Goal: Task Accomplishment & Management: Complete application form

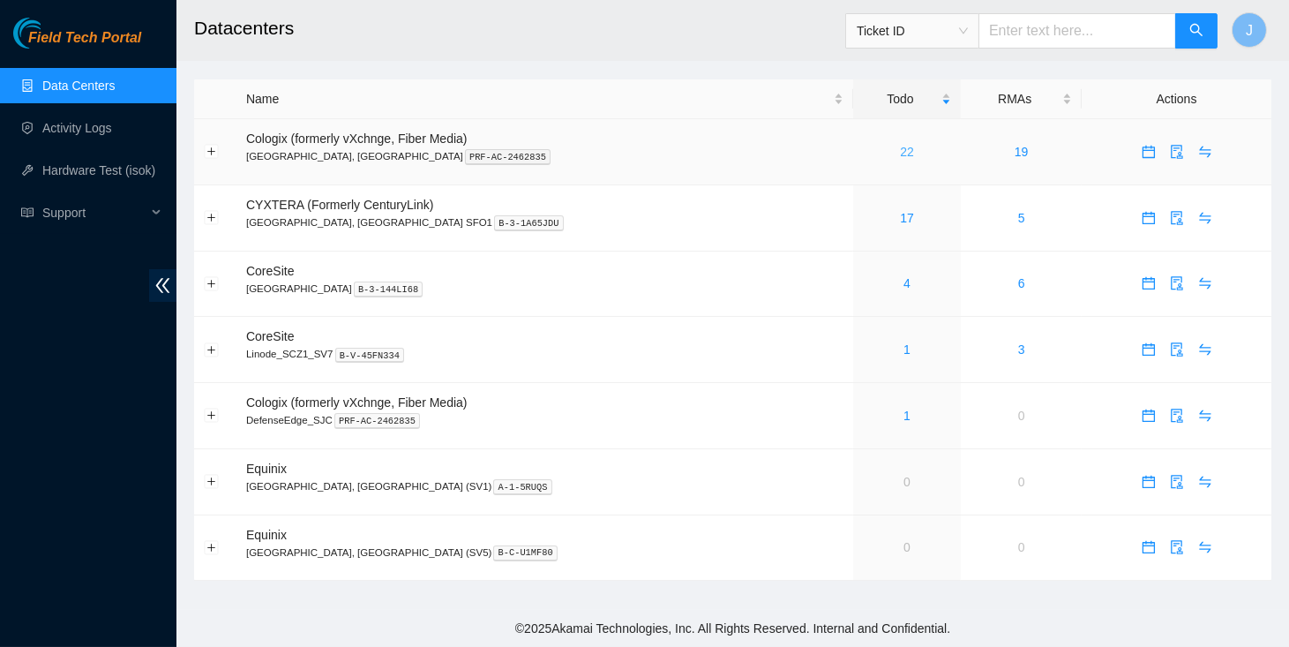
click at [900, 149] on link "22" at bounding box center [907, 152] width 14 height 14
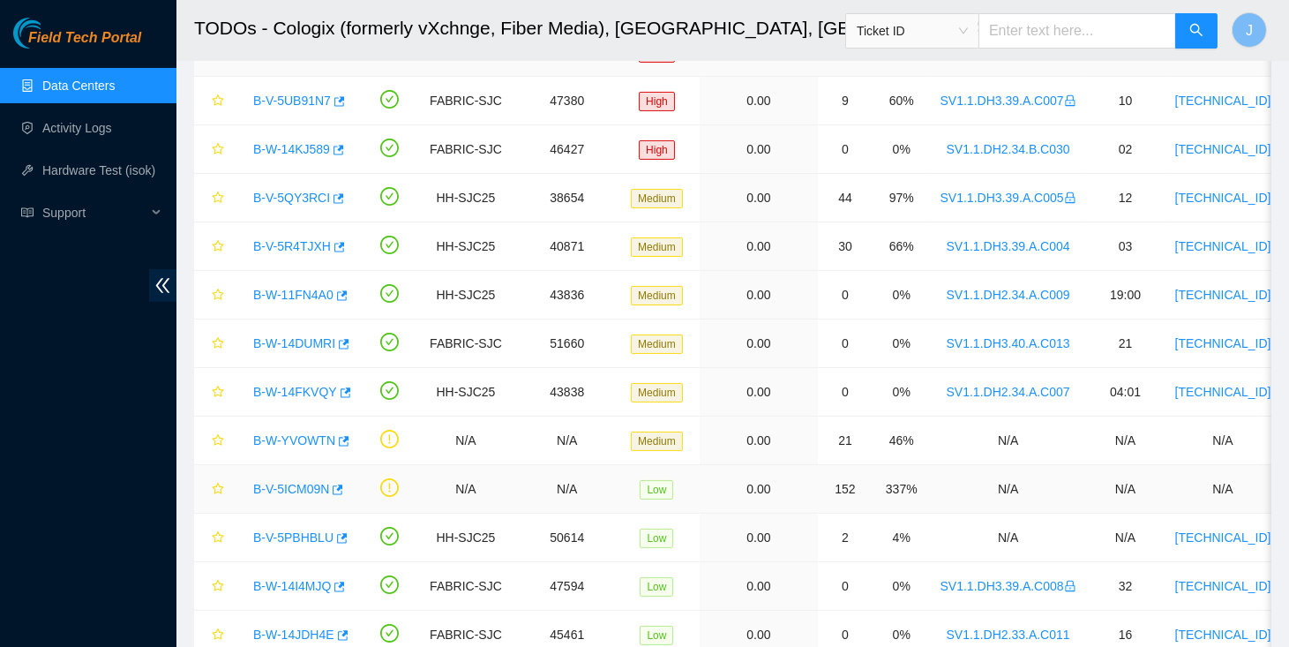
scroll to position [469, 0]
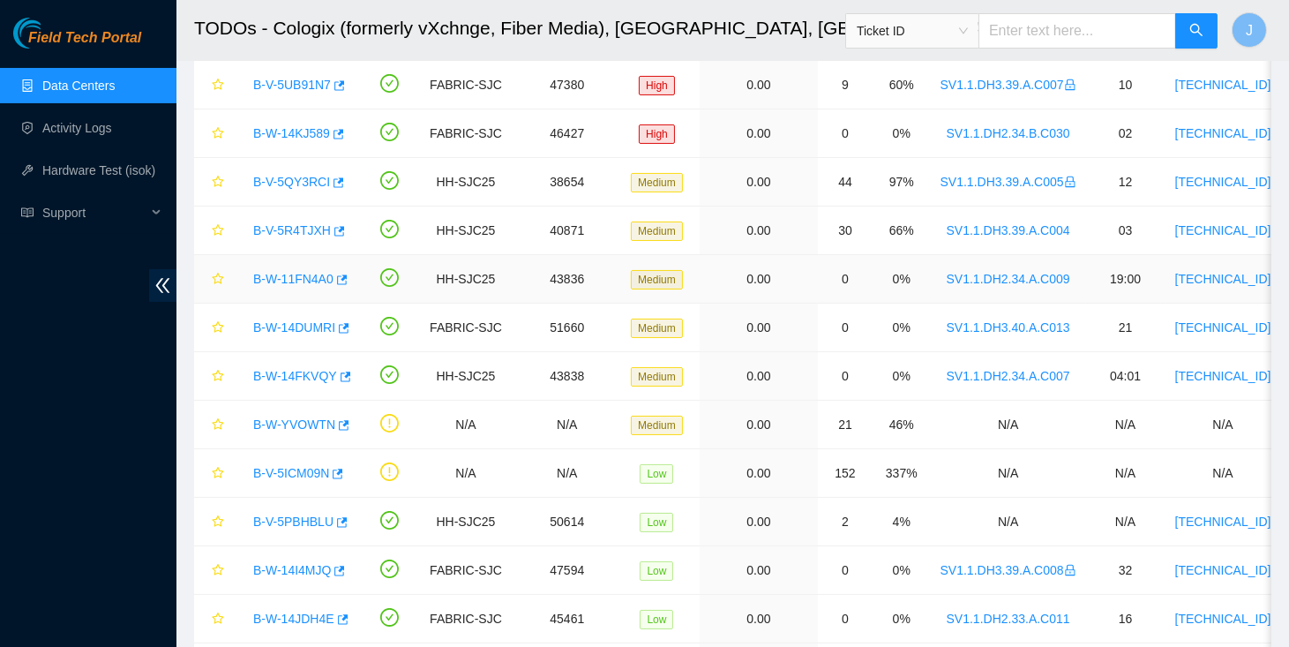
click at [296, 275] on link "B-W-11FN4A0" at bounding box center [293, 279] width 80 height 14
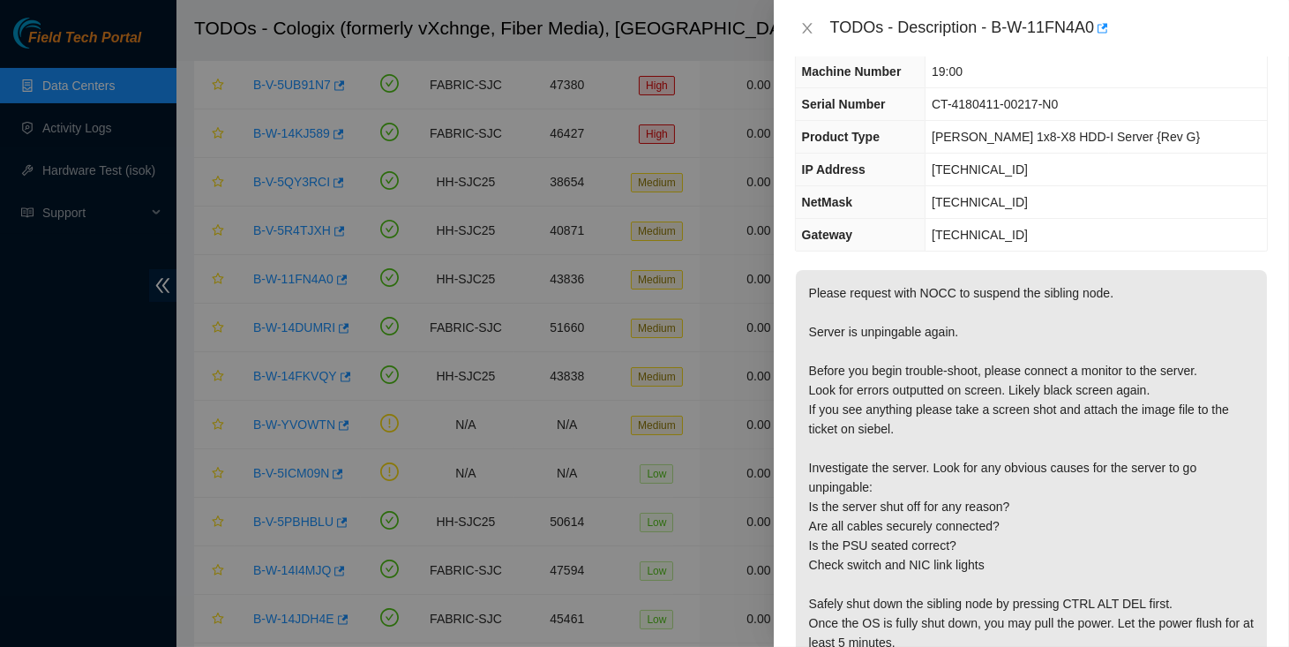
scroll to position [59, 0]
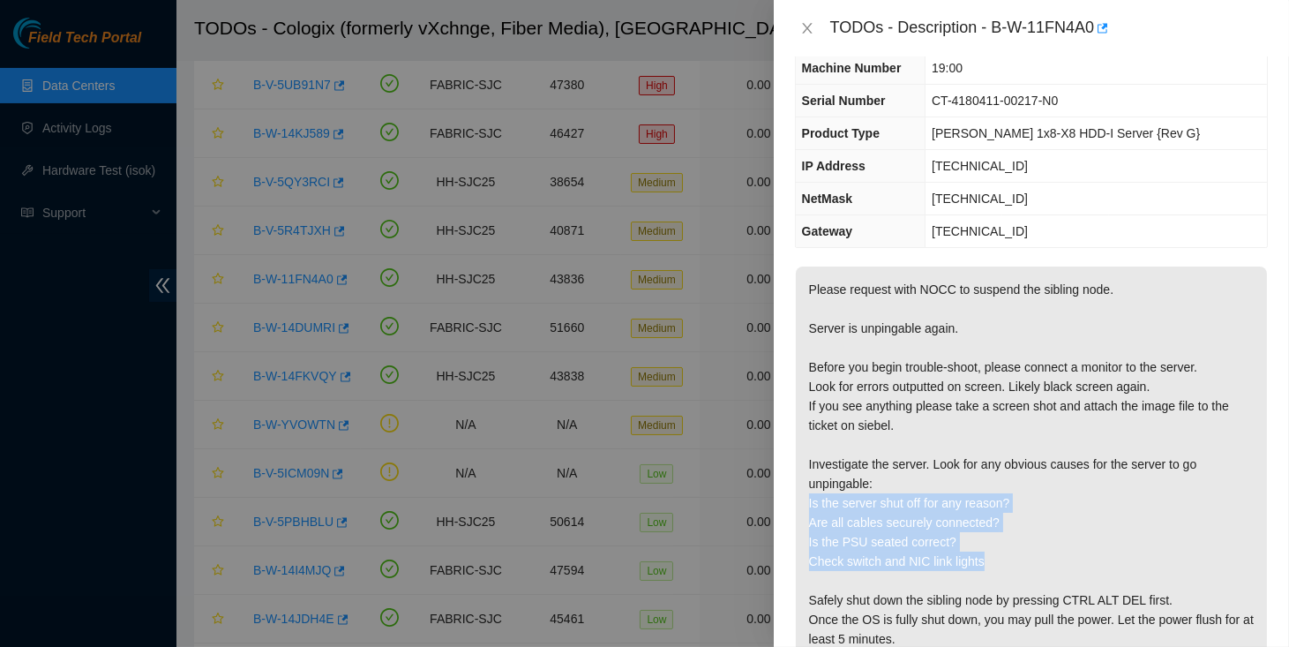
drag, startPoint x: 809, startPoint y: 501, endPoint x: 1009, endPoint y: 564, distance: 209.9
click at [1009, 564] on p "Please request with NOCC to suspend the sibling node. Server is unpingable agai…" at bounding box center [1031, 531] width 471 height 531
copy p "Is the server shut off for any reason? Are all cables securely connected? Is th…"
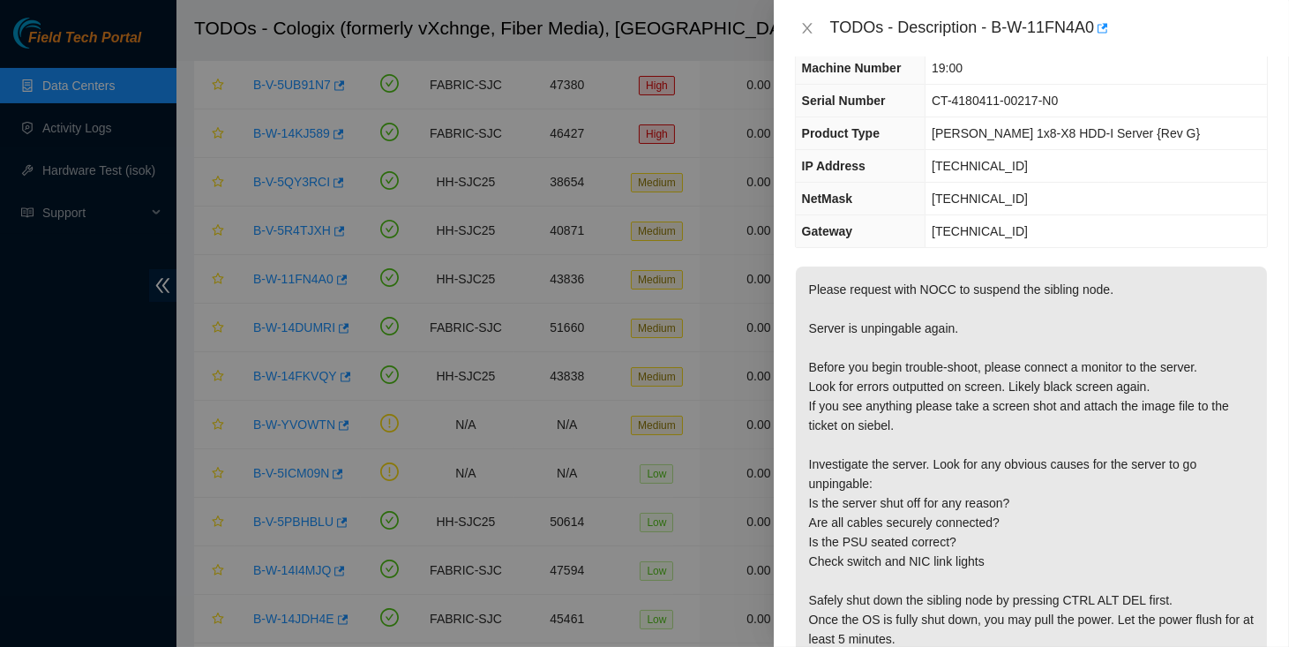
click at [856, 467] on p "Please request with NOCC to suspend the sibling node. Server is unpingable agai…" at bounding box center [1031, 531] width 471 height 531
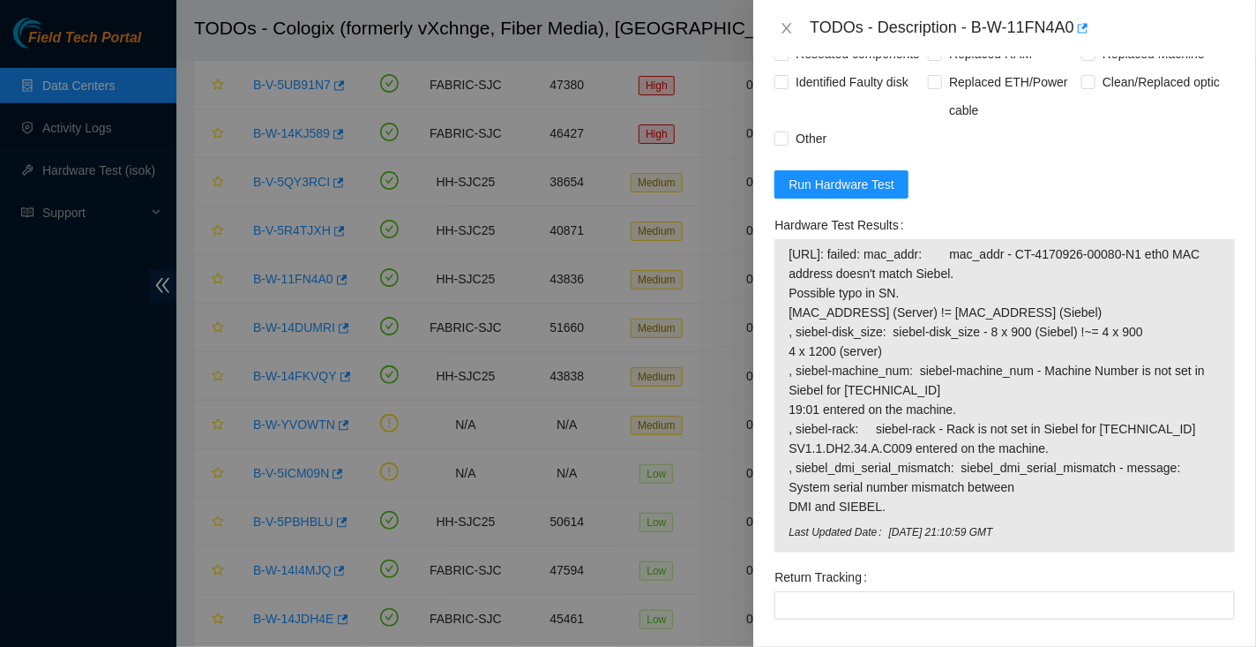
scroll to position [1015, 0]
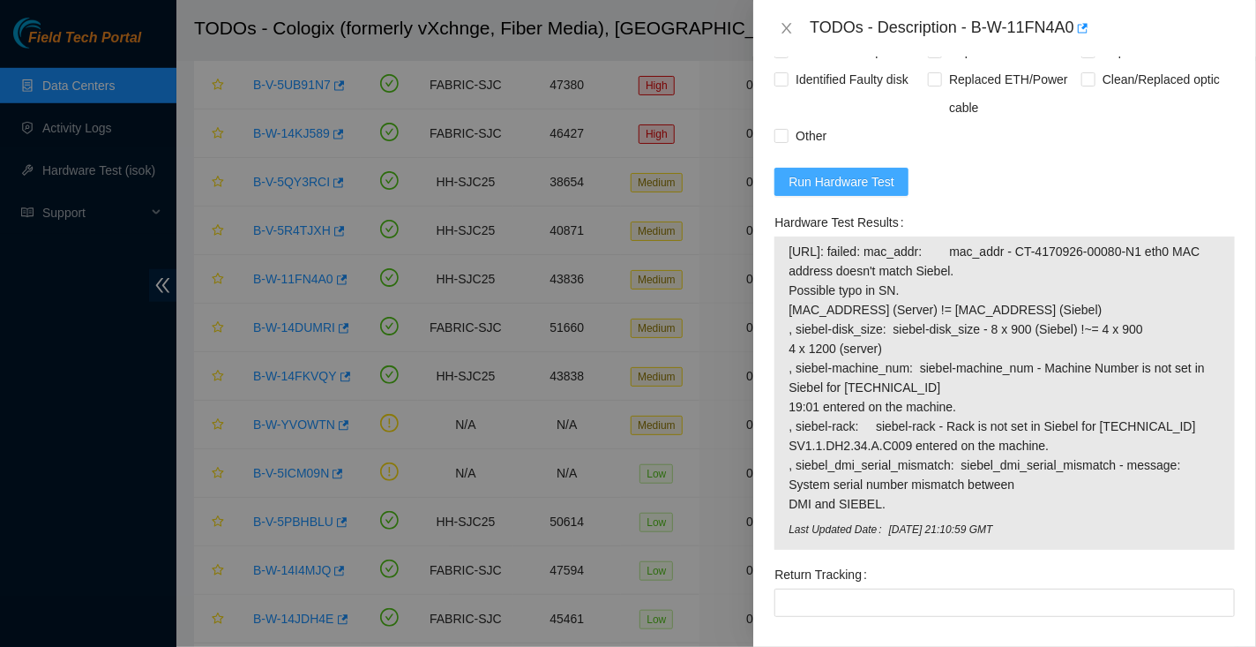
click at [843, 191] on span "Run Hardware Test" at bounding box center [842, 181] width 106 height 19
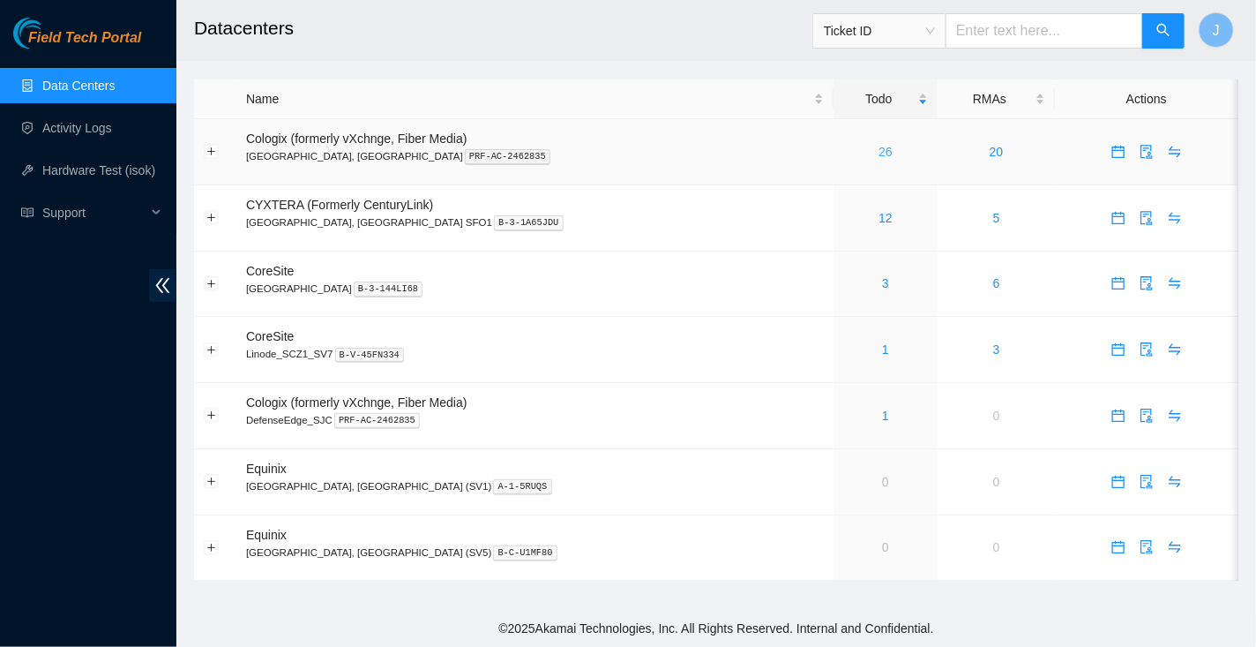
click at [879, 151] on link "26" at bounding box center [886, 152] width 14 height 14
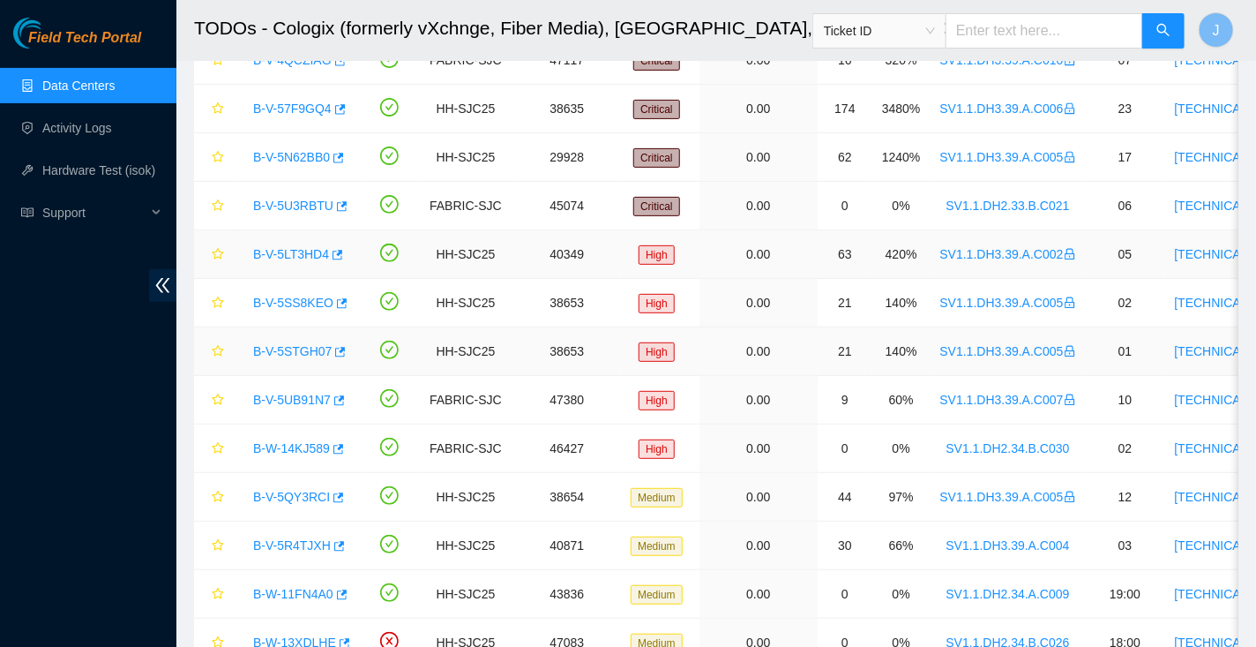
scroll to position [171, 0]
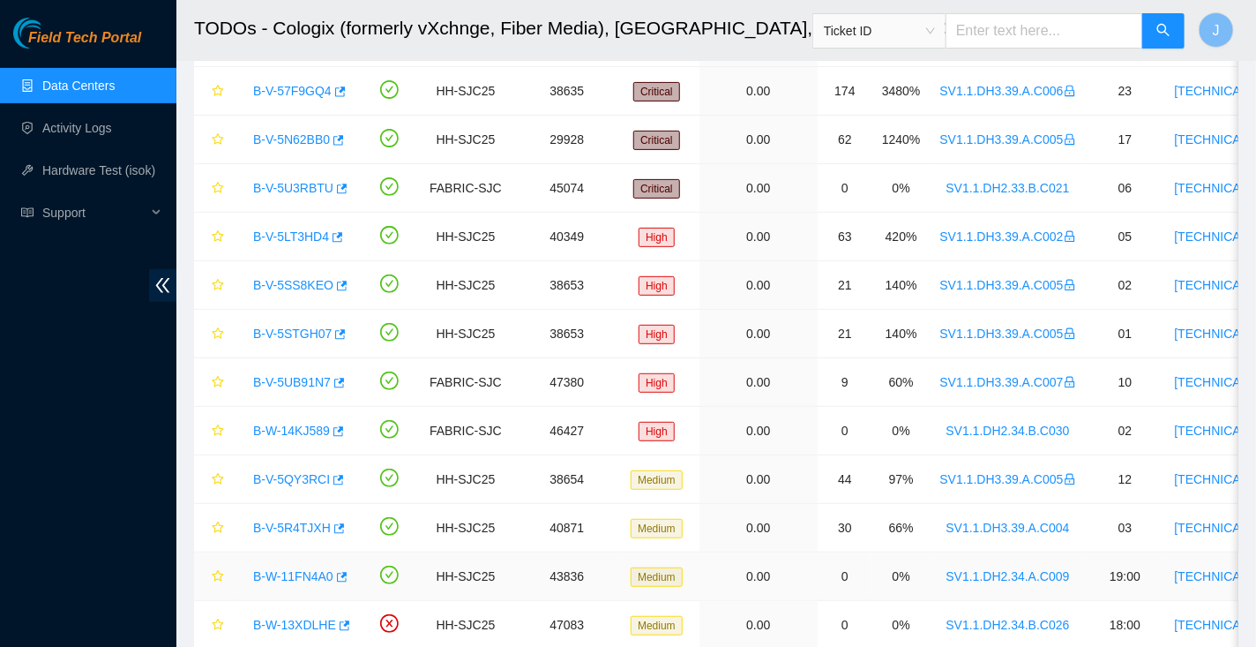
click at [313, 569] on link "B-W-11FN4A0" at bounding box center [293, 576] width 80 height 14
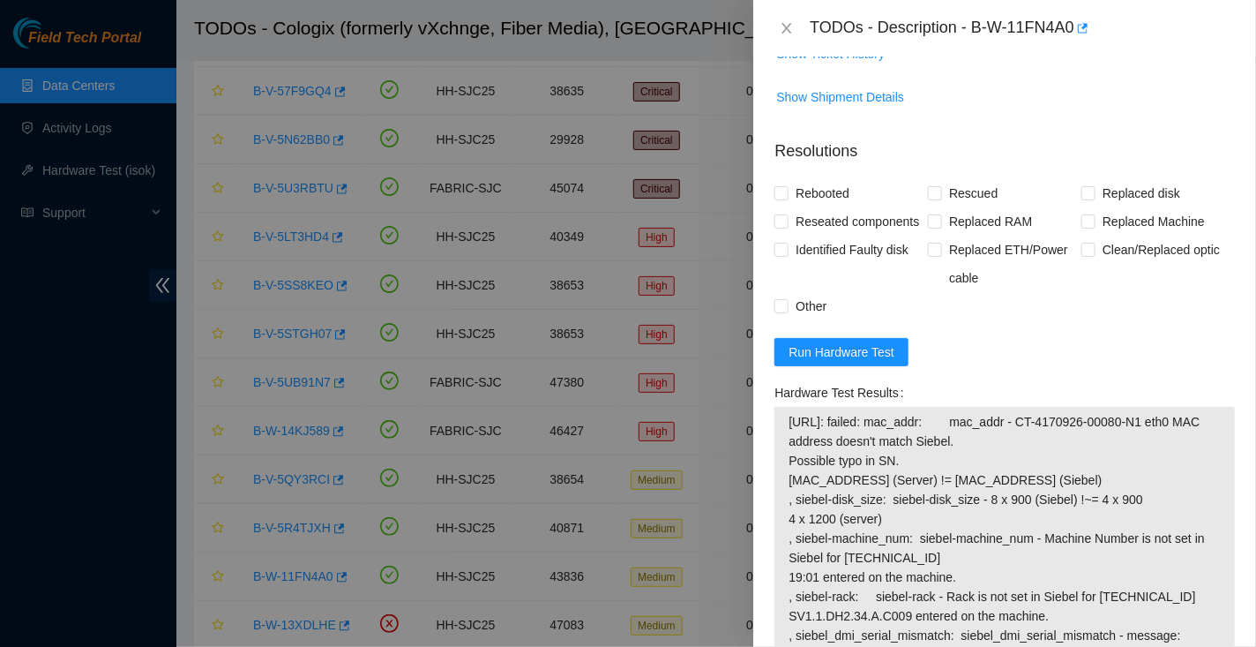
scroll to position [847, 0]
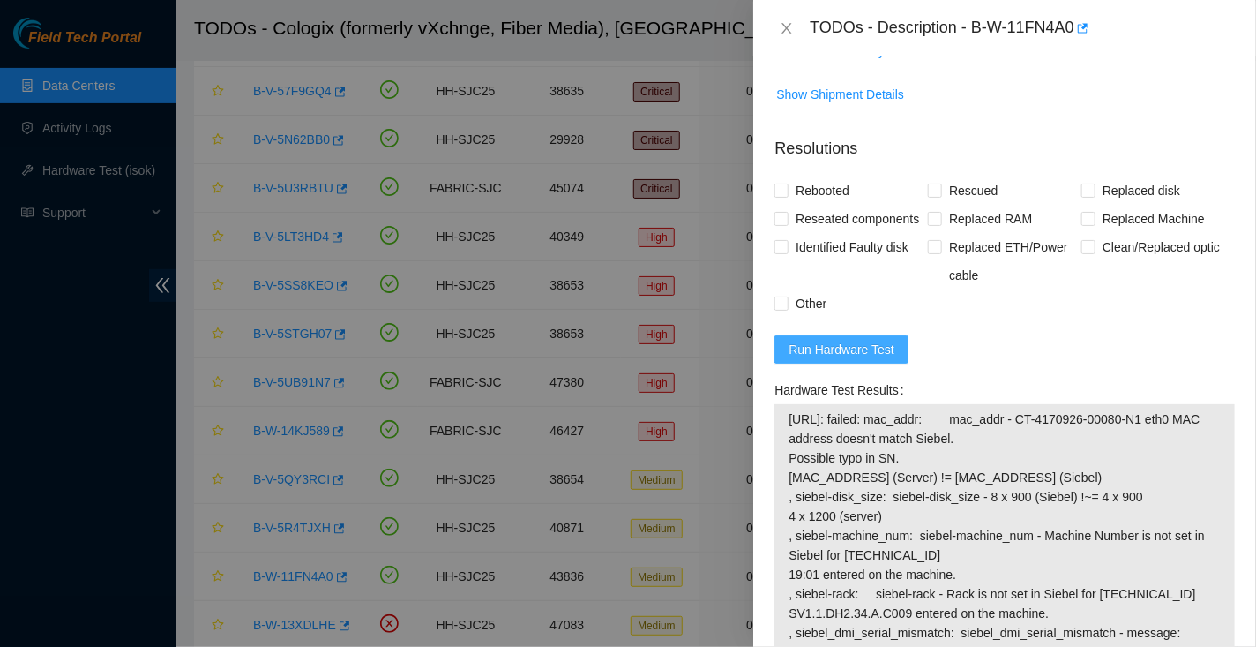
click at [881, 359] on span "Run Hardware Test" at bounding box center [842, 349] width 106 height 19
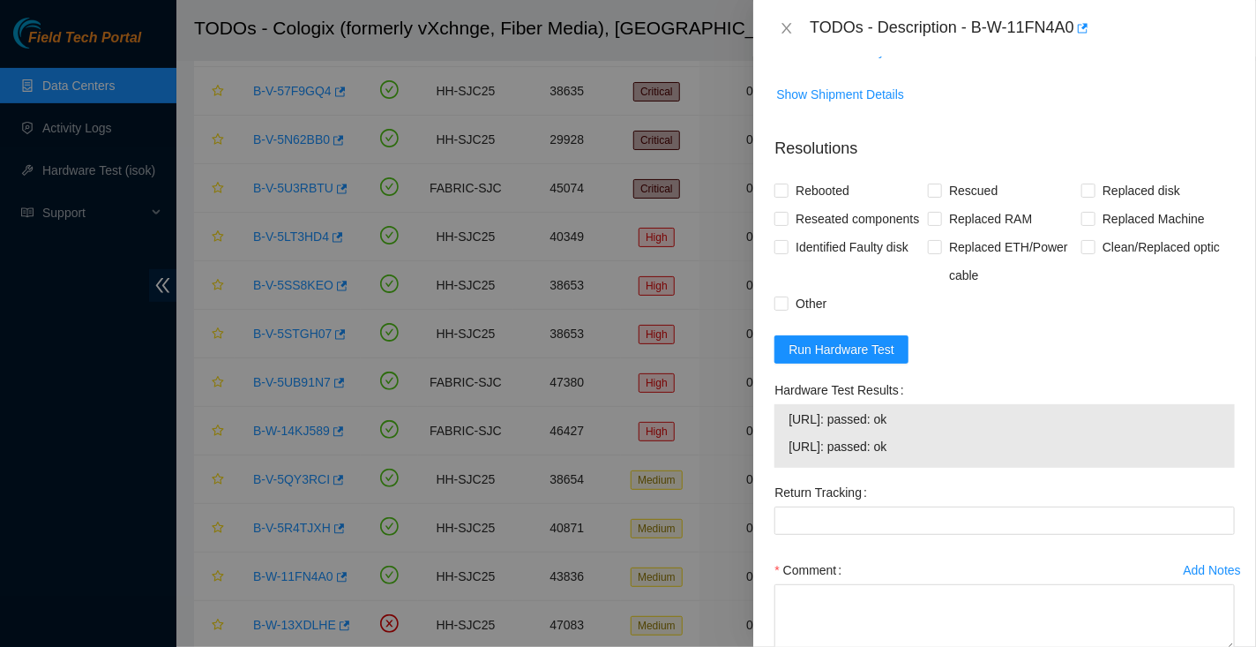
drag, startPoint x: 933, startPoint y: 472, endPoint x: 788, endPoint y: 432, distance: 150.9
click at [788, 432] on div "23.33.26.40: passed: ok 23.33.26.41: passed: ok" at bounding box center [1005, 436] width 461 height 64
copy tbody "23.33.26.40: passed: ok 23.33.26.41: passed: ok"
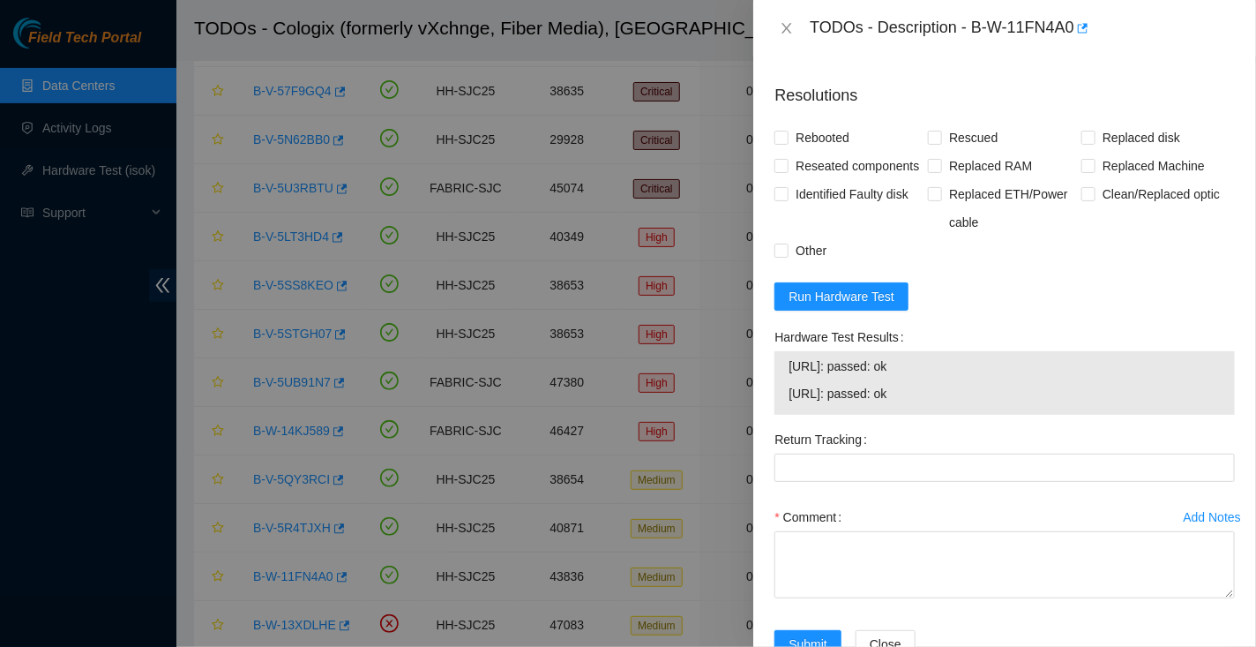
scroll to position [977, 0]
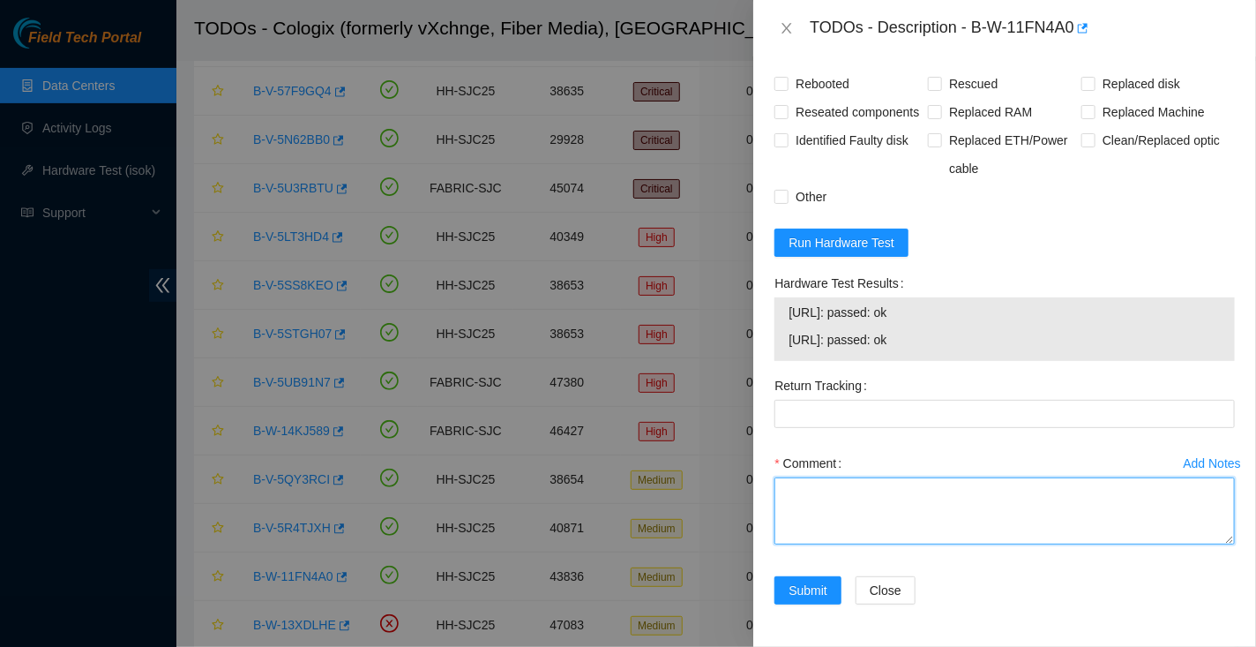
click at [886, 525] on textarea "Comment" at bounding box center [1005, 510] width 461 height 67
paste textarea "Before troubleshooting:: Is the server shut off for any reason? No, machine is …"
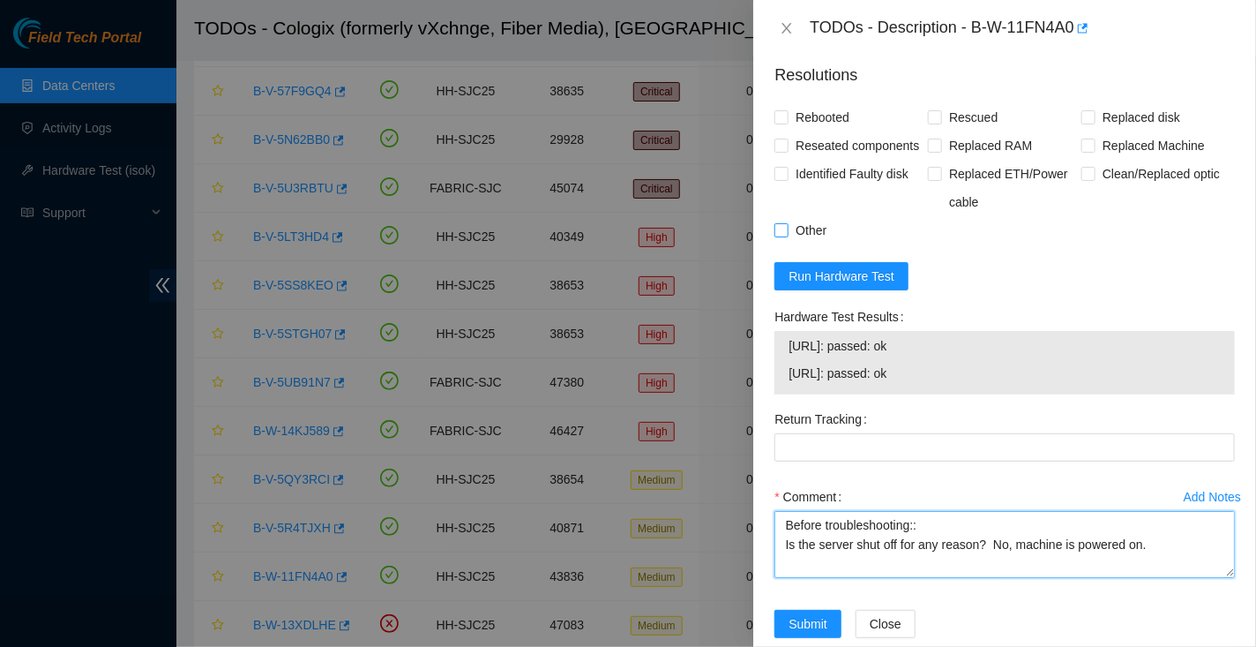
scroll to position [918, 0]
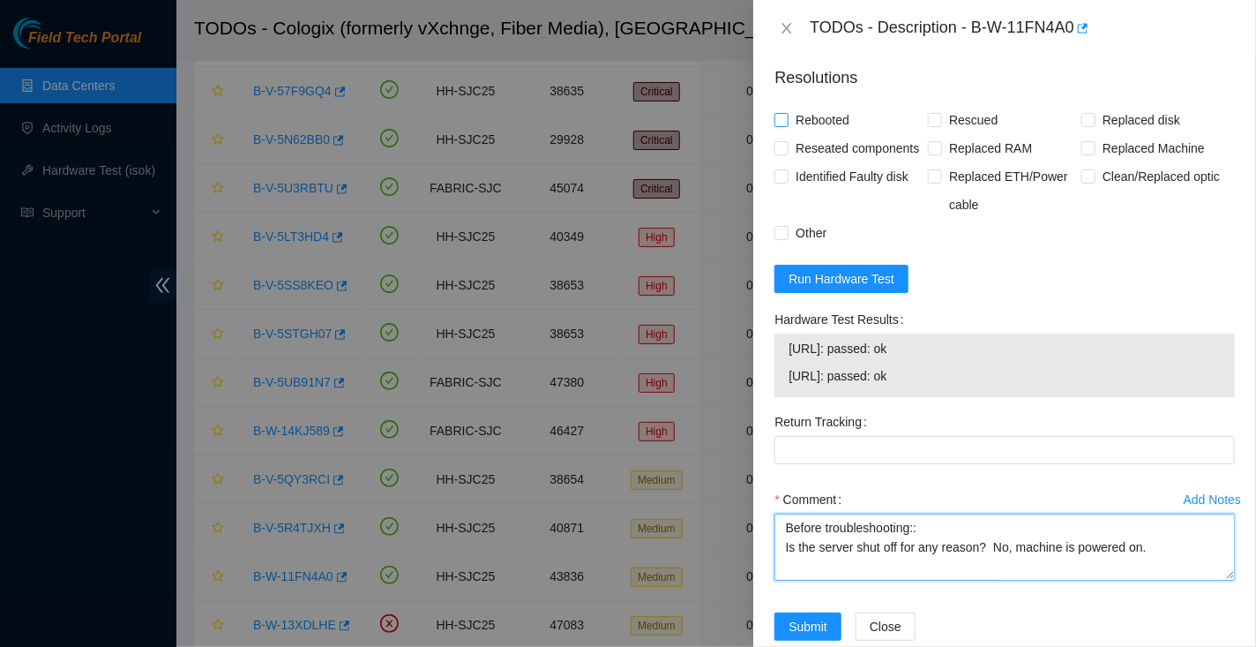
type textarea "Before troubleshooting:: Is the server shut off for any reason? No, machine is …"
click at [820, 108] on span "Rebooted" at bounding box center [823, 120] width 68 height 28
click at [787, 113] on input "Rebooted" at bounding box center [781, 119] width 12 height 12
checkbox input "true"
click at [840, 144] on span "Reseated components" at bounding box center [858, 148] width 138 height 28
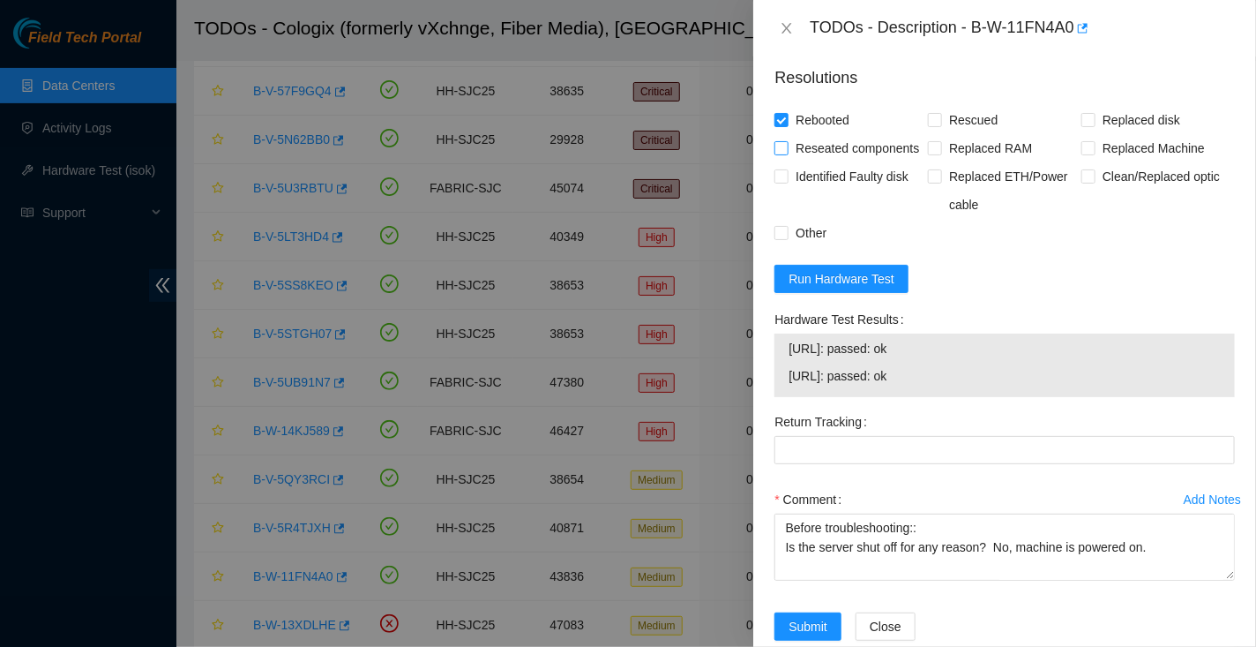
click at [787, 144] on input "Reseated components" at bounding box center [781, 147] width 12 height 12
checkbox input "true"
click at [799, 247] on span "Other" at bounding box center [811, 233] width 45 height 28
click at [787, 238] on input "Other" at bounding box center [781, 232] width 12 height 12
checkbox input "true"
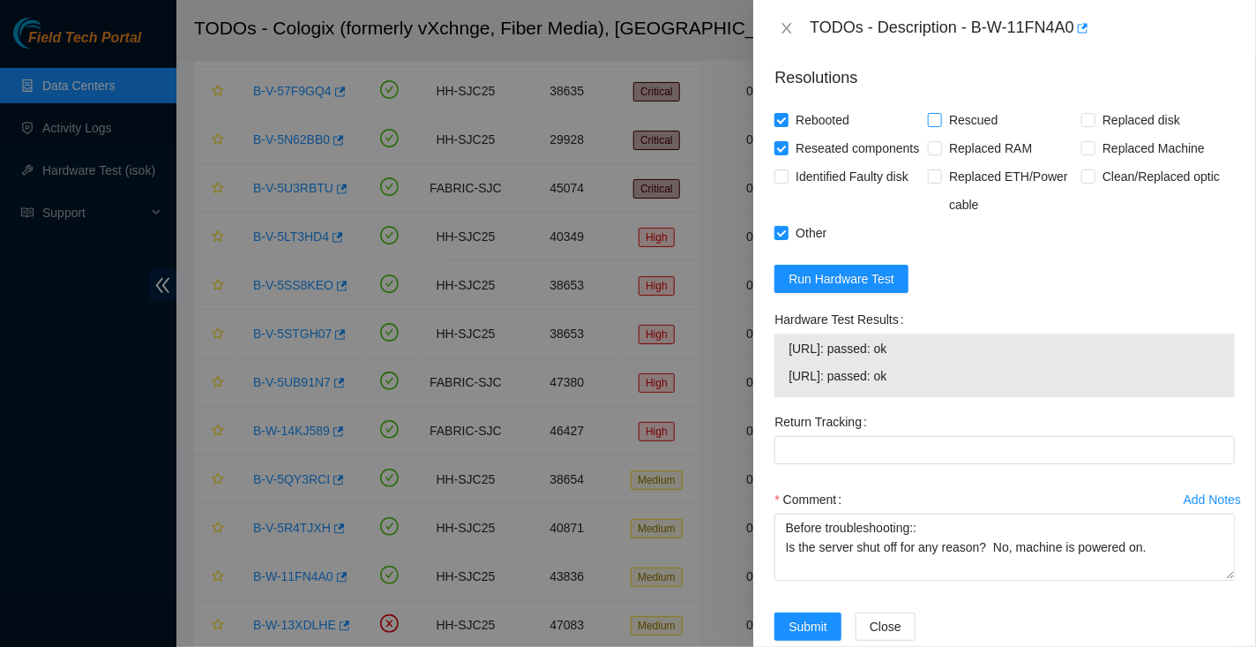
click at [954, 116] on span "Rescued" at bounding box center [973, 120] width 63 height 28
click at [941, 116] on input "Rescued" at bounding box center [934, 119] width 12 height 12
checkbox input "true"
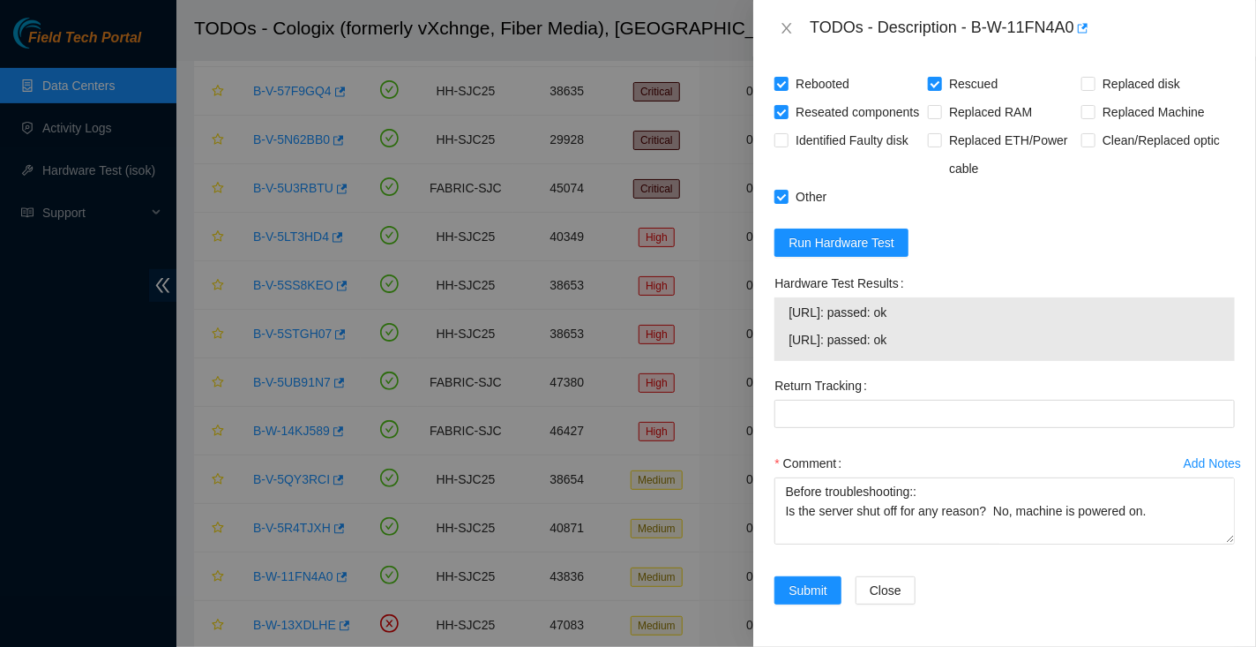
scroll to position [977, 0]
click at [817, 584] on span "Submit" at bounding box center [808, 590] width 39 height 19
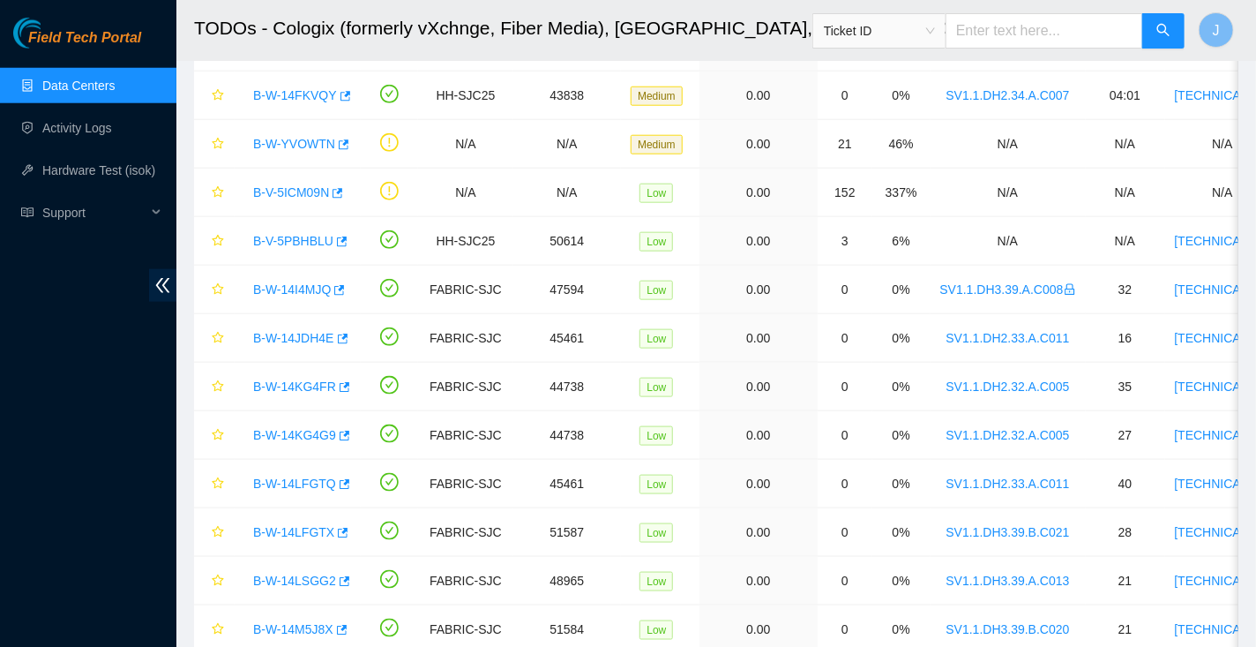
scroll to position [711, 0]
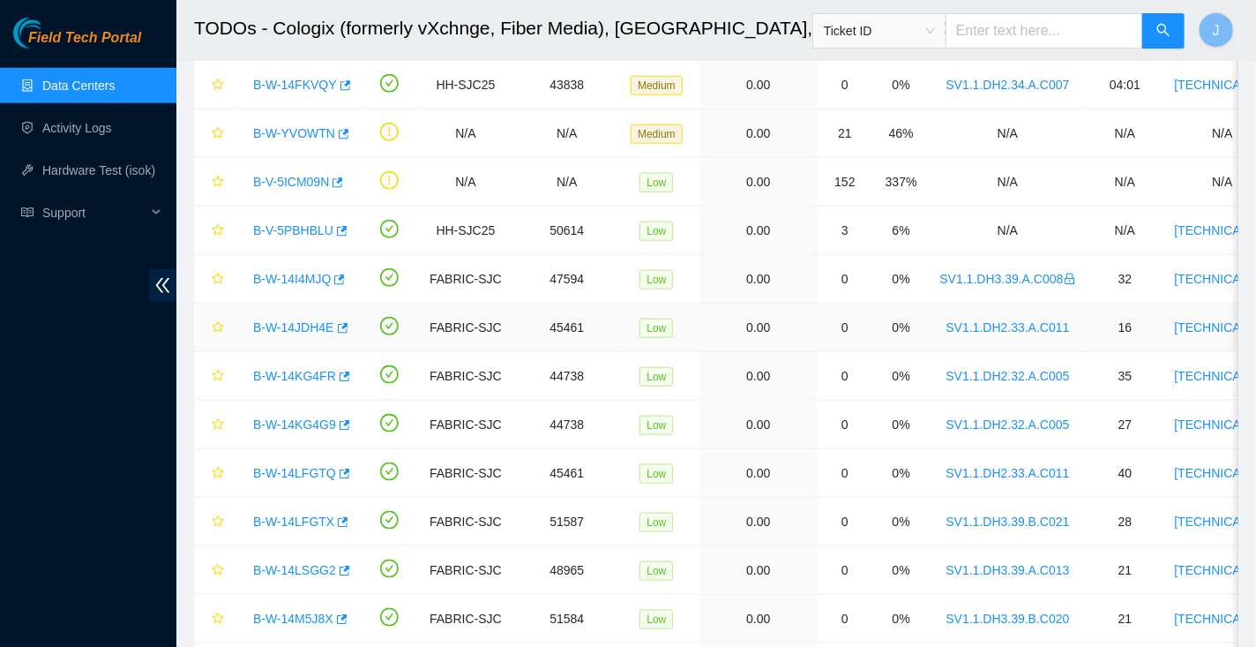
click at [302, 323] on link "B-W-14JDH4E" at bounding box center [293, 327] width 81 height 14
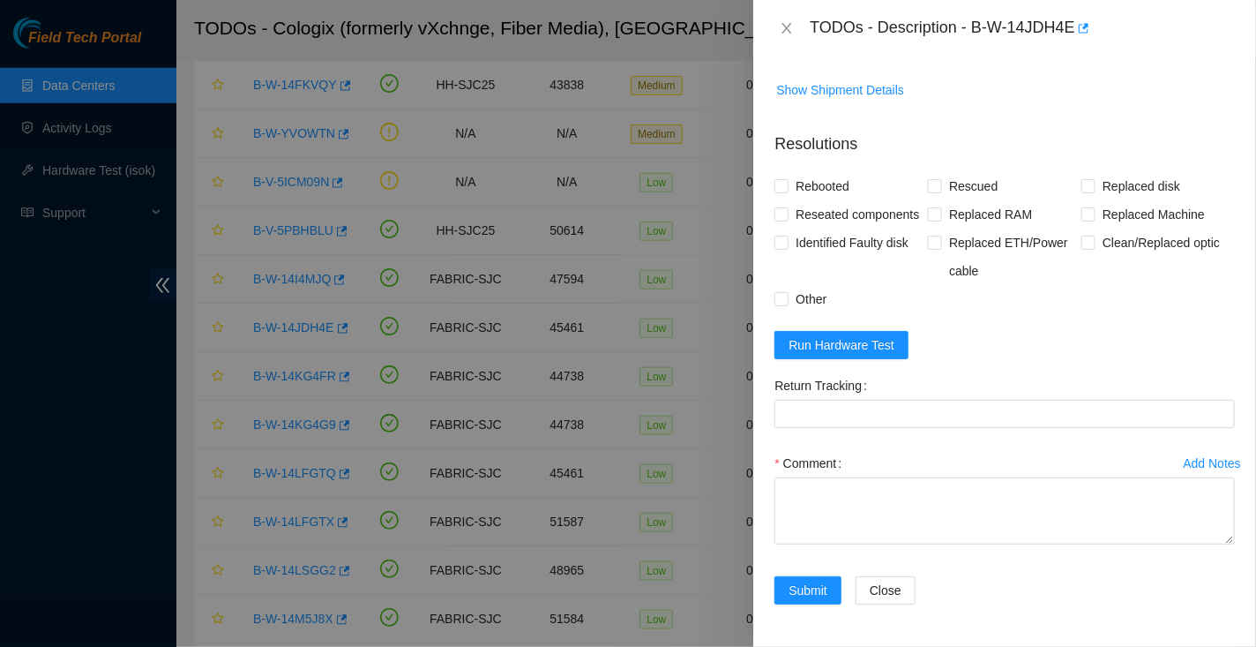
scroll to position [0, 0]
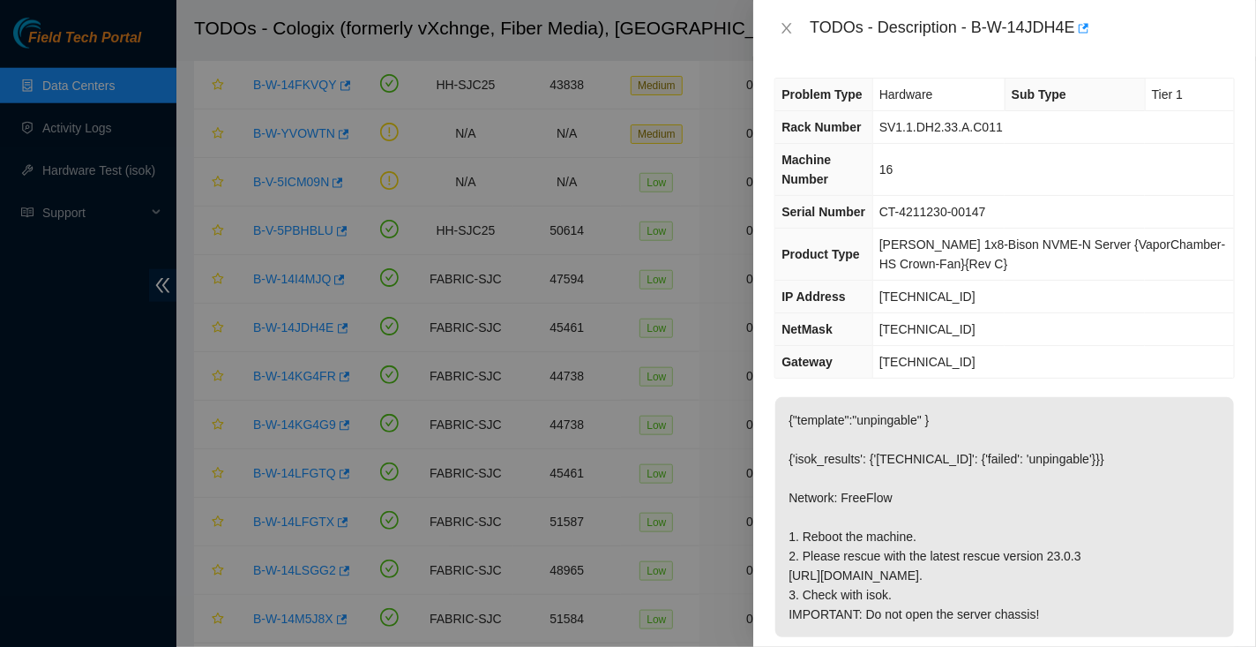
click at [790, 127] on span "Rack Number" at bounding box center [821, 127] width 79 height 14
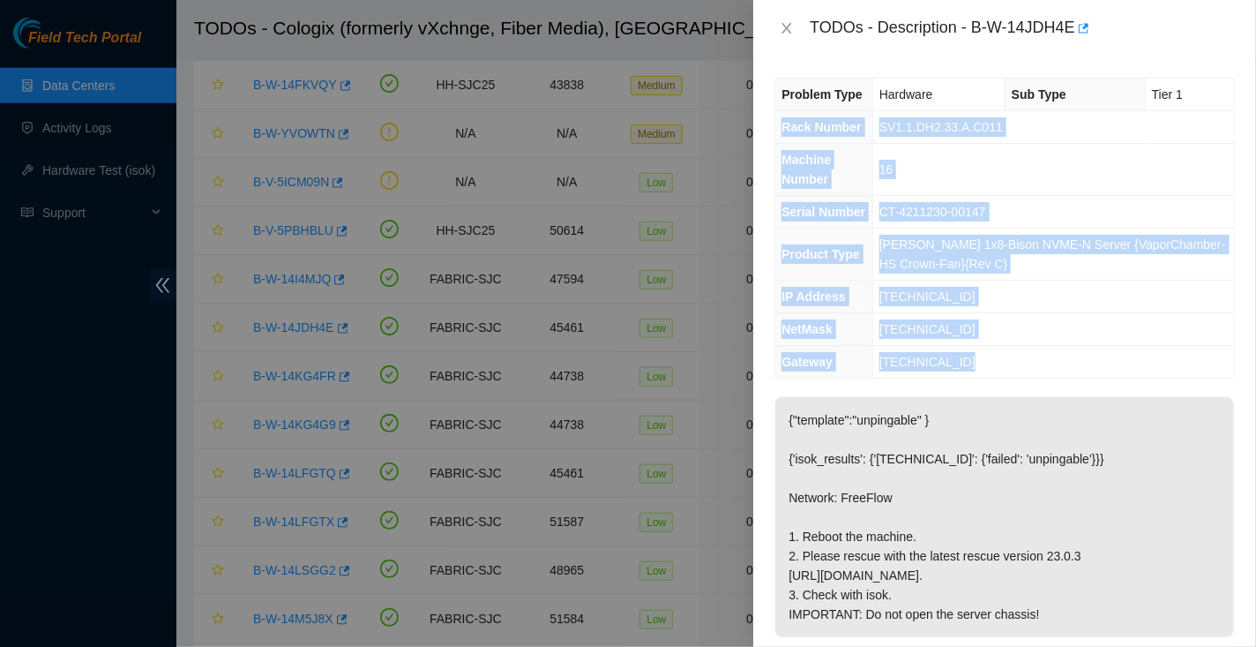
click at [982, 364] on td "23.213.178.129" at bounding box center [1054, 362] width 362 height 33
copy tbody "Rack Number SV1.1.DH2.33.A.C011 Machine Number 16 Serial Number CT-4211230-0014…"
click at [1094, 255] on td "[PERSON_NAME] 1x8-Bison NVME-N Server {VaporChamber-HS Crown-Fan}{Rev C}" at bounding box center [1054, 255] width 362 height 52
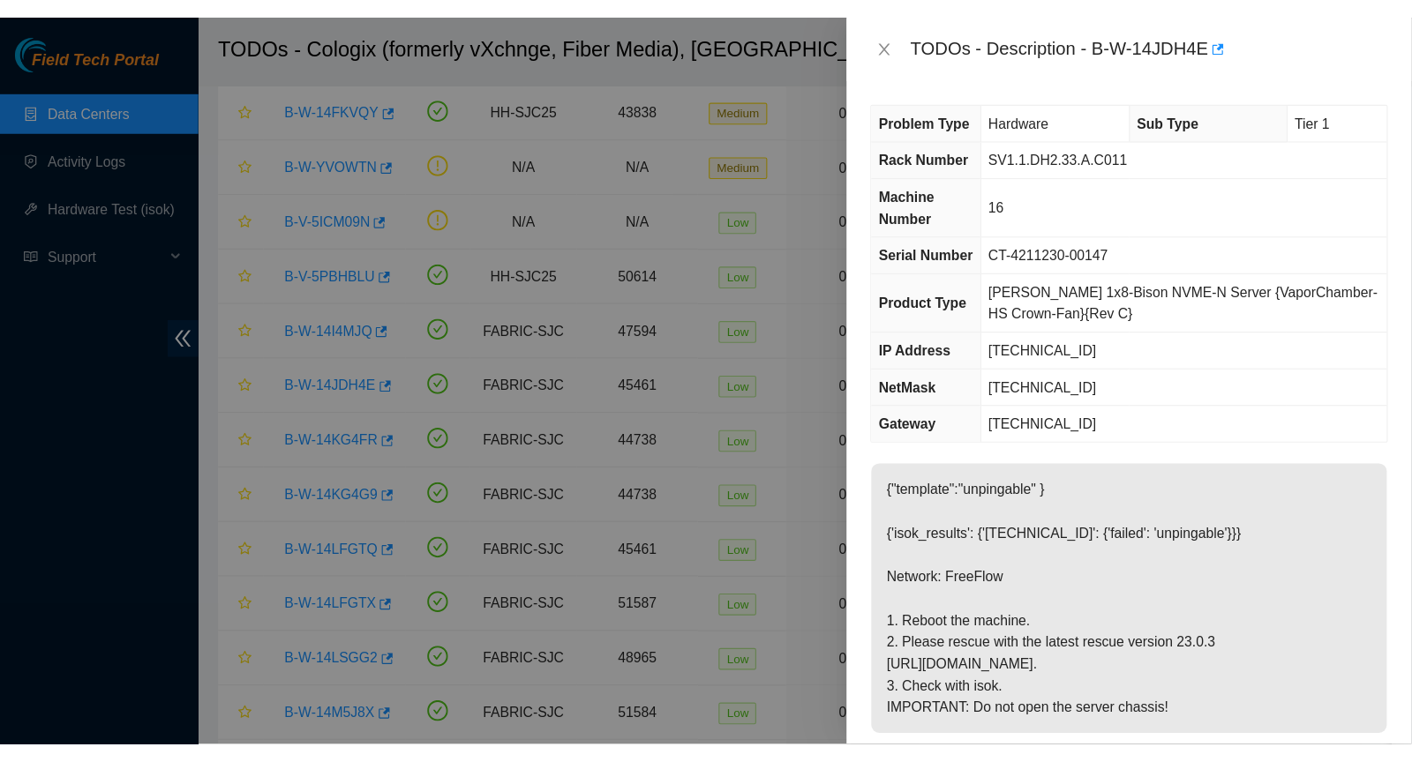
scroll to position [684, 0]
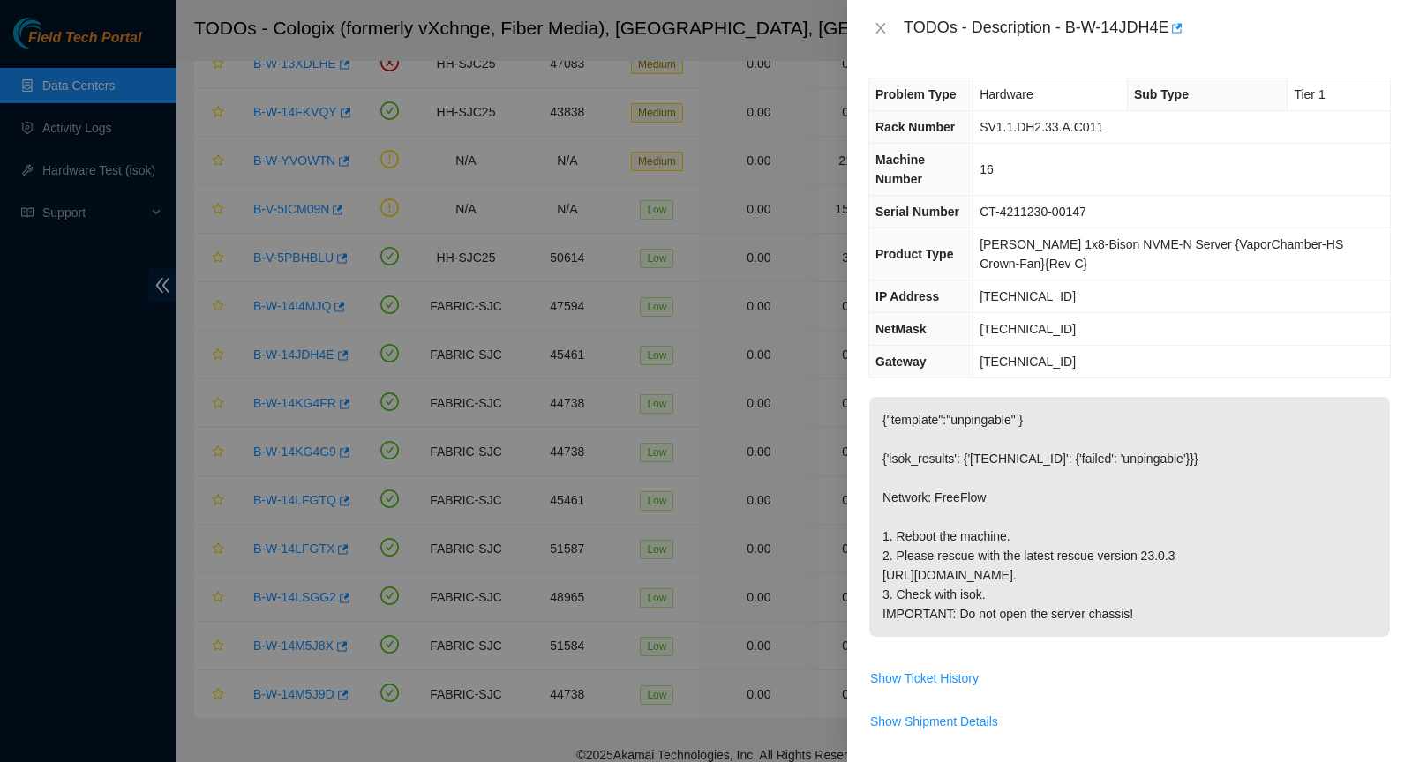
click at [1109, 356] on td "23.213.178.129" at bounding box center [1181, 362] width 416 height 33
click at [880, 25] on icon "close" at bounding box center [880, 28] width 14 height 14
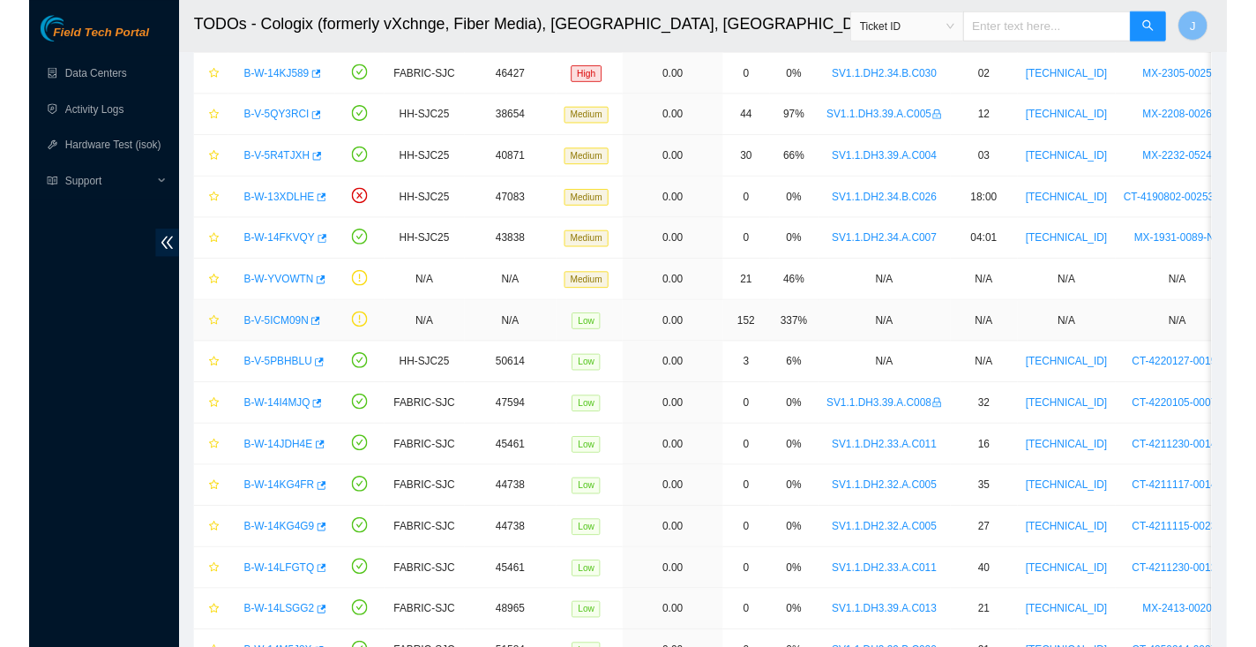
scroll to position [556, 0]
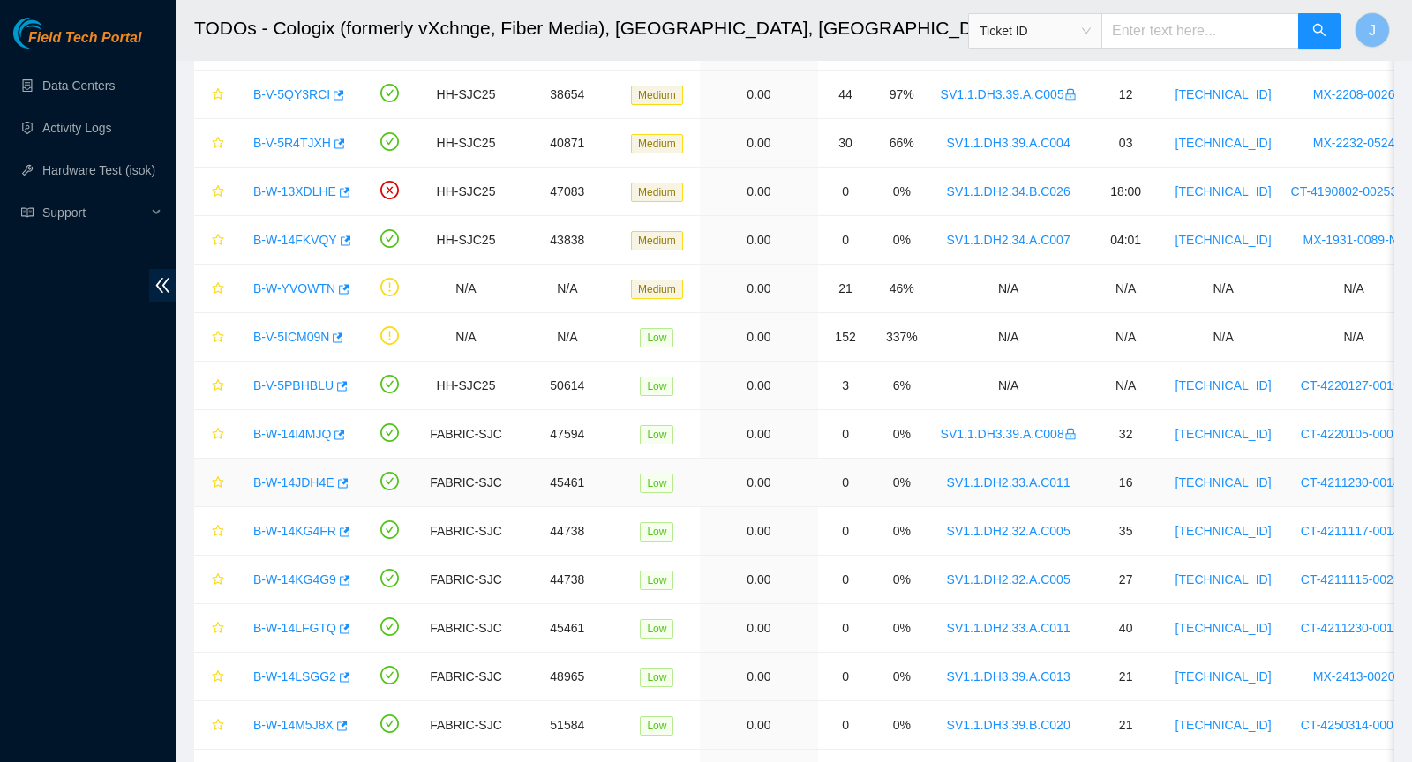
click at [313, 483] on div "B-W-14JDH4E" at bounding box center [297, 483] width 107 height 28
click at [313, 477] on link "B-W-14JDH4E" at bounding box center [293, 483] width 81 height 14
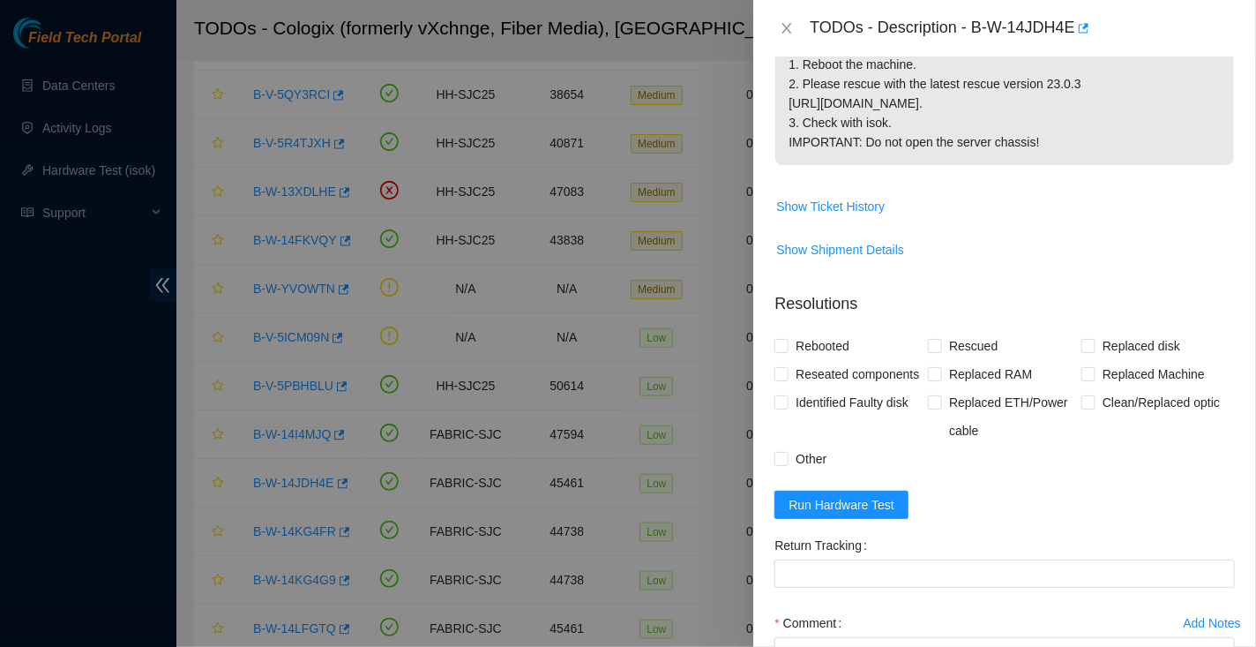
scroll to position [659, 0]
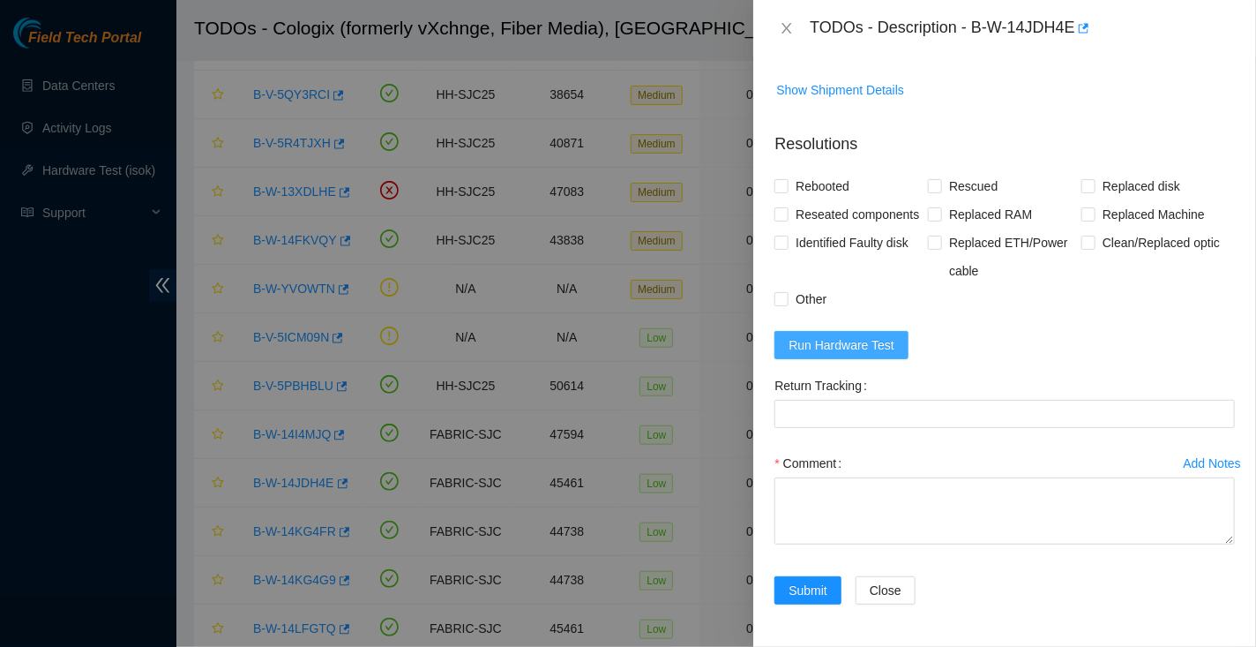
click at [872, 355] on span "Run Hardware Test" at bounding box center [842, 344] width 106 height 19
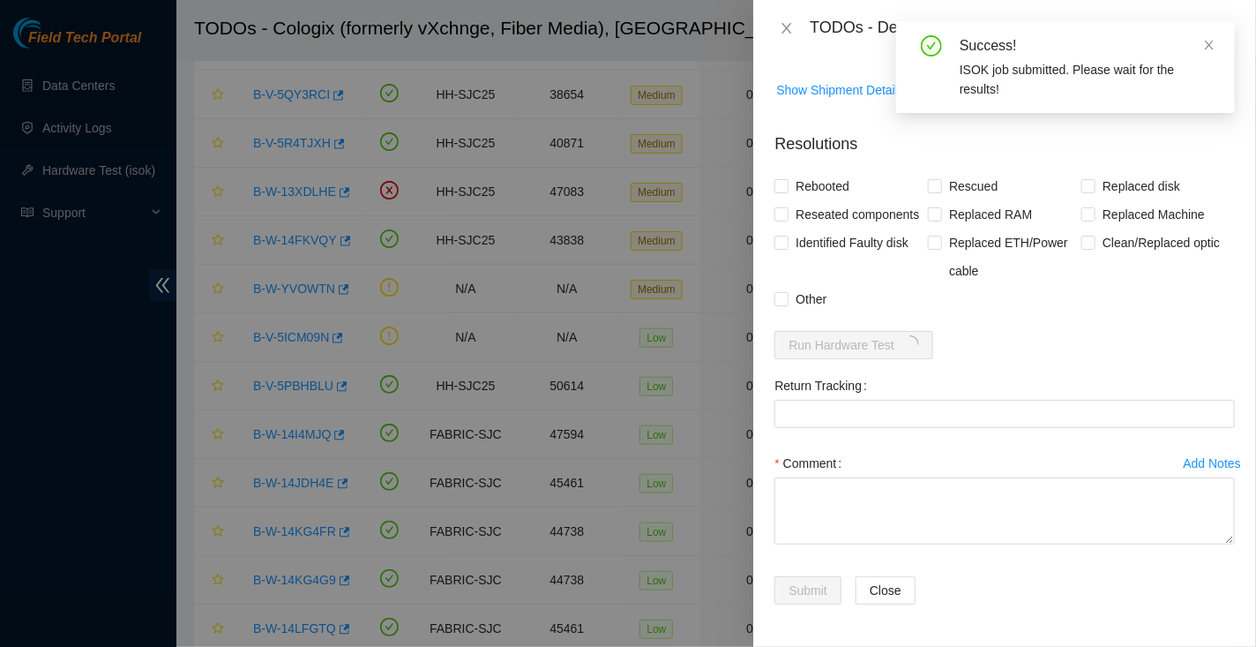
scroll to position [0, 0]
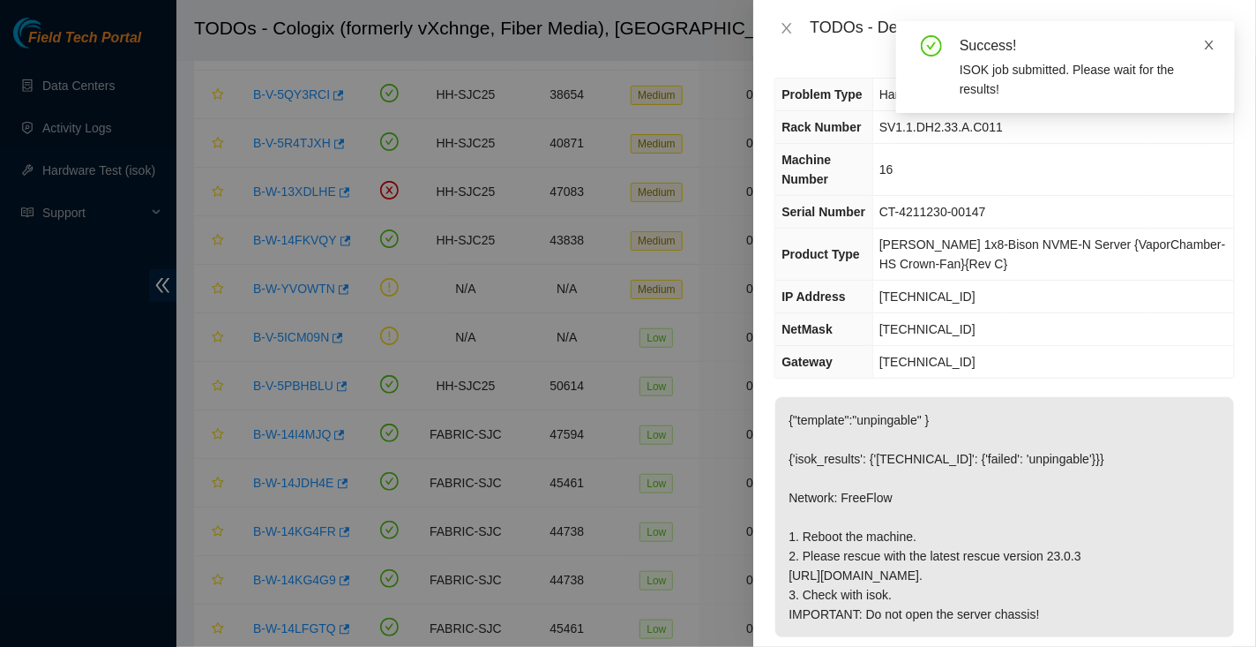
click at [1211, 41] on icon "close" at bounding box center [1209, 45] width 12 height 12
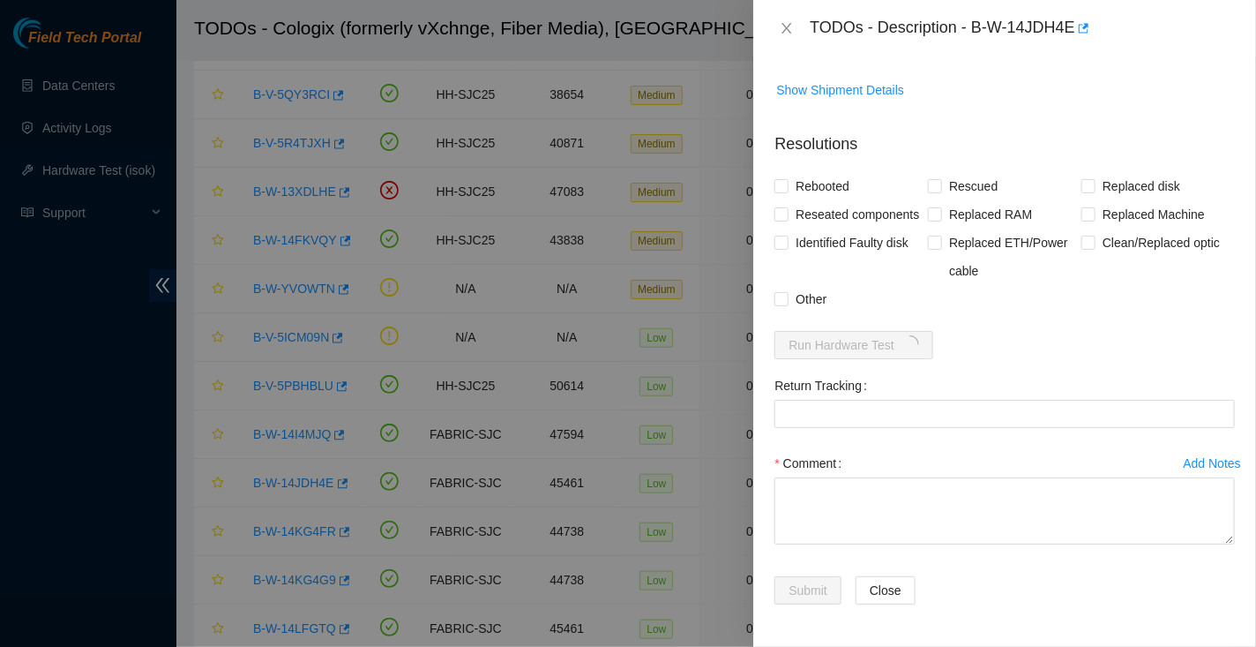
scroll to position [675, 0]
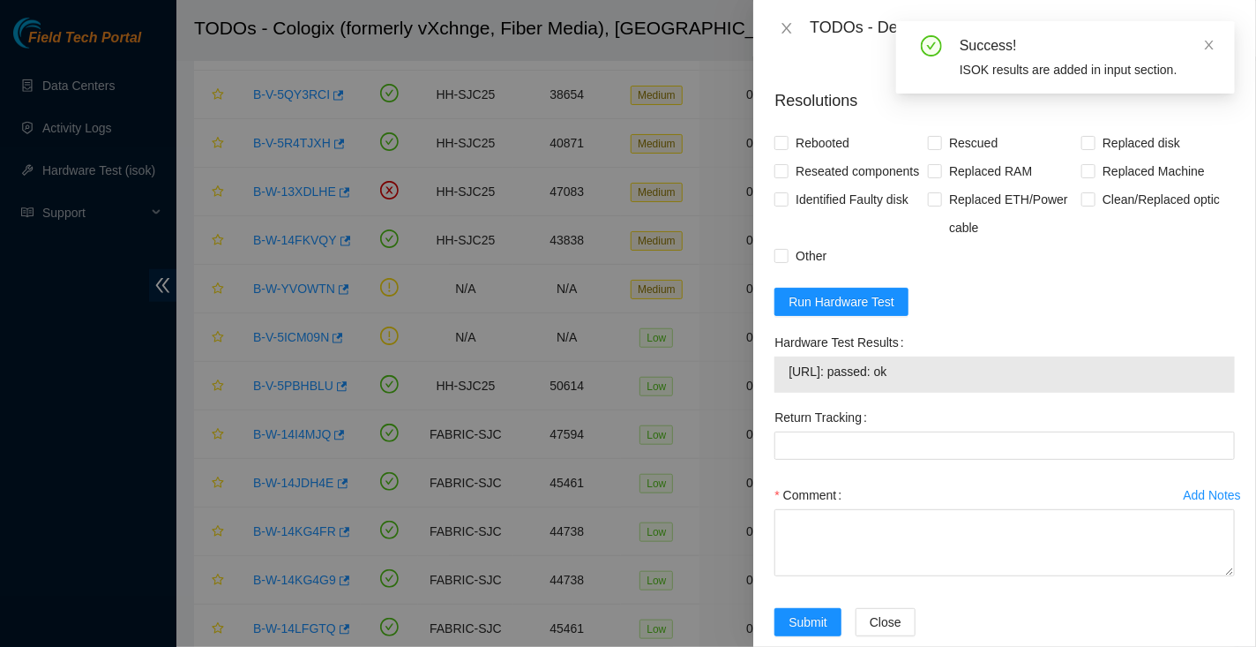
click at [798, 381] on span "23.213.178.149: passed: ok" at bounding box center [1005, 371] width 432 height 19
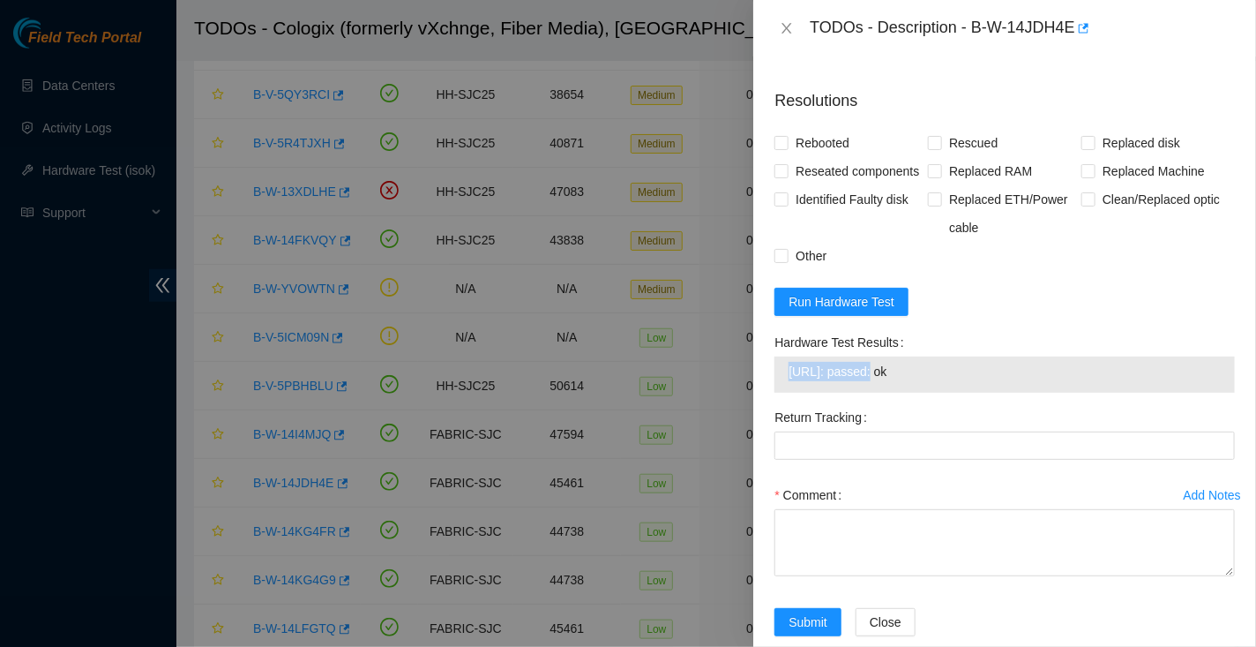
click at [949, 381] on span "23.213.178.149: passed: ok" at bounding box center [1005, 371] width 432 height 19
copy span "23.213.178.149: passed: ok"
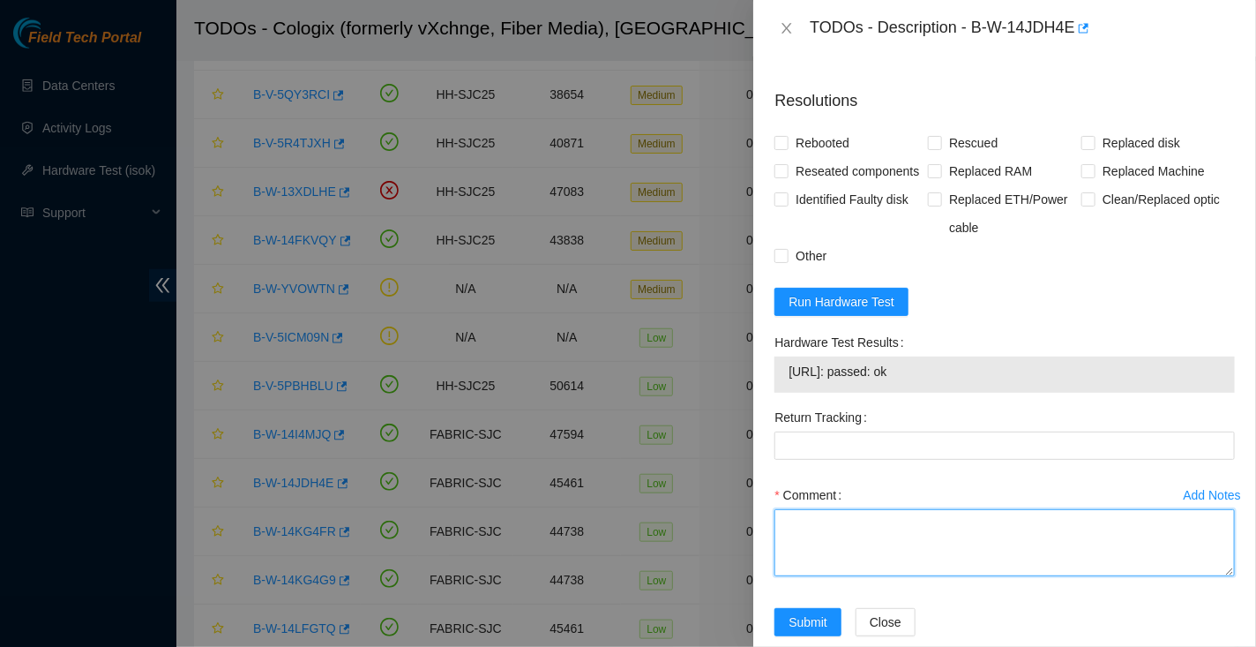
click at [915, 576] on textarea "Comment" at bounding box center [1005, 542] width 461 height 67
paste textarea "Hooked up monitor and keyboard Powered down machine Reseated all disks and cabl…"
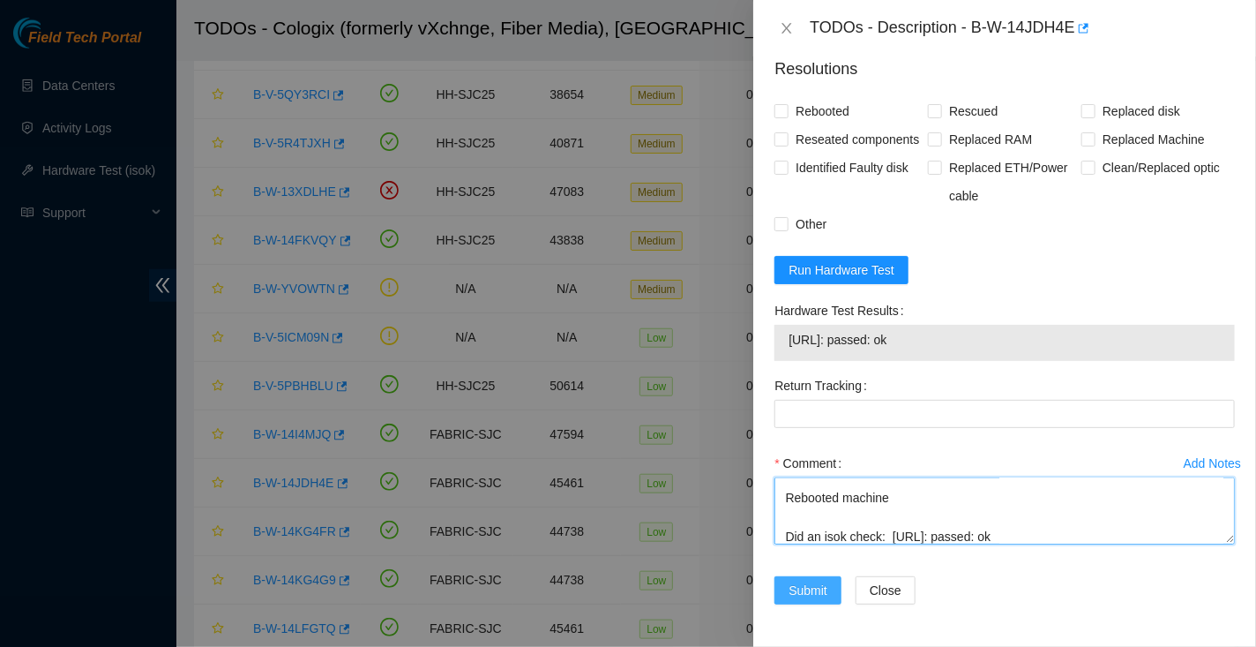
type textarea "Hooked up monitor and keyboard Powered down machine Reseated all disks and cabl…"
click at [809, 589] on span "Submit" at bounding box center [808, 590] width 39 height 19
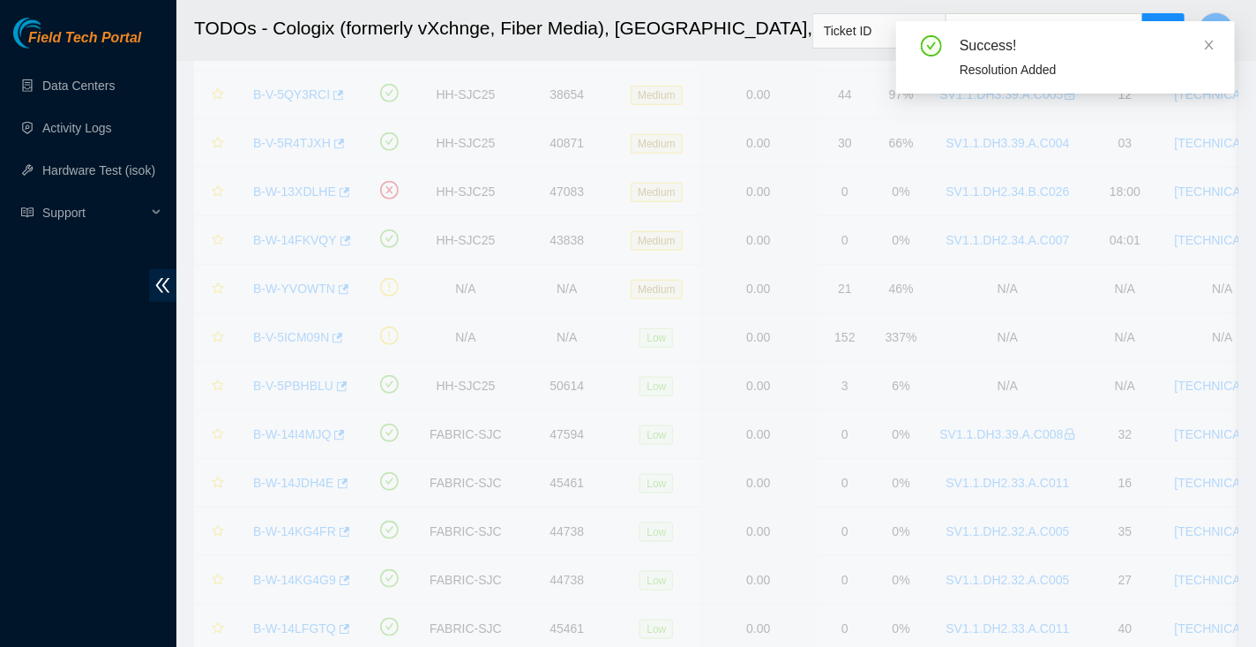
scroll to position [448, 0]
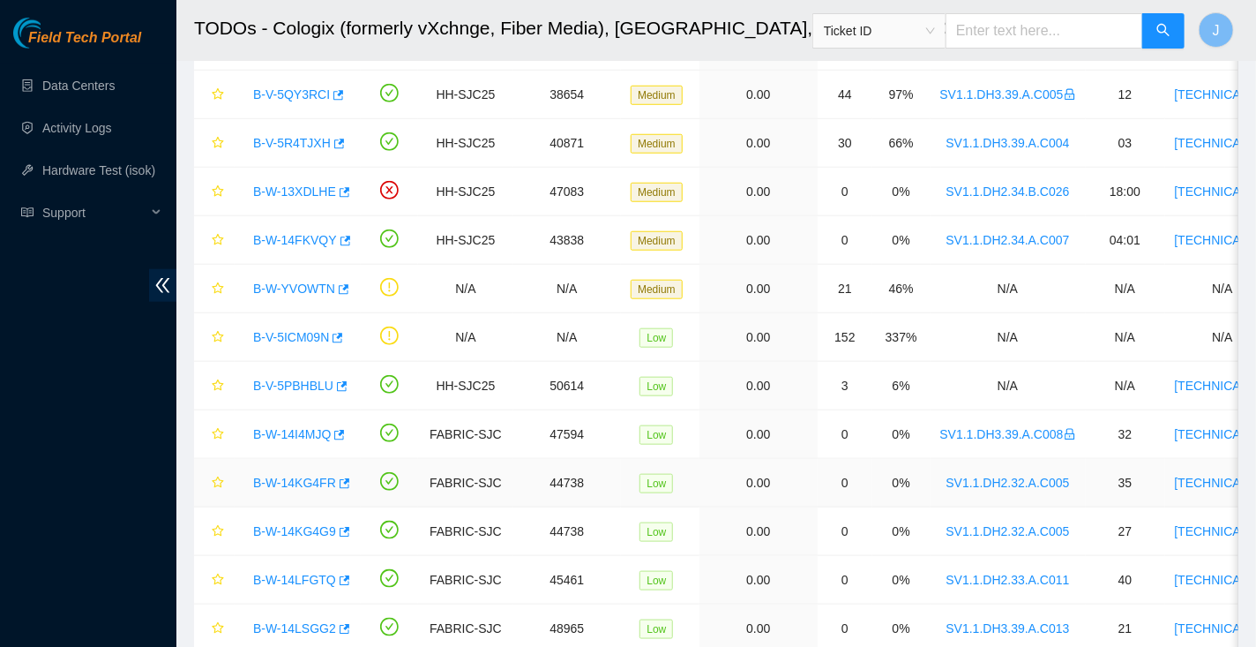
click at [299, 476] on link "B-W-14KG4FR" at bounding box center [294, 483] width 83 height 14
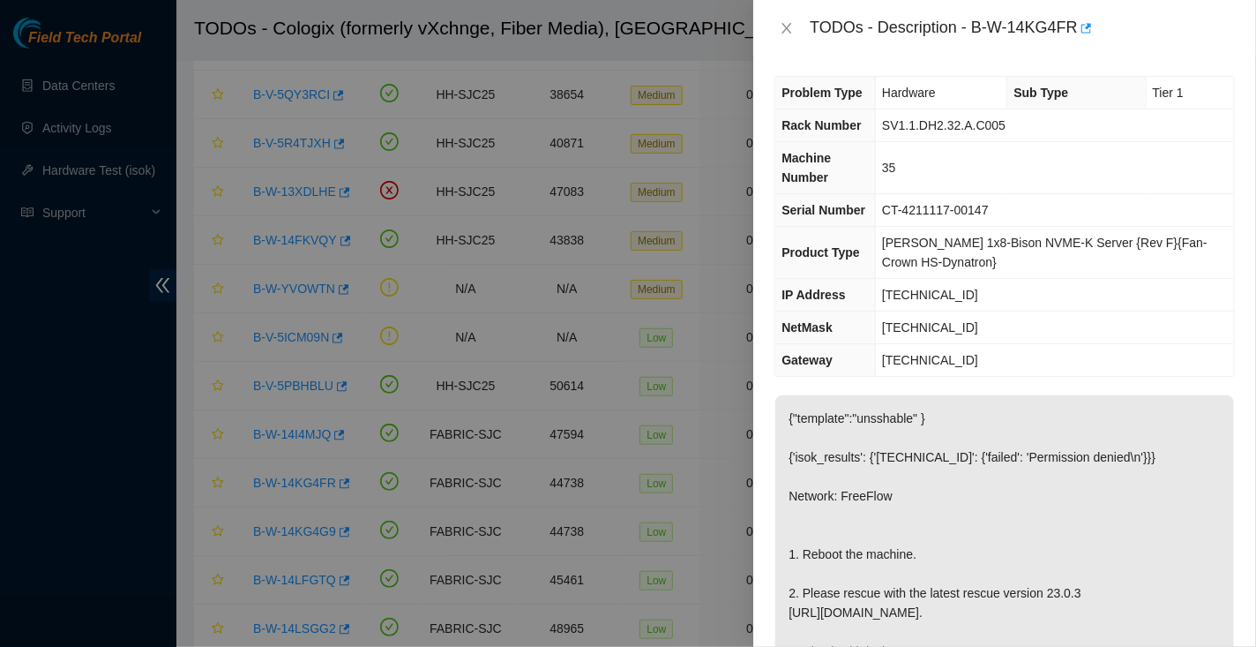
scroll to position [0, 0]
click at [786, 28] on icon "close" at bounding box center [787, 28] width 14 height 14
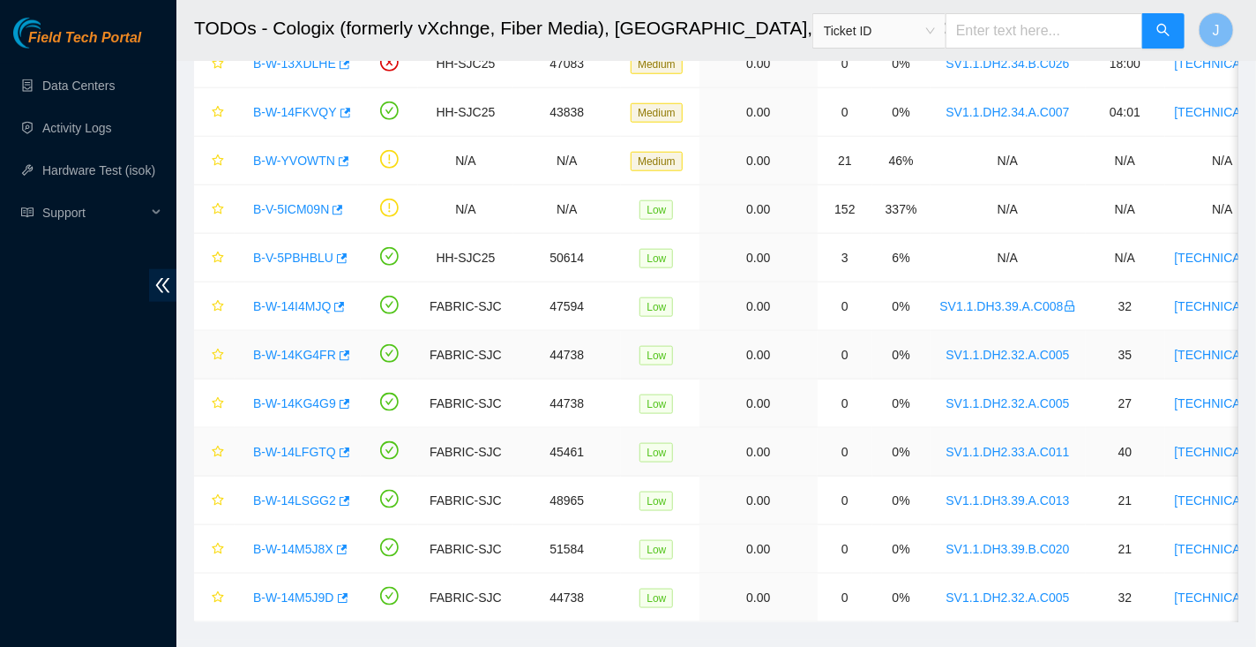
scroll to position [679, 0]
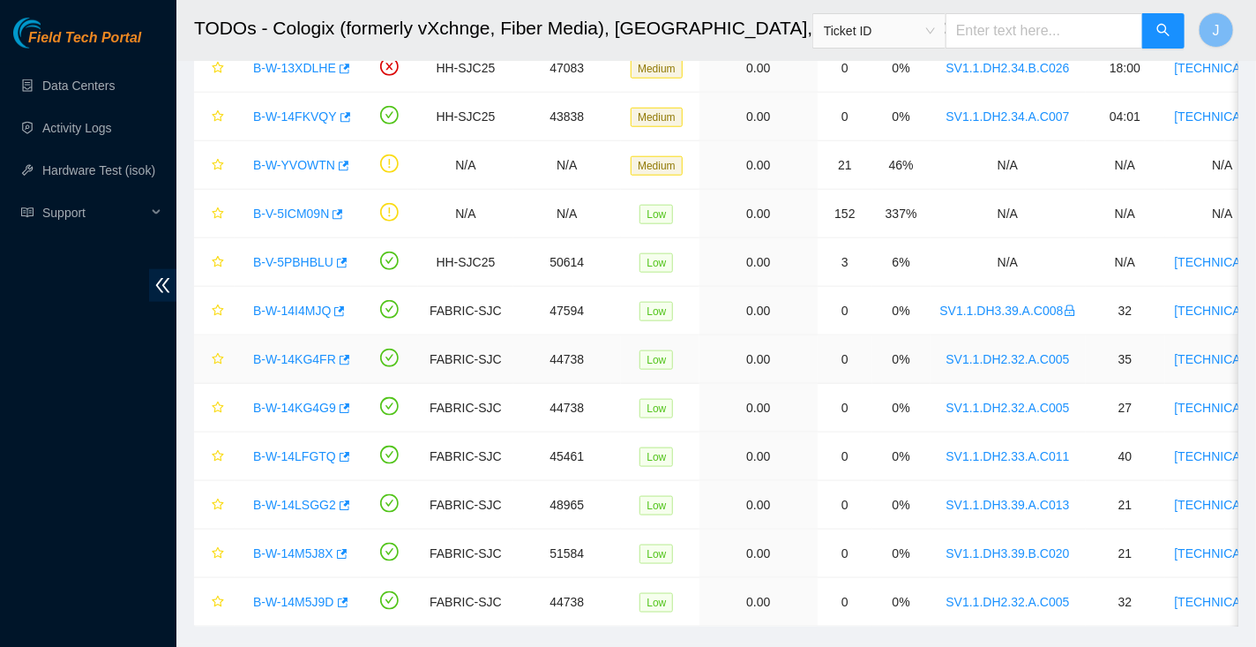
click at [289, 352] on link "B-W-14KG4FR" at bounding box center [294, 359] width 83 height 14
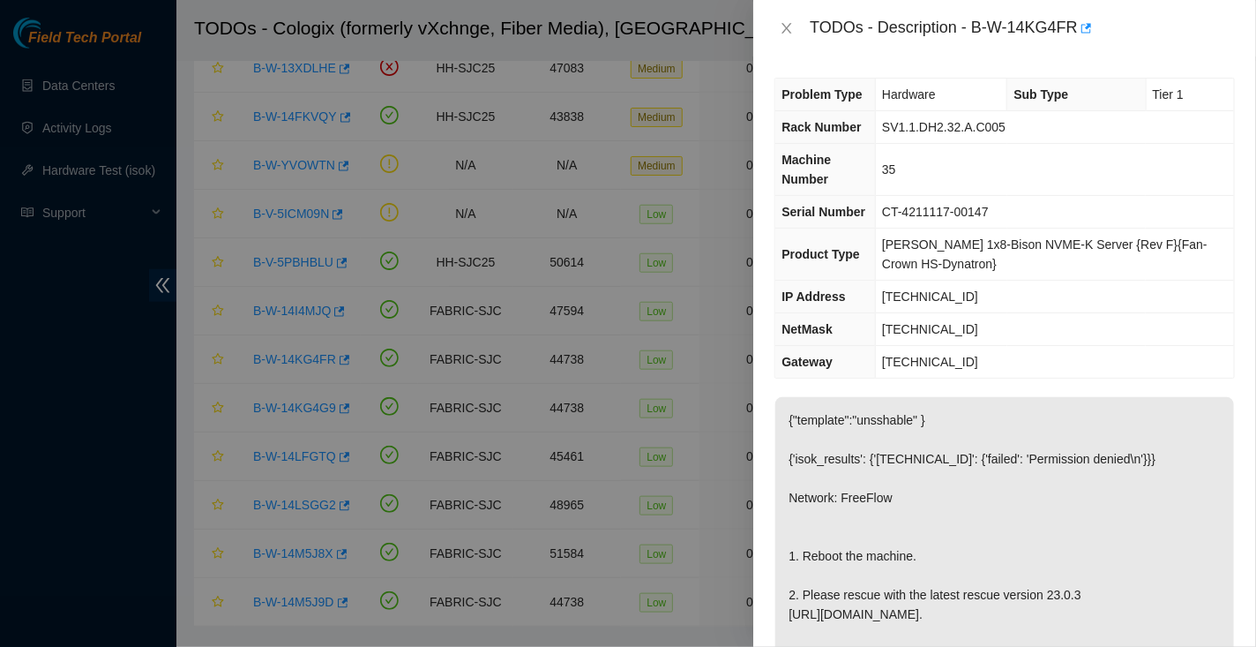
click at [1103, 385] on div "Problem Type Hardware Sub Type Tier 1 Rack Number SV1.1.DH2.32.A.C005 Machine N…" at bounding box center [1005, 351] width 503 height 590
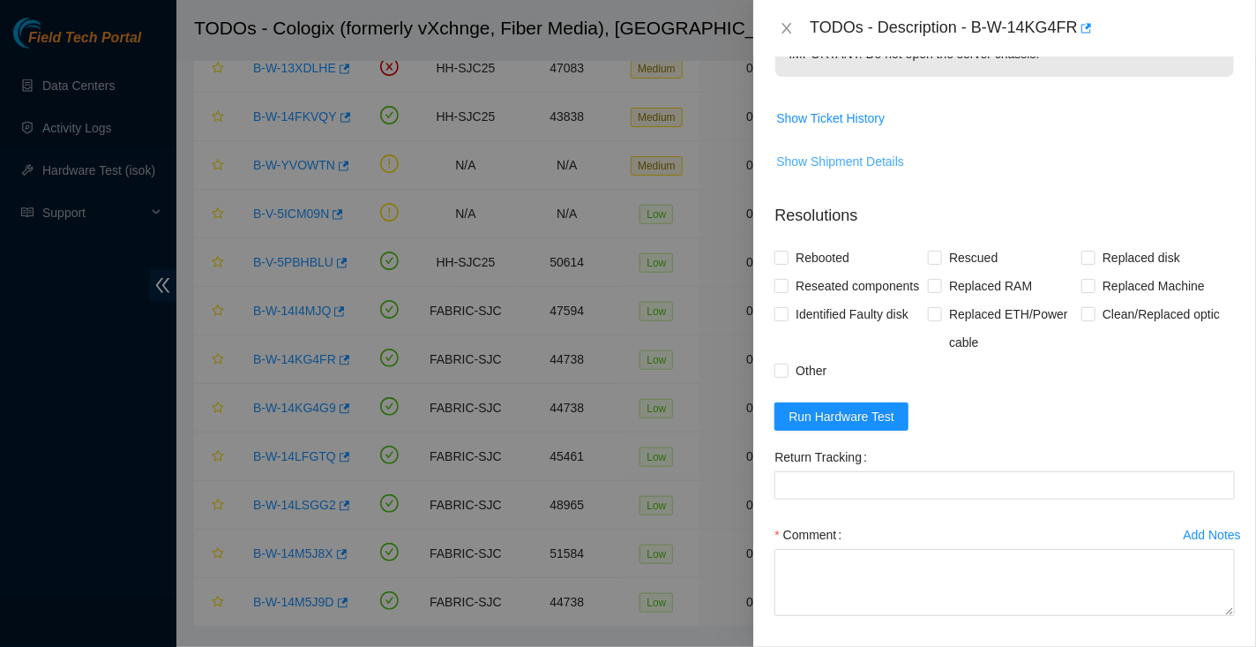
scroll to position [674, 0]
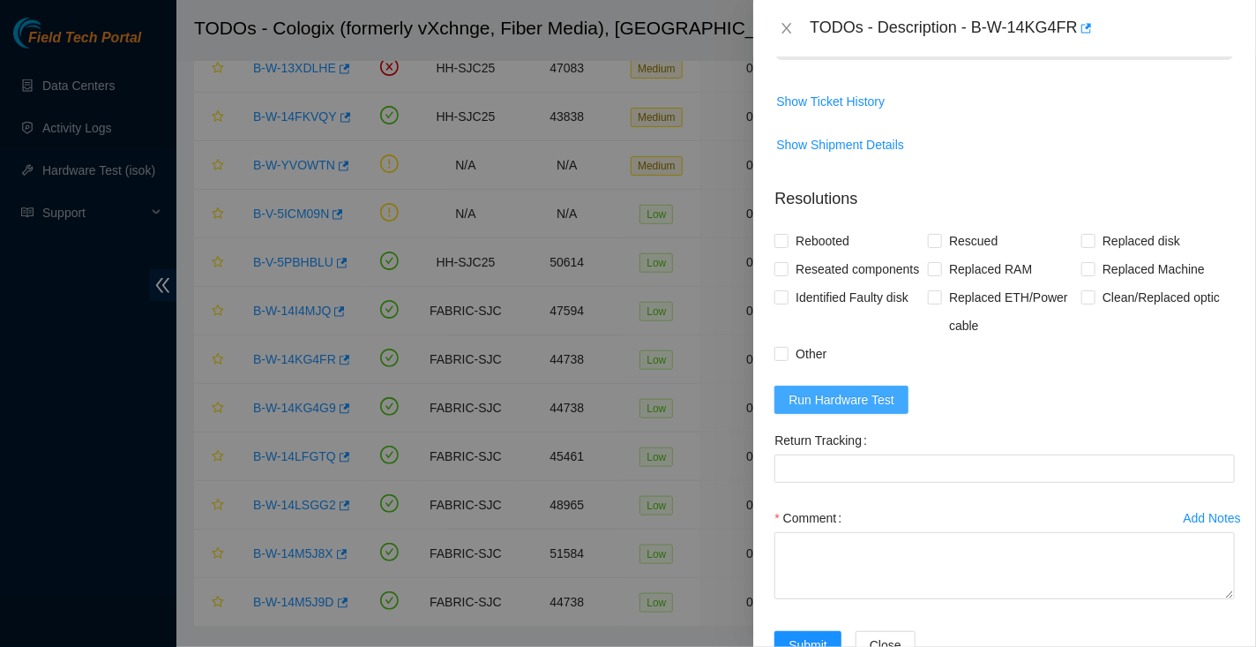
click at [843, 409] on span "Run Hardware Test" at bounding box center [842, 399] width 106 height 19
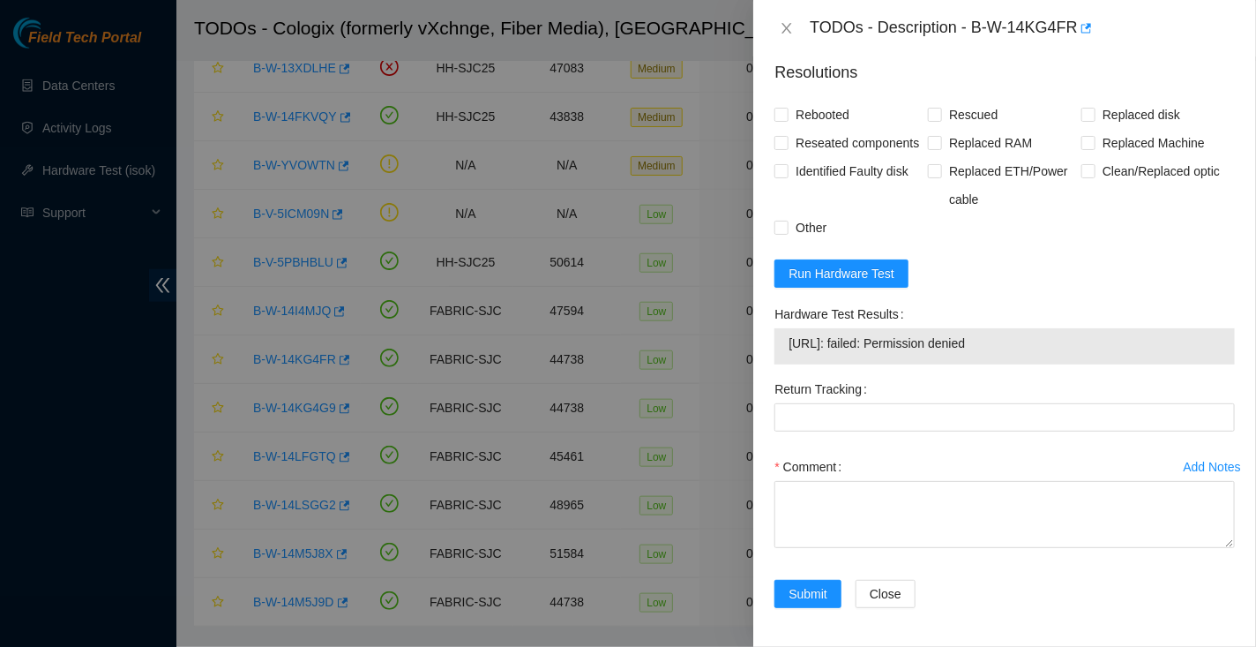
scroll to position [834, 0]
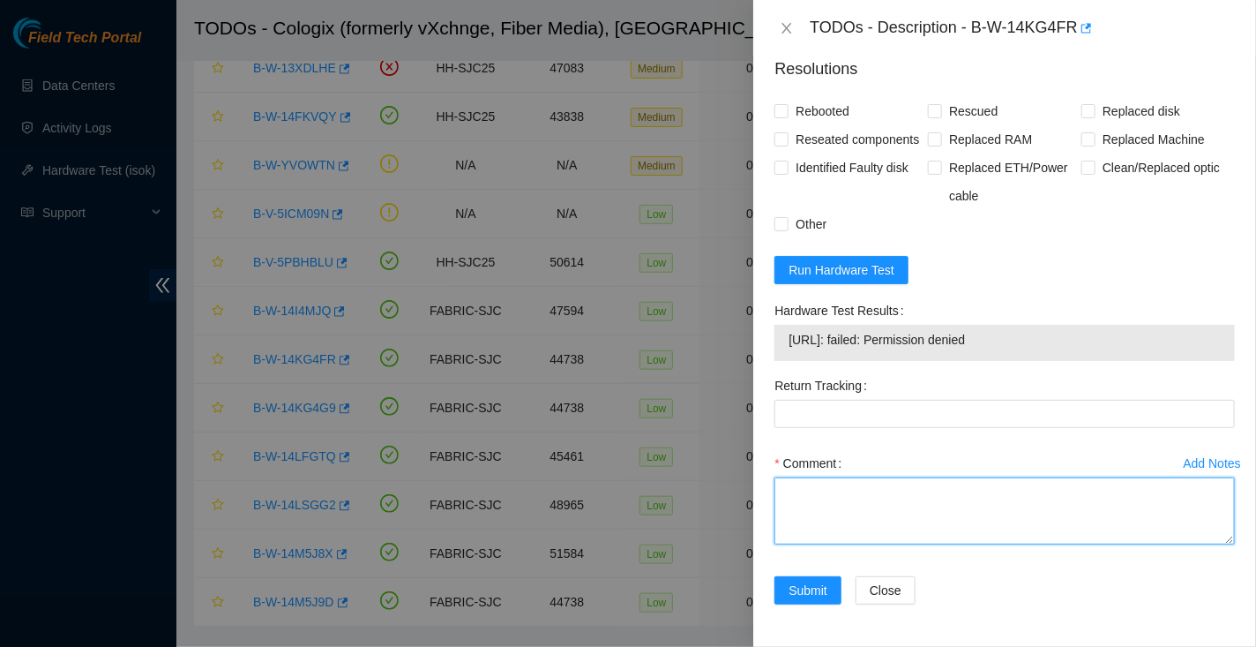
click at [861, 544] on textarea "Comment" at bounding box center [1005, 510] width 461 height 67
paste textarea "Hooked up monitor and keyboard Powered down machine Reseated all disks and cabl…"
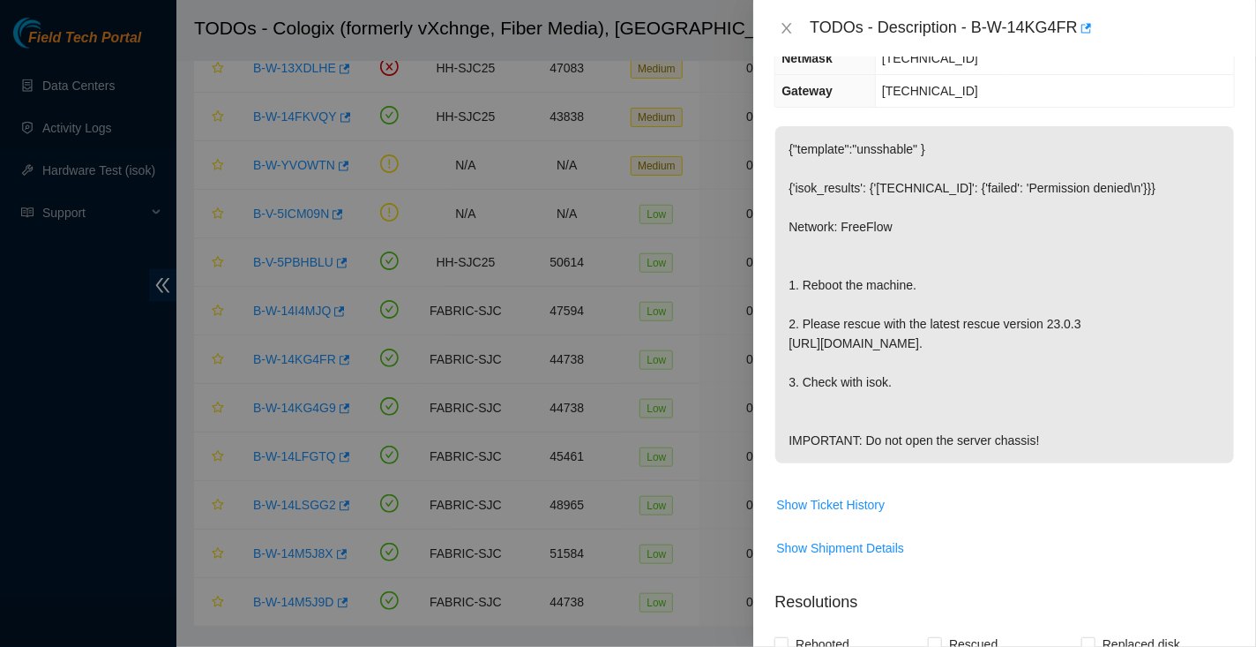
scroll to position [0, 0]
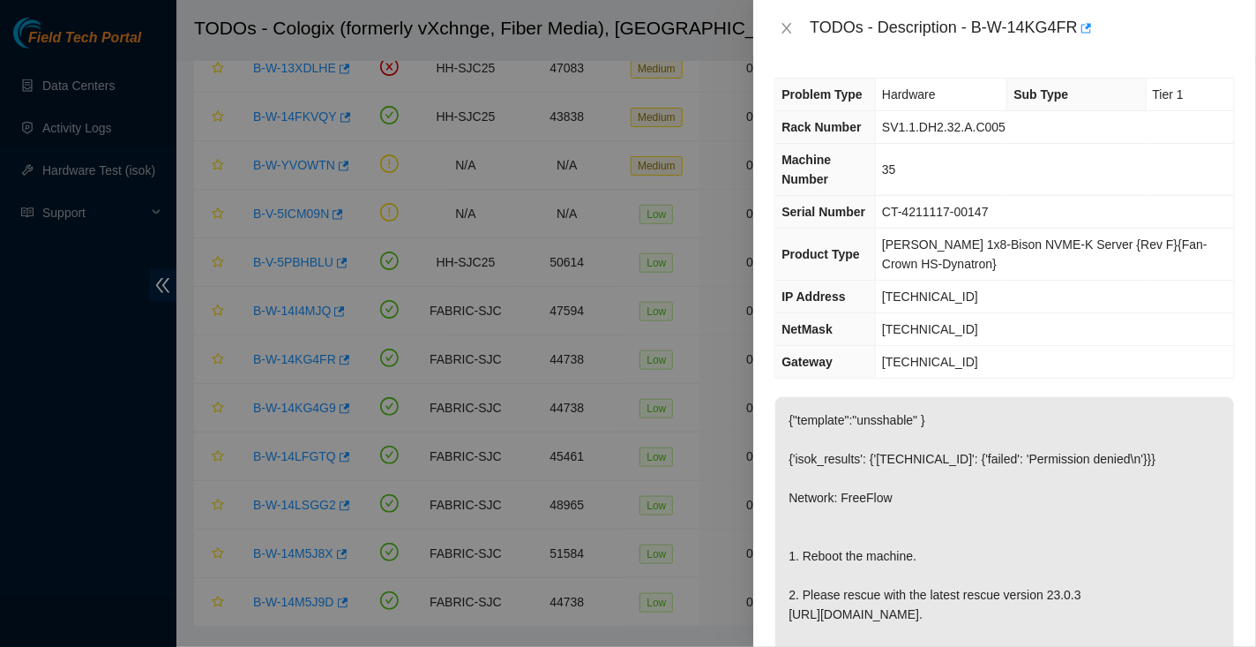
click at [805, 120] on span "Rack Number" at bounding box center [821, 127] width 79 height 14
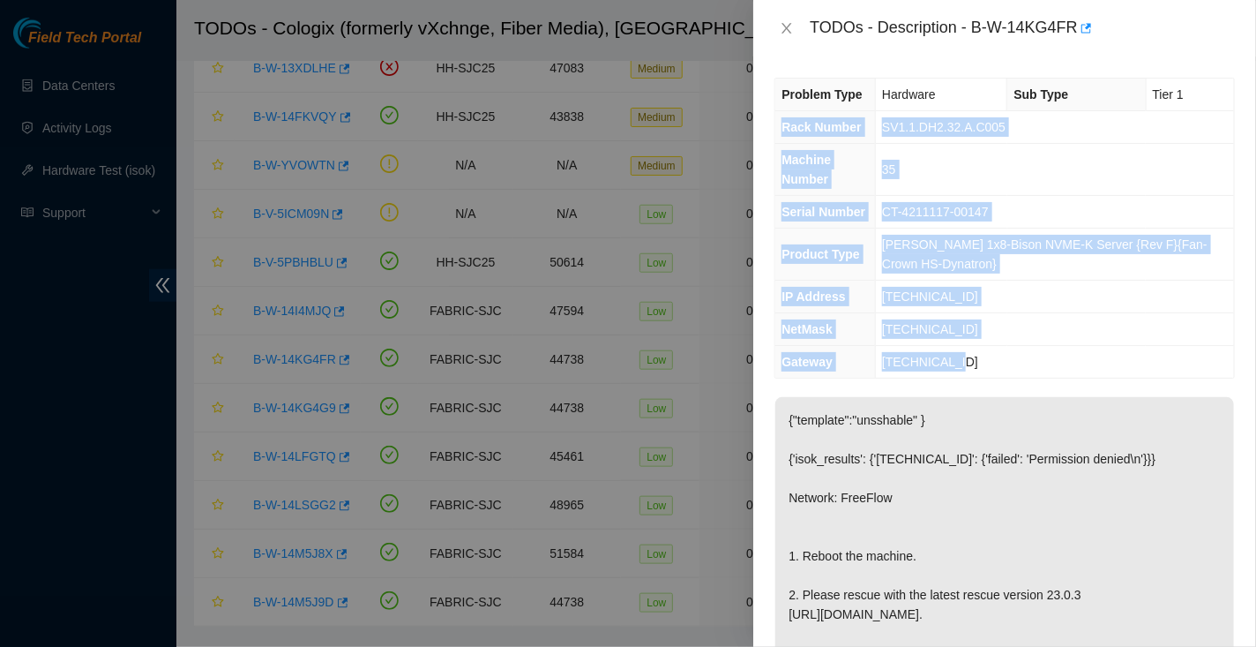
click at [980, 354] on td "[TECHNICAL_ID]" at bounding box center [1055, 362] width 358 height 33
copy tbody "Rack Number SV1.1.DH2.32.A.C005 Machine Number 35 Serial Number CT-4211117-0014…"
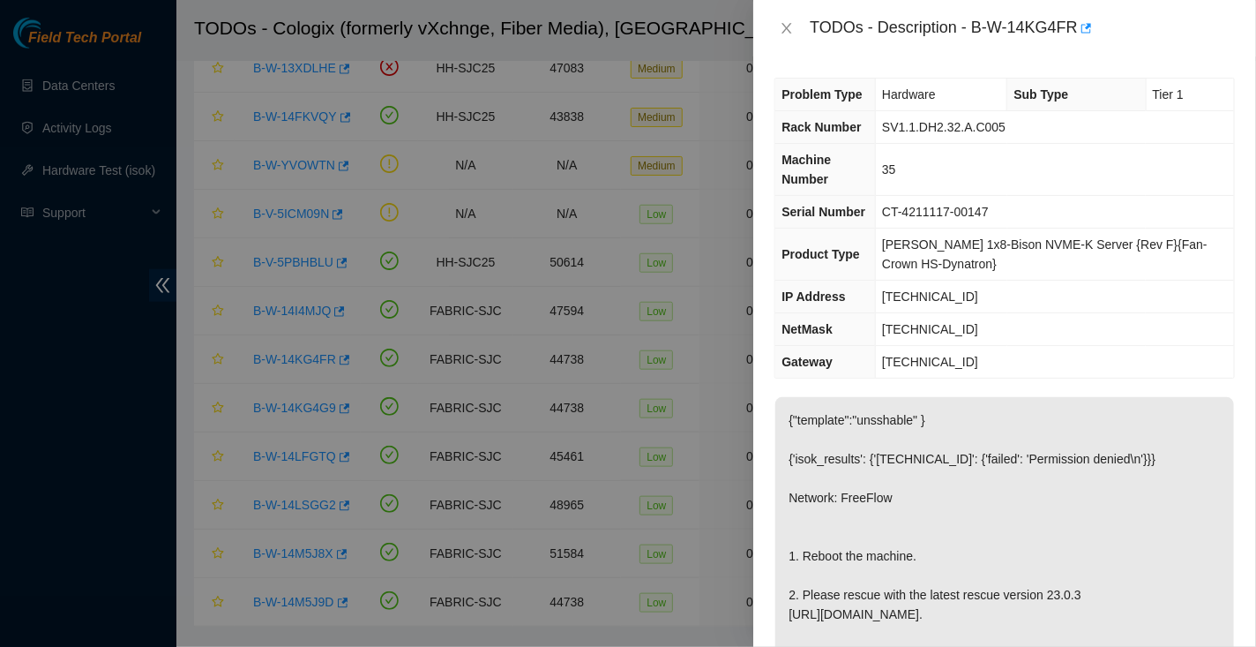
click at [1042, 386] on div "Problem Type Hardware Sub Type Tier 1 Rack Number SV1.1.DH2.32.A.C005 Machine N…" at bounding box center [1005, 351] width 503 height 590
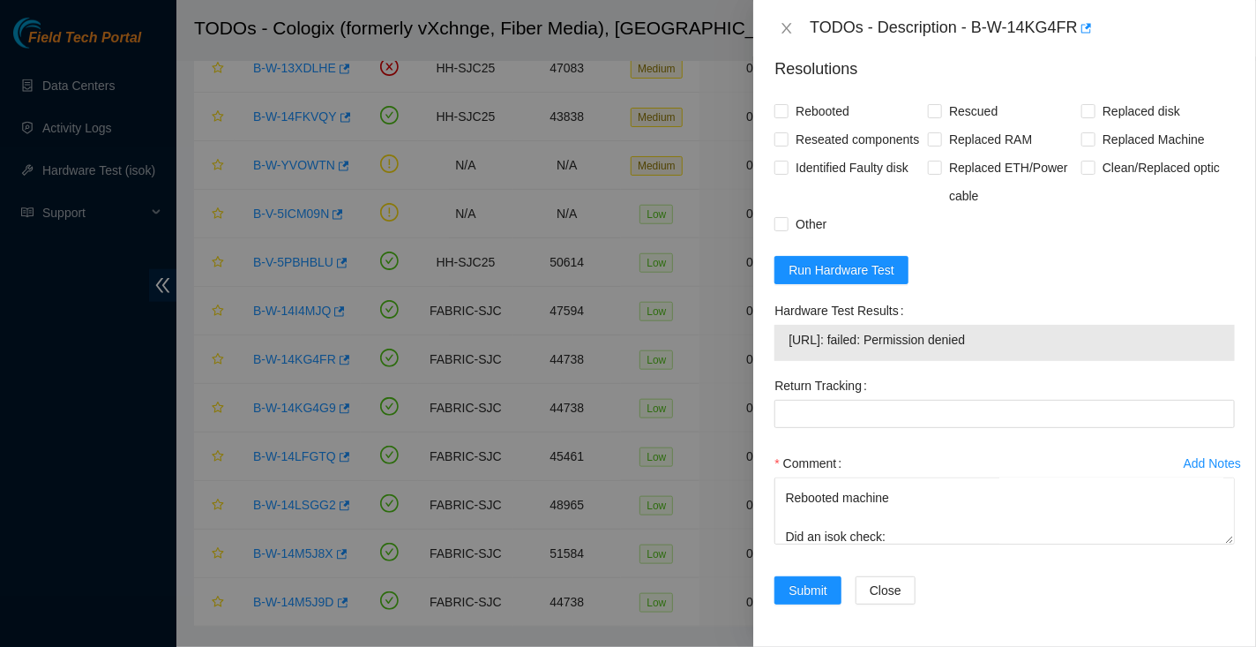
scroll to position [866, 0]
click at [941, 522] on textarea "Hooked up monitor and keyboard Powered down machine Reseated all disks and cabl…" at bounding box center [1005, 510] width 461 height 67
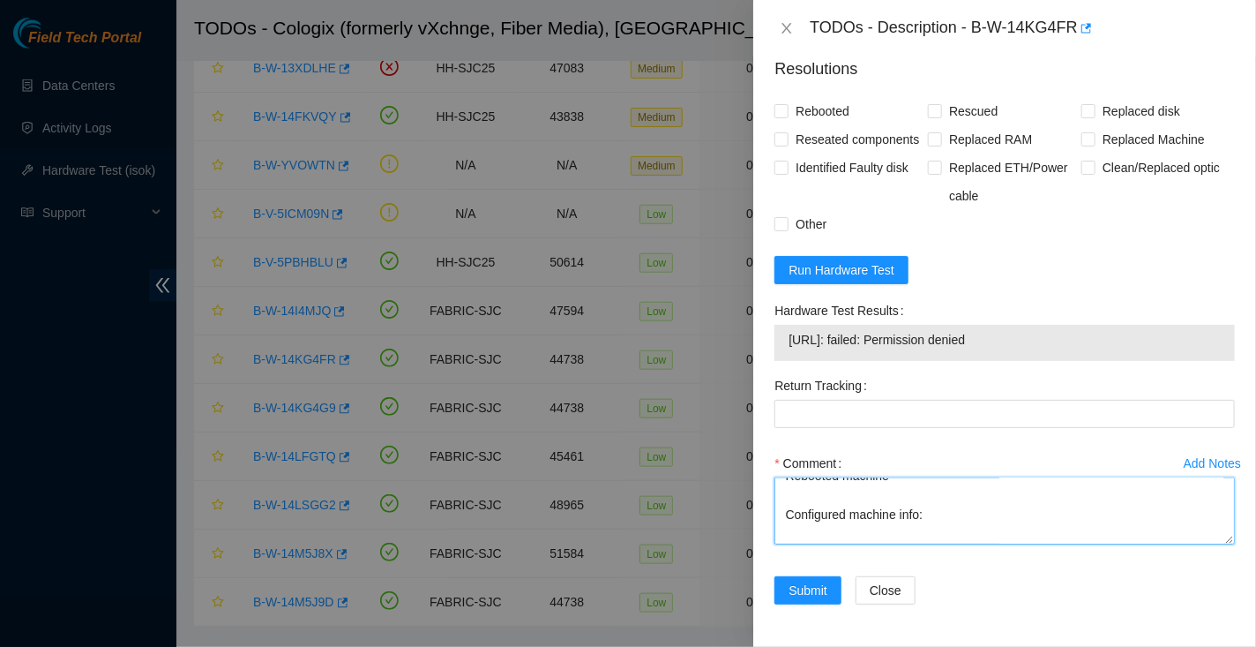
scroll to position [214, 0]
click at [861, 522] on textarea "Hooked up monitor and keyboard Powered down machine Reseated all disks and cabl…" at bounding box center [1005, 510] width 461 height 67
paste textarea "Rack Number SV1.1.DH2.32.A.C005 Machine Number 35 Serial Number CT-4211117-0014…"
type textarea "Hooked up monitor and keyboard Powered down machine Reseated all disks and cabl…"
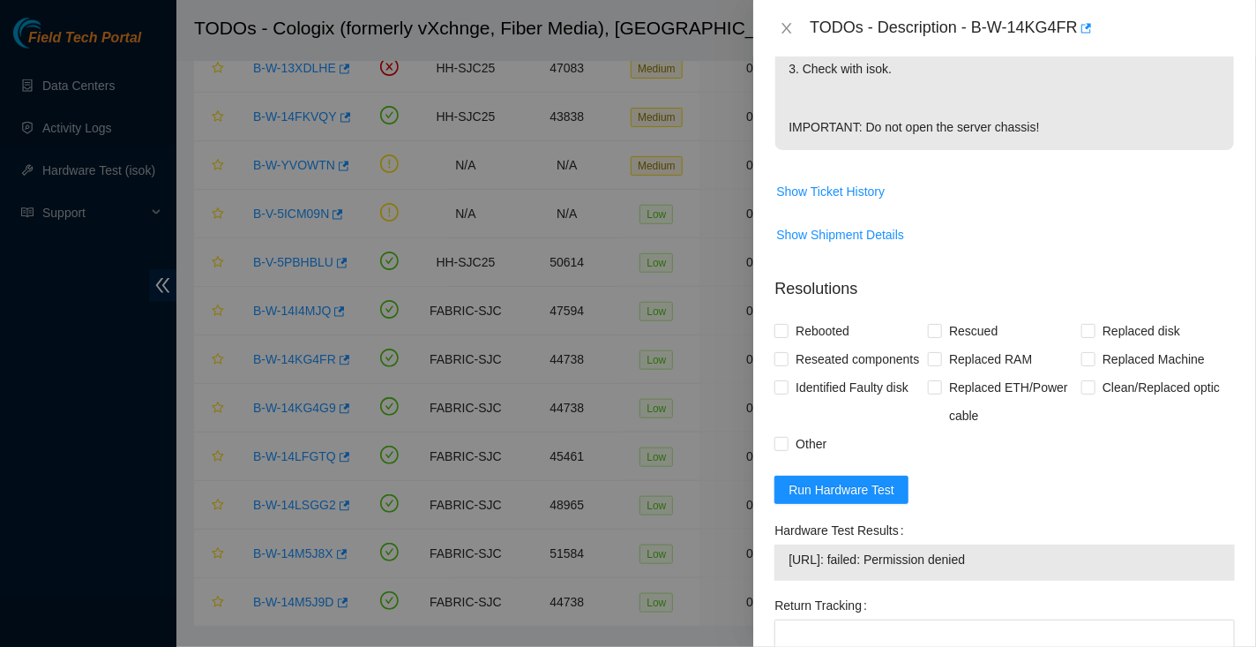
scroll to position [702, 0]
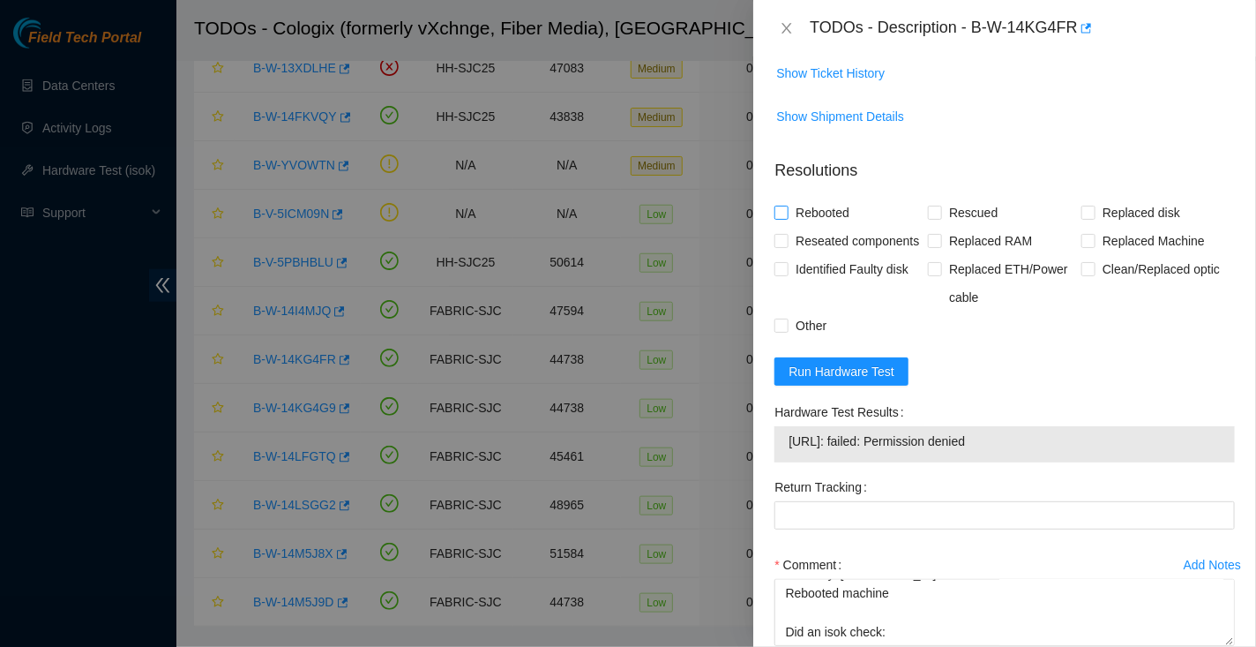
click at [811, 227] on span "Rebooted" at bounding box center [823, 213] width 68 height 28
click at [787, 218] on input "Rebooted" at bounding box center [781, 212] width 12 height 12
checkbox input "true"
click at [962, 227] on span "Rescued" at bounding box center [973, 213] width 63 height 28
click at [941, 218] on input "Rescued" at bounding box center [934, 212] width 12 height 12
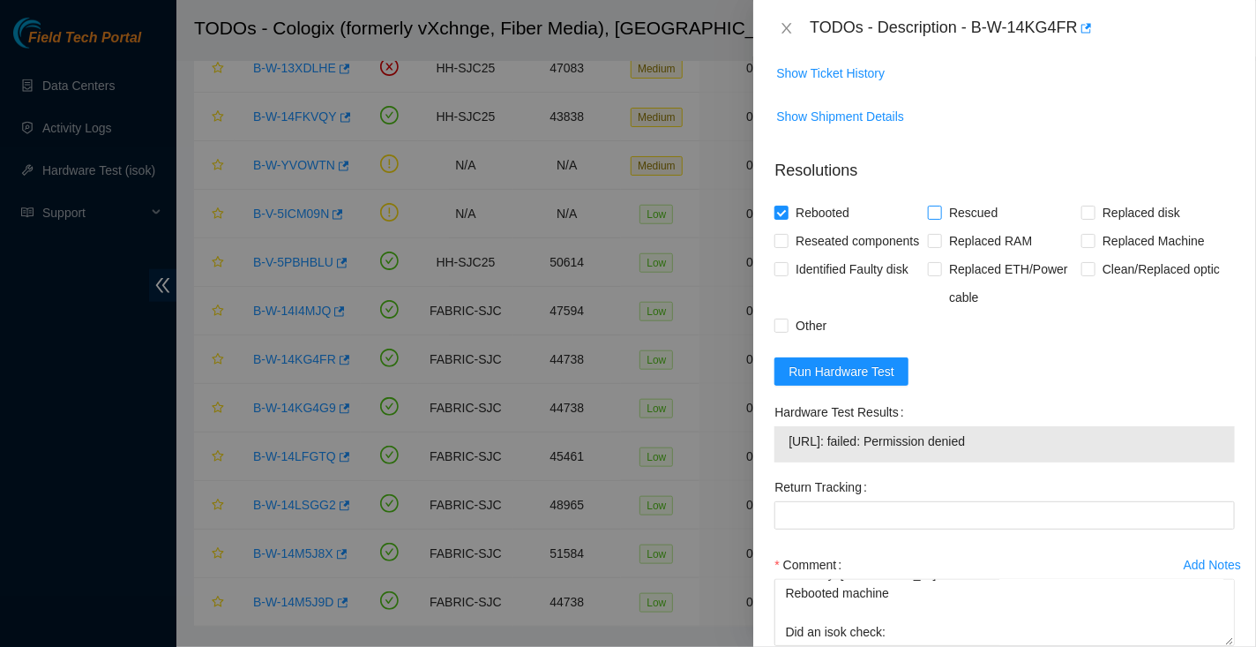
checkbox input "true"
click at [816, 340] on span "Other" at bounding box center [811, 325] width 45 height 28
click at [787, 331] on input "Other" at bounding box center [781, 325] width 12 height 12
checkbox input "true"
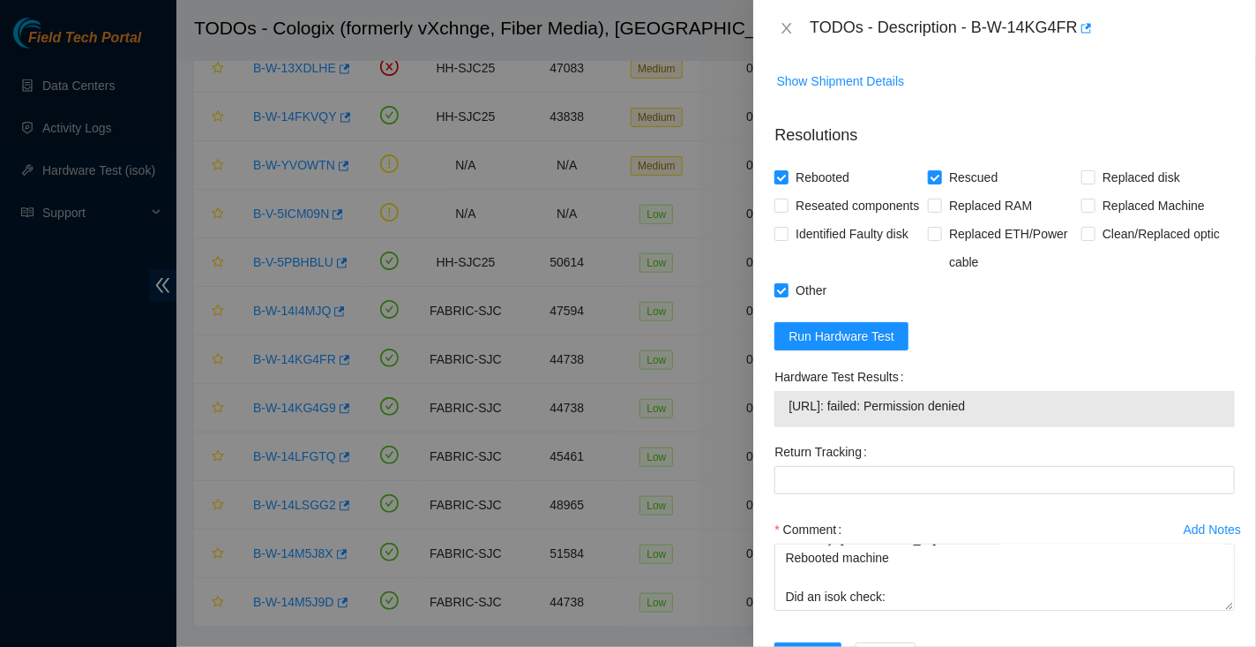
scroll to position [813, 0]
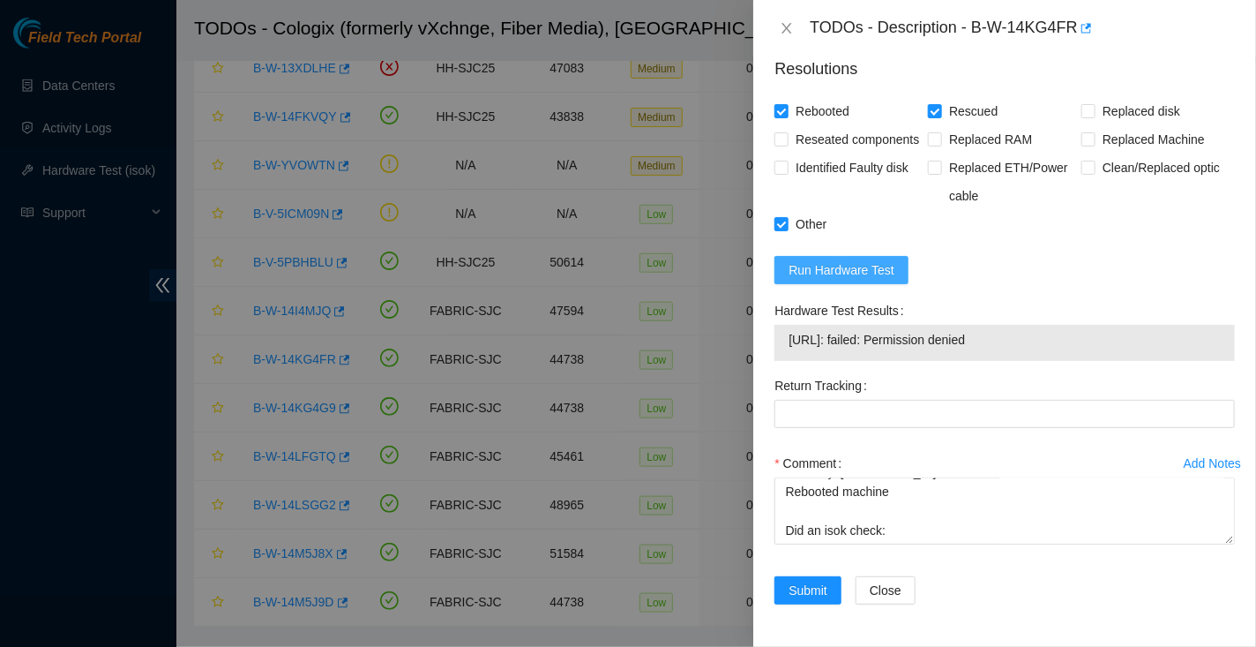
click at [886, 280] on span "Run Hardware Test" at bounding box center [842, 269] width 106 height 19
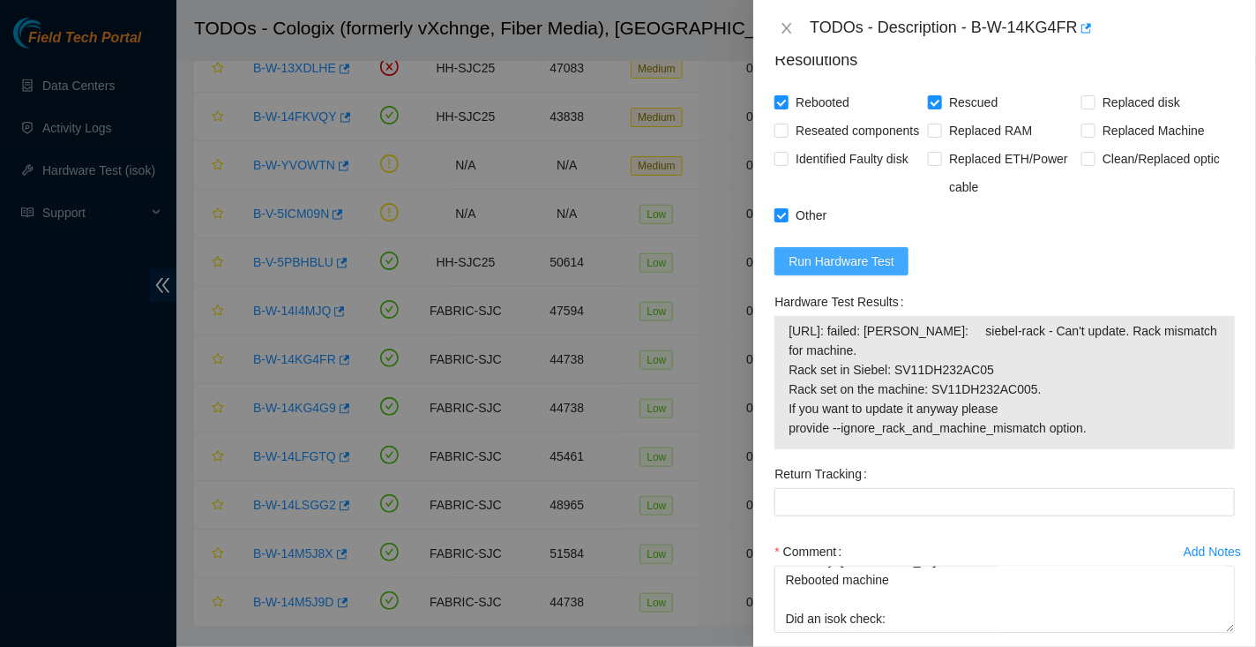
click at [837, 271] on span "Run Hardware Test" at bounding box center [842, 260] width 106 height 19
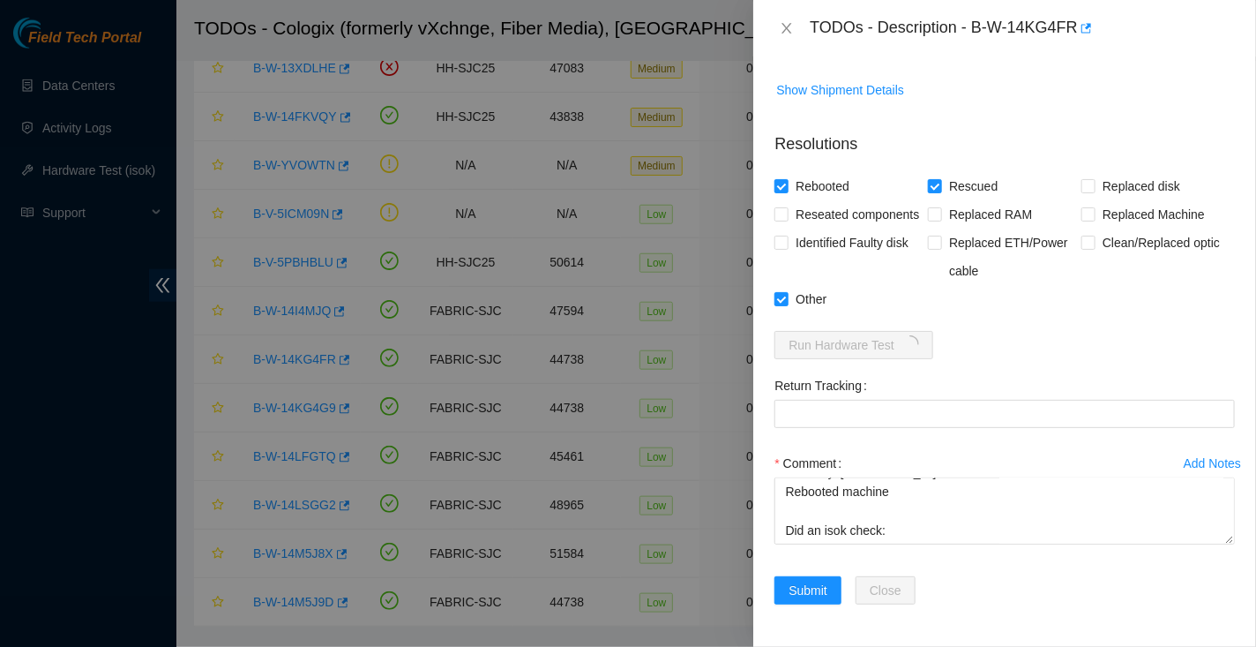
scroll to position [791, 0]
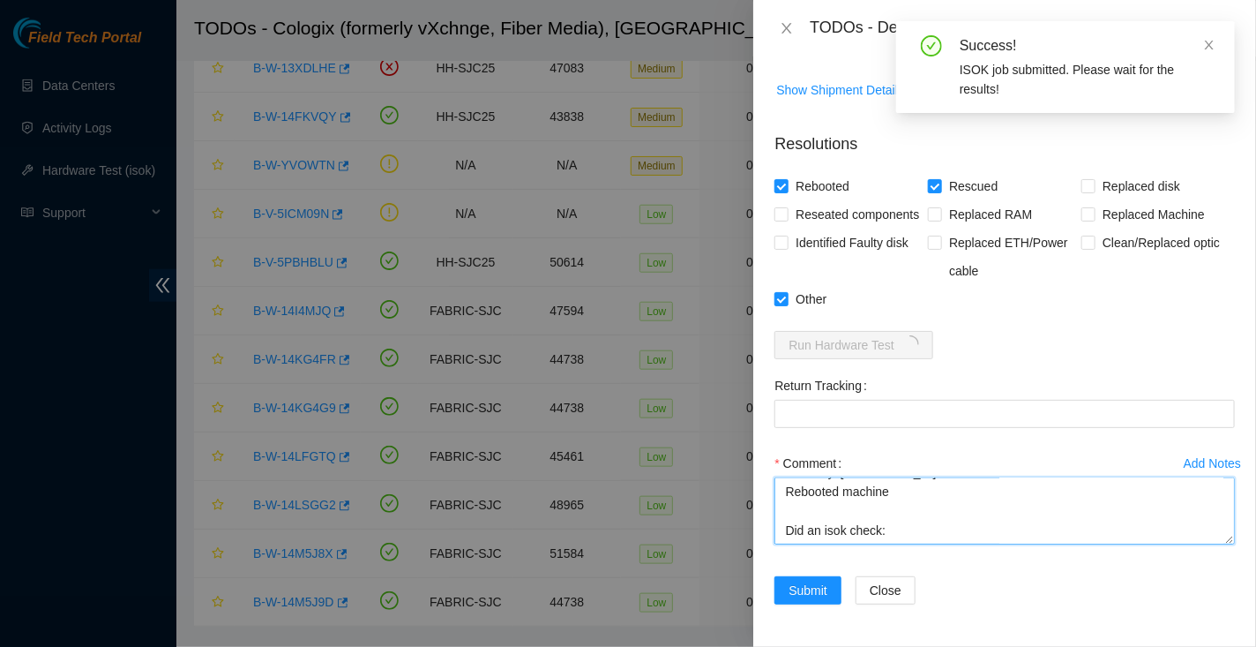
click at [1001, 511] on textarea "Hooked up monitor and keyboard Powered down machine Reseated all disks and cabl…" at bounding box center [1005, 510] width 461 height 67
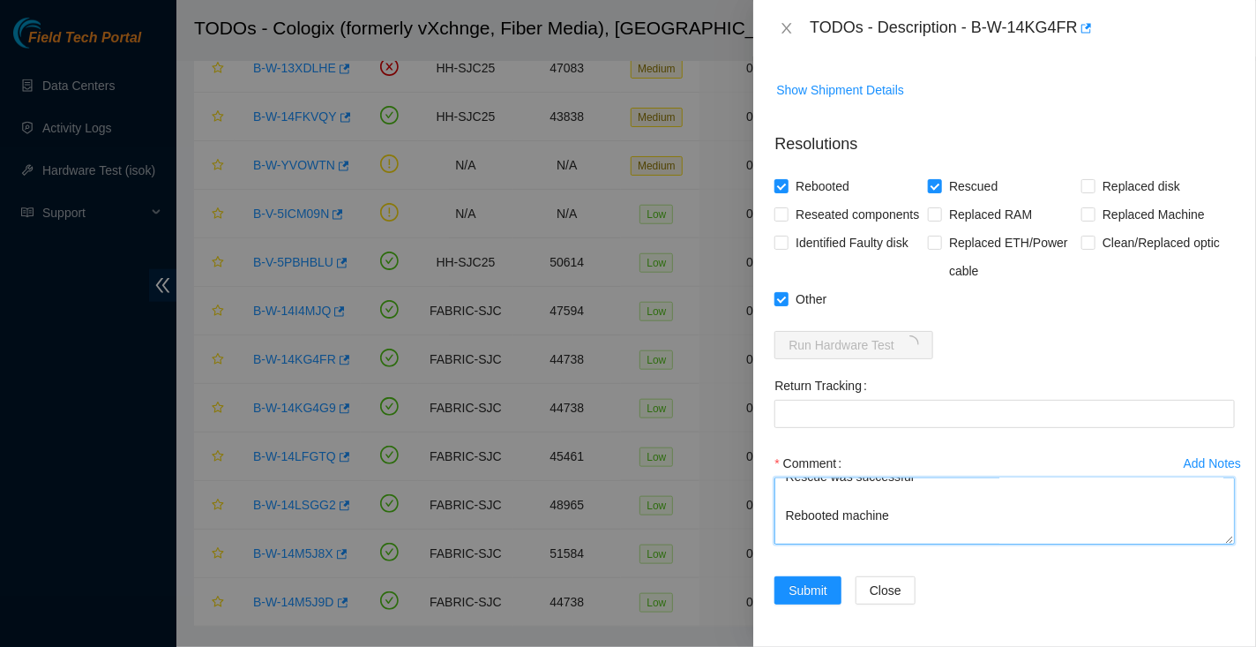
scroll to position [408, 0]
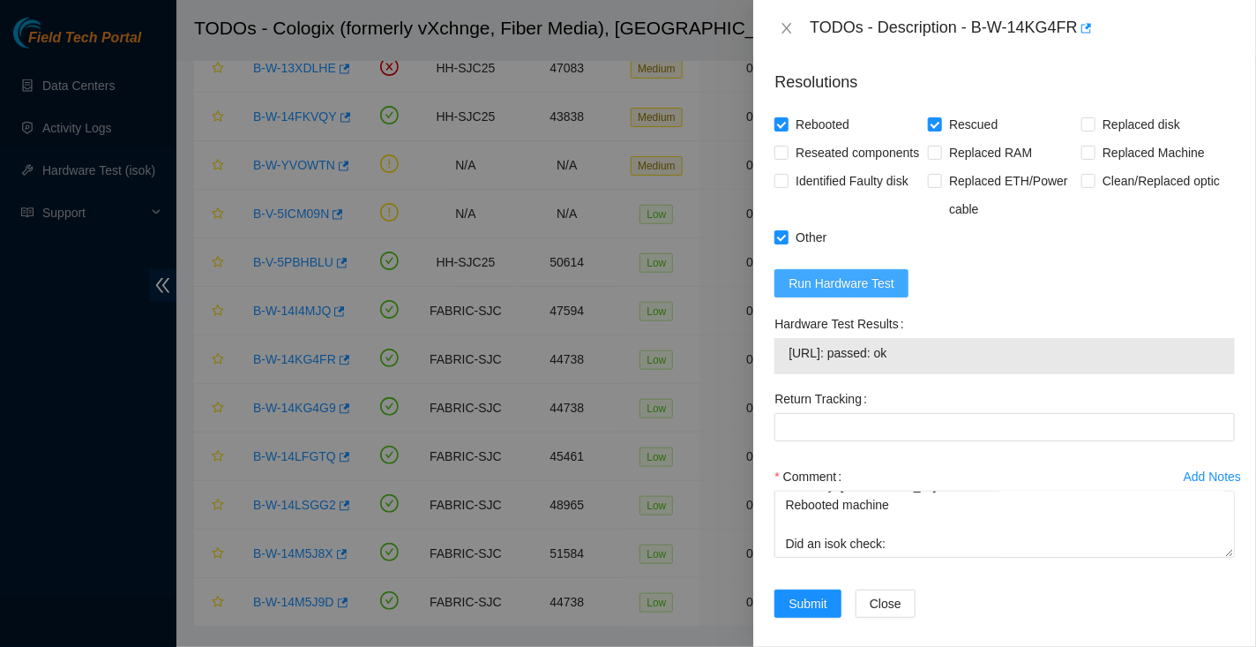
click at [878, 293] on span "Run Hardware Test" at bounding box center [842, 283] width 106 height 19
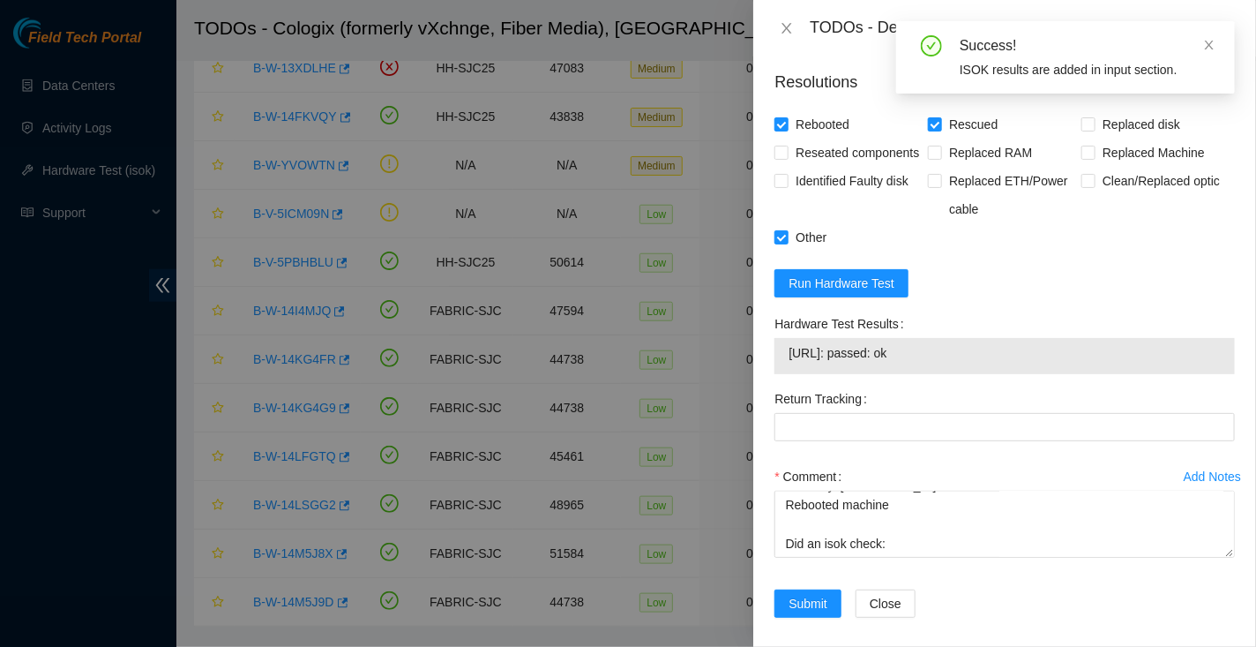
click at [799, 363] on span "23.67.78.230: passed: ok" at bounding box center [1005, 352] width 432 height 19
click at [933, 363] on span "23.67.78.230: passed: ok" at bounding box center [1005, 352] width 432 height 19
copy span "23.67.78.230: passed: ok"
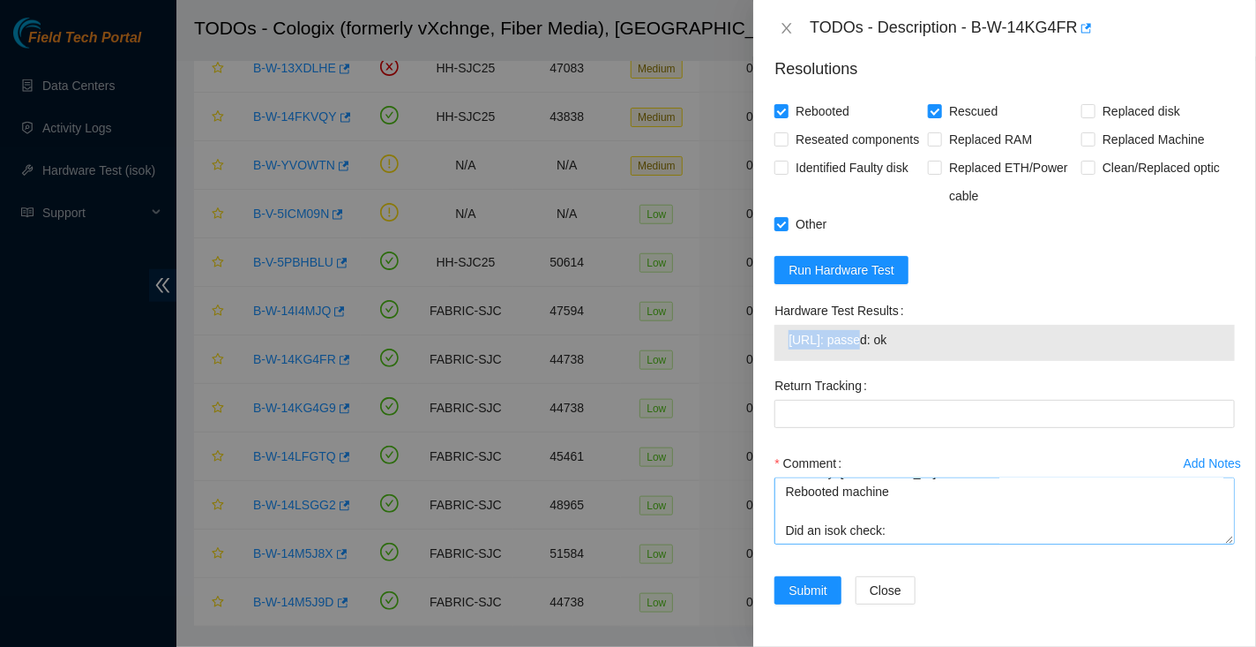
scroll to position [866, 0]
click at [941, 527] on textarea "Hooked up monitor and keyboard Powered down machine Reseated all disks and cabl…" at bounding box center [1005, 510] width 461 height 67
paste textarea "23.67.78.230: passed: ok"
click at [781, 486] on textarea "Hooked up monitor and keyboard Powered down machine Reseated all disks and cabl…" at bounding box center [1005, 510] width 461 height 67
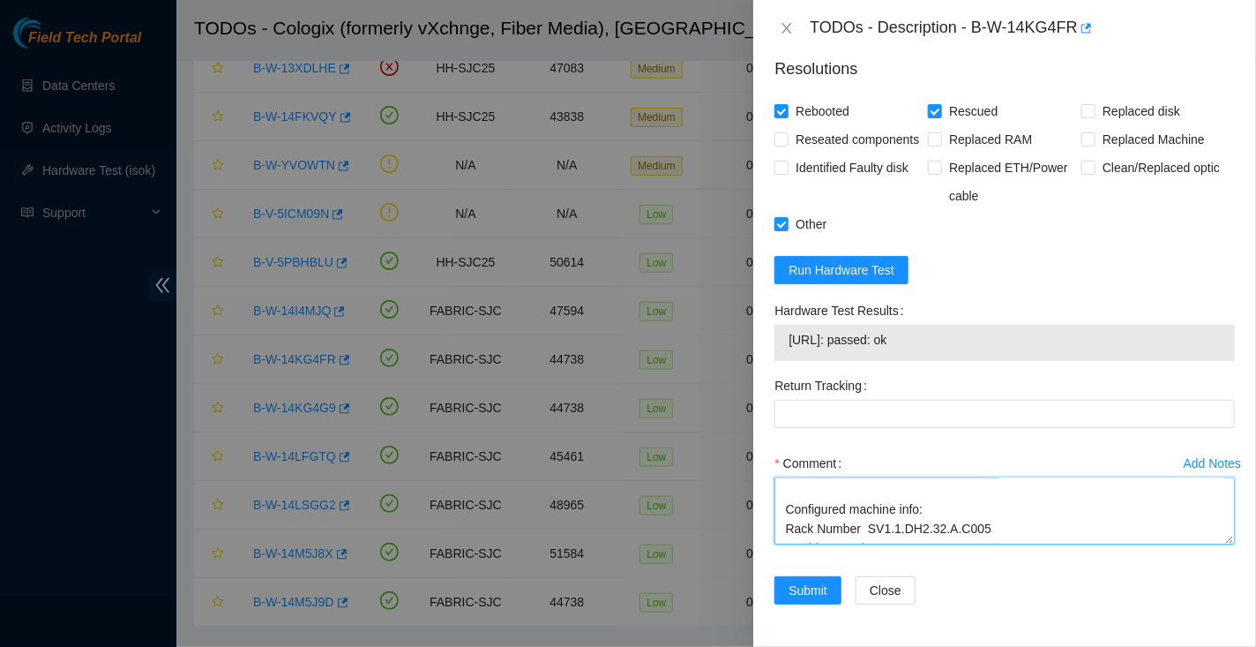
scroll to position [222, 0]
type textarea "Hooked up monitor and keyboard Powered down machine Reseated all disks and cabl…"
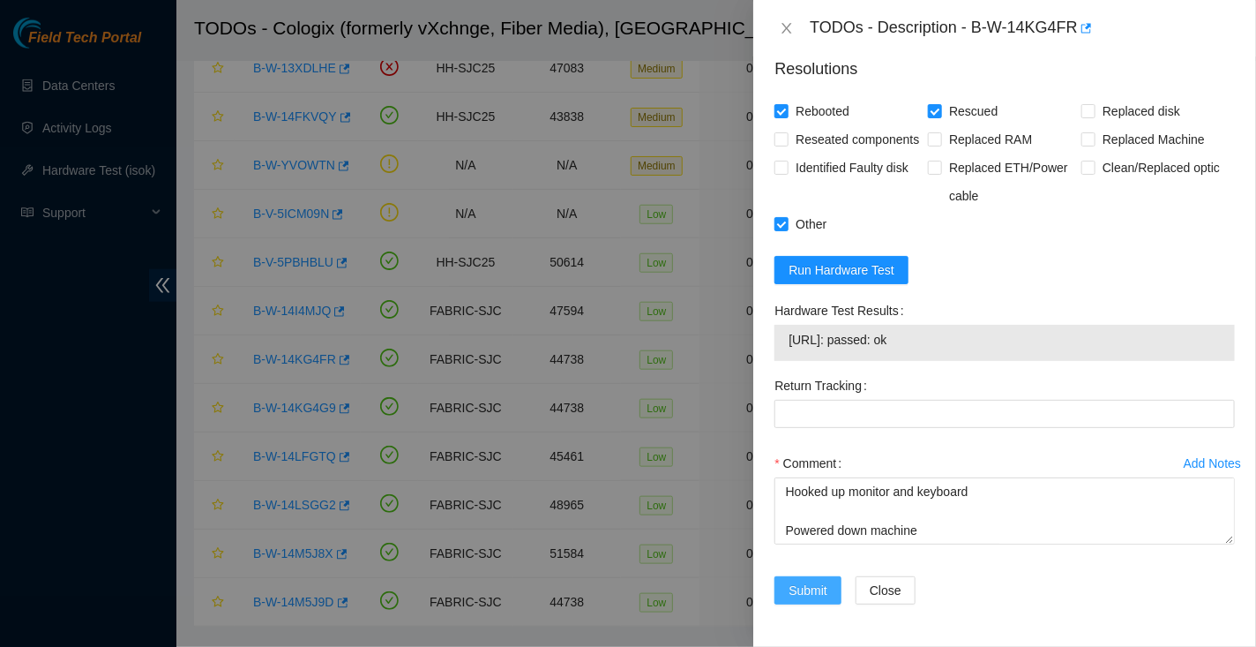
click at [793, 592] on span "Submit" at bounding box center [808, 590] width 39 height 19
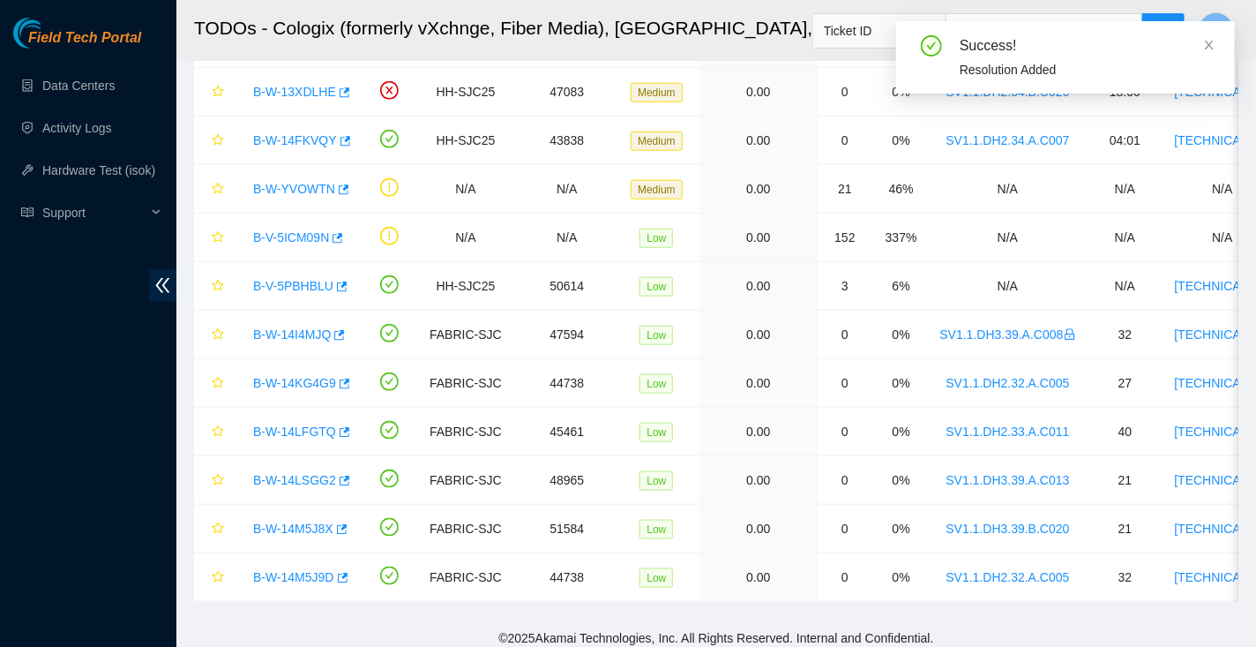
scroll to position [448, 0]
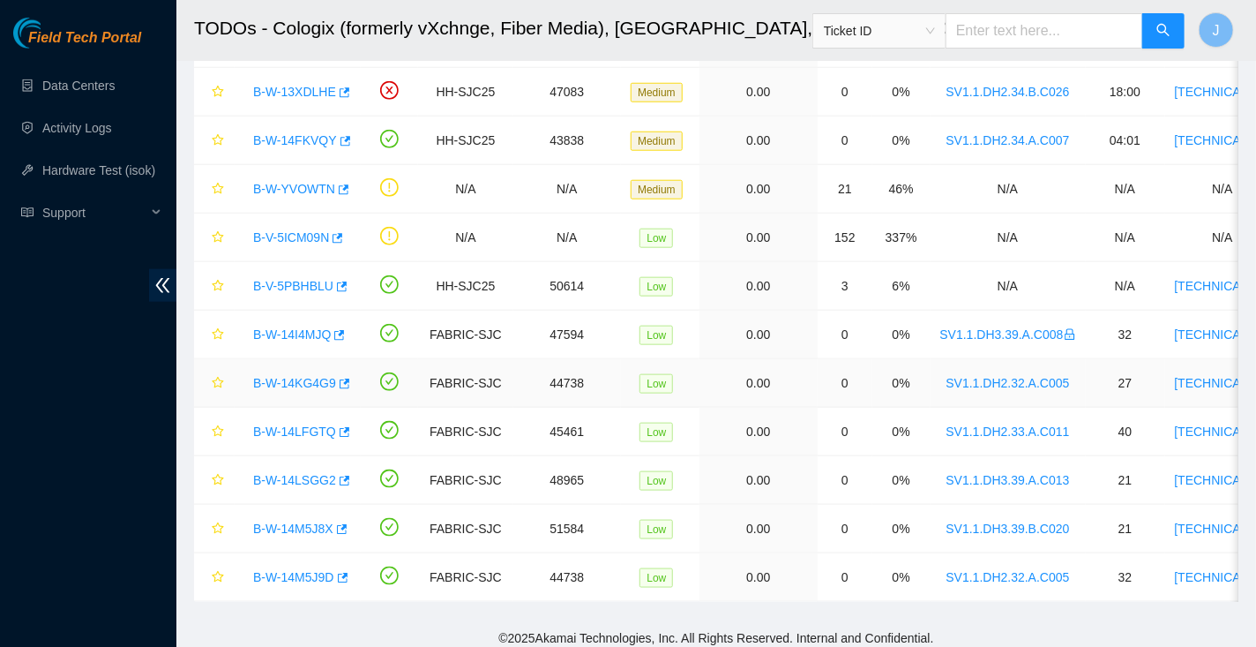
click at [290, 378] on link "B-W-14KG4G9" at bounding box center [294, 383] width 83 height 14
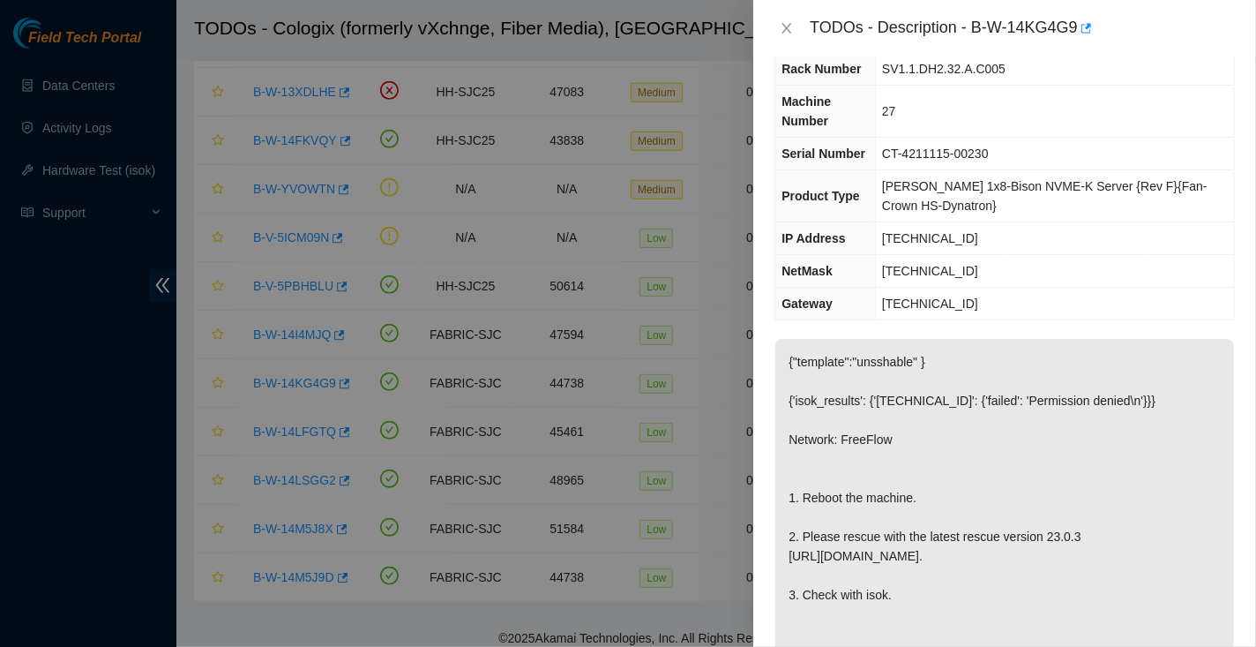
scroll to position [0, 0]
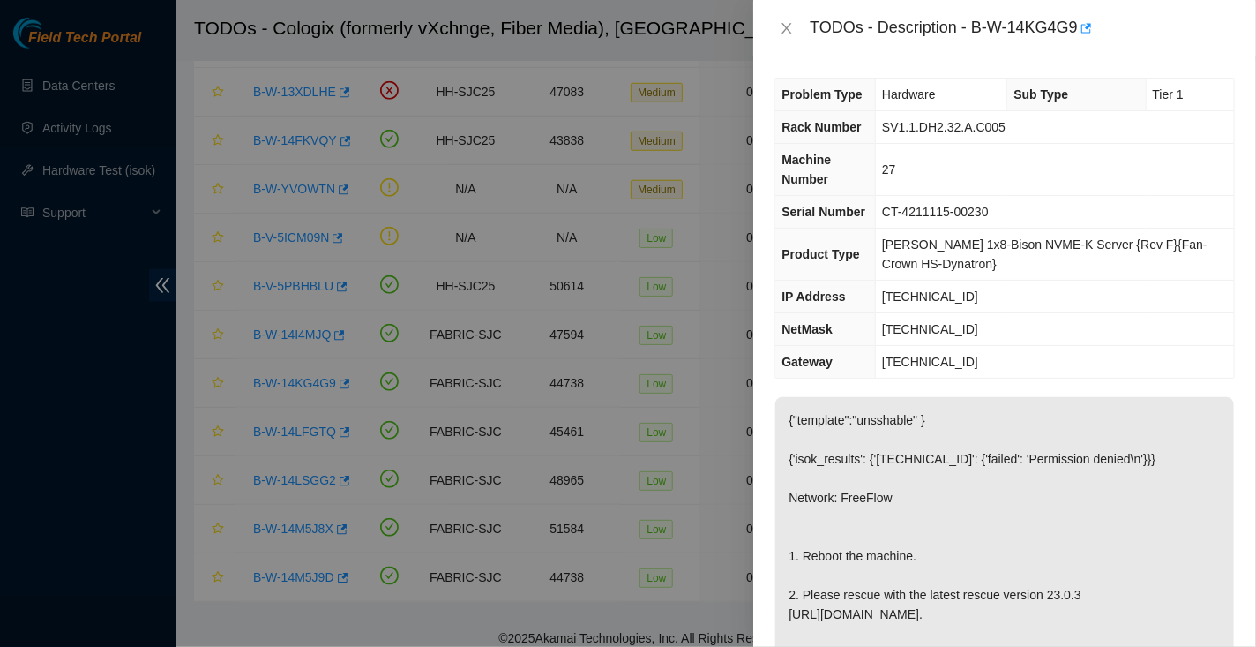
click at [1040, 473] on p "{"template":"unsshable" } {'isok_results': {'23.67.78.222': {'failed': 'Permiss…" at bounding box center [1005, 565] width 459 height 337
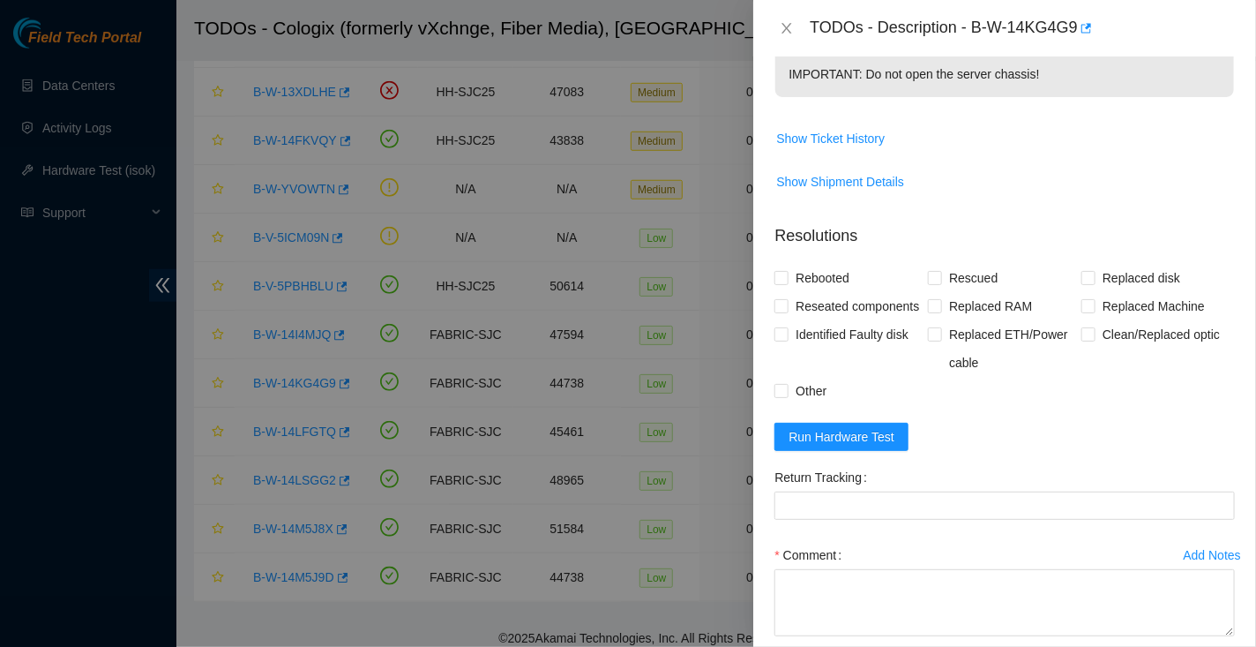
scroll to position [791, 0]
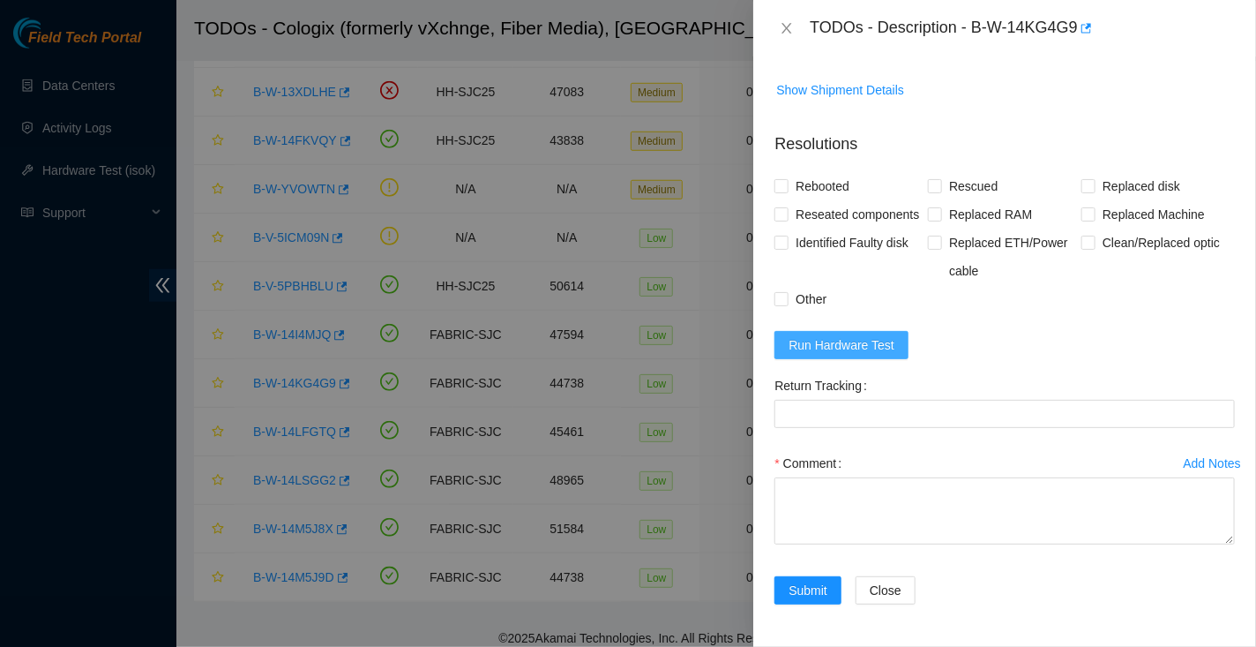
click at [873, 344] on span "Run Hardware Test" at bounding box center [842, 344] width 106 height 19
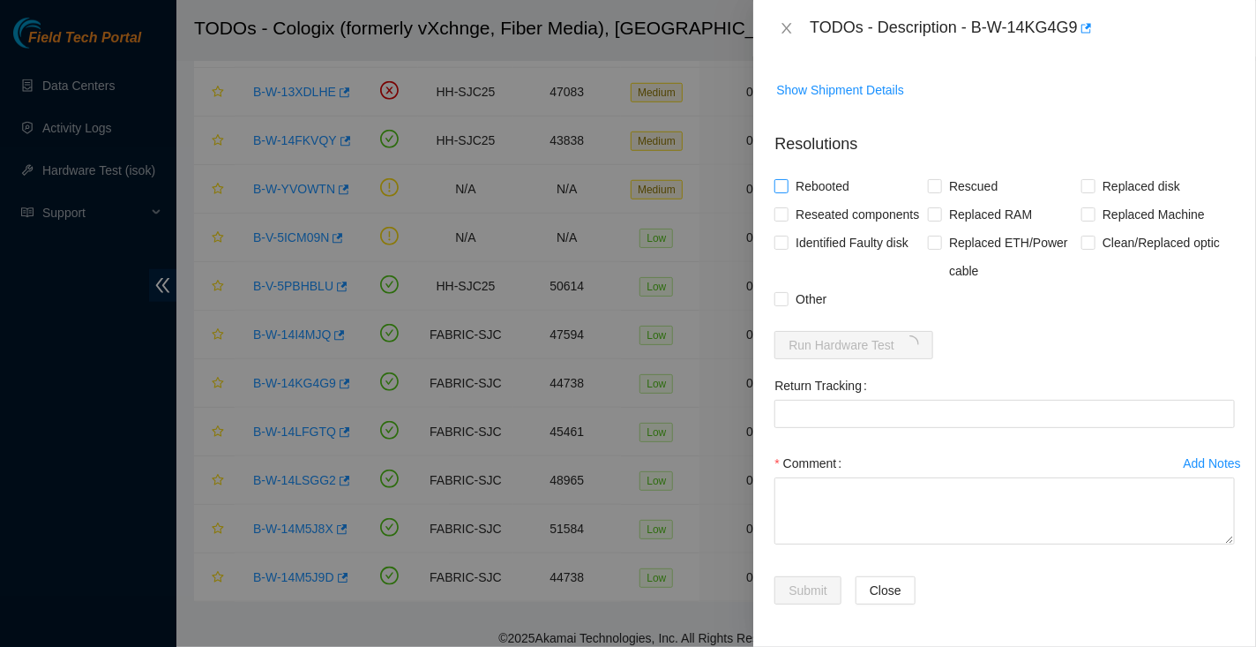
click at [839, 172] on span "Rebooted" at bounding box center [823, 186] width 68 height 28
click at [787, 179] on input "Rebooted" at bounding box center [781, 185] width 12 height 12
checkbox input "true"
click at [961, 172] on span "Rescued" at bounding box center [973, 186] width 63 height 28
click at [941, 179] on input "Rescued" at bounding box center [934, 185] width 12 height 12
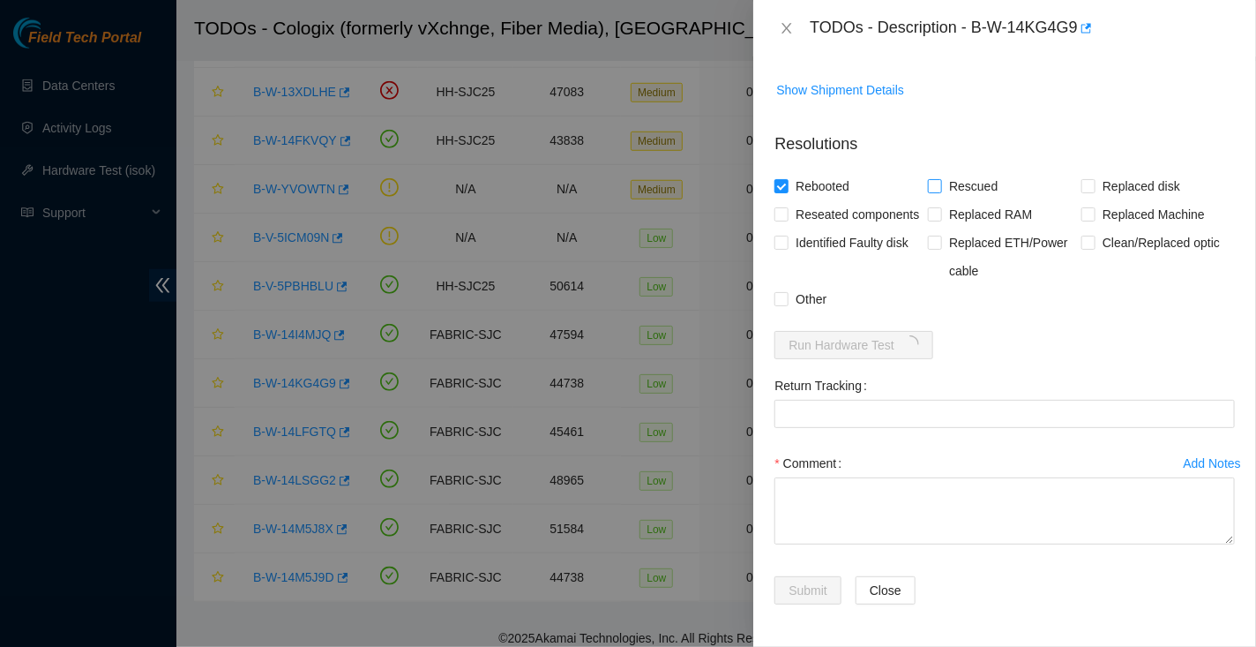
checkbox input "true"
click at [812, 305] on span "Other" at bounding box center [811, 299] width 45 height 28
click at [787, 304] on input "Other" at bounding box center [781, 298] width 12 height 12
checkbox input "true"
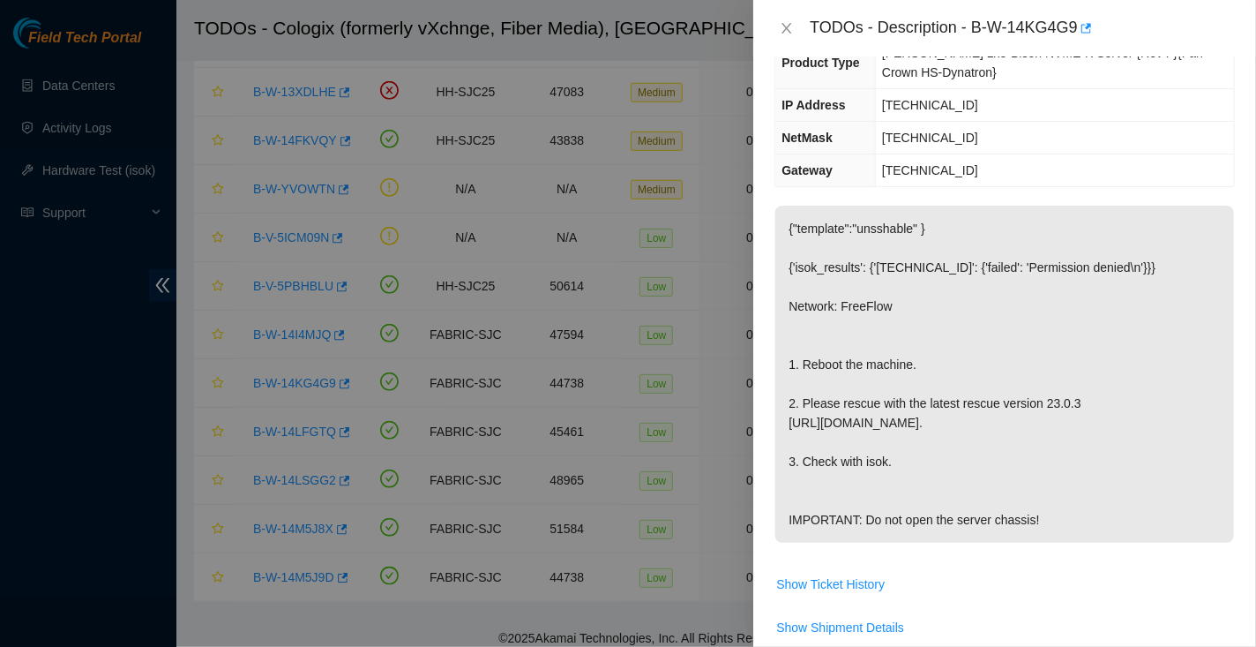
scroll to position [0, 0]
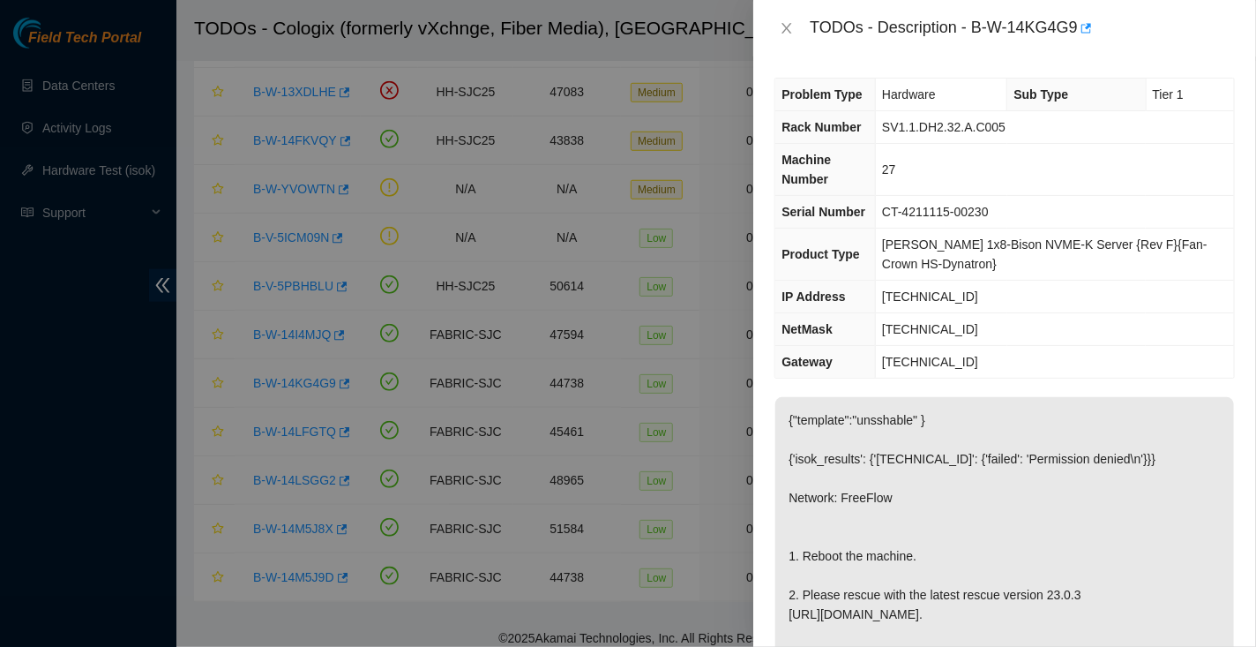
click at [804, 132] on span "Rack Number" at bounding box center [821, 127] width 79 height 14
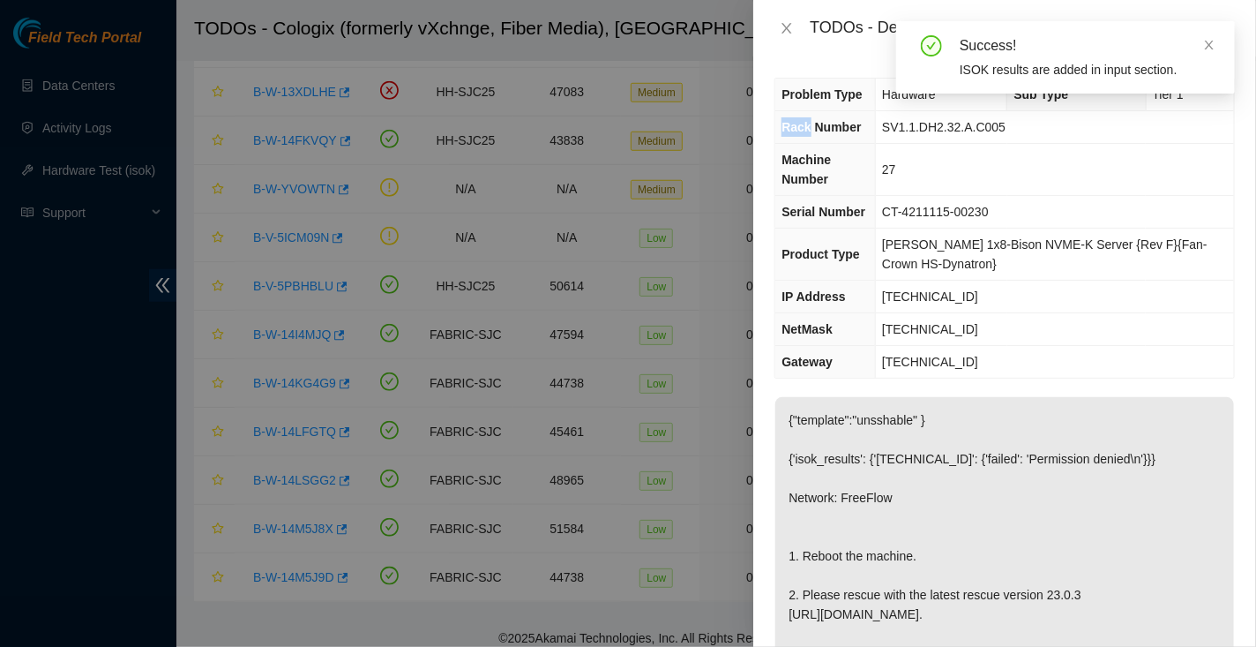
click at [804, 132] on span "Rack Number" at bounding box center [821, 127] width 79 height 14
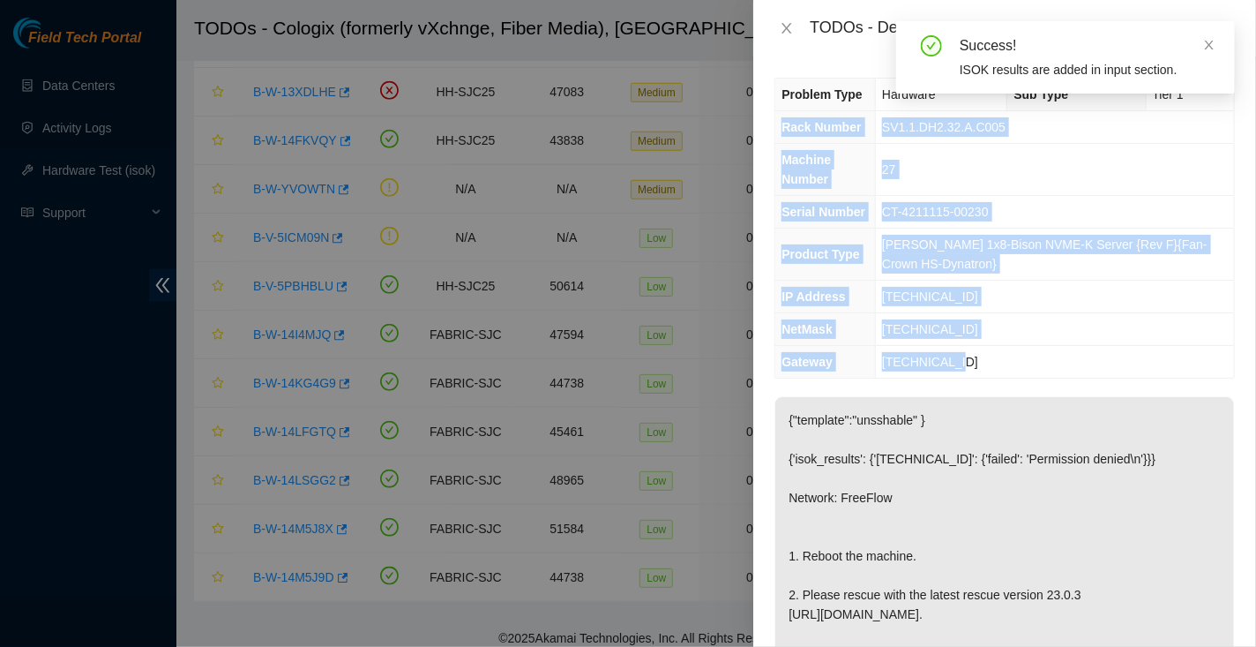
click at [973, 352] on td "23.67.78.193" at bounding box center [1055, 362] width 358 height 33
copy tbody "Rack Number SV1.1.DH2.32.A.C005 Machine Number 27 Serial Number CT-4211115-0023…"
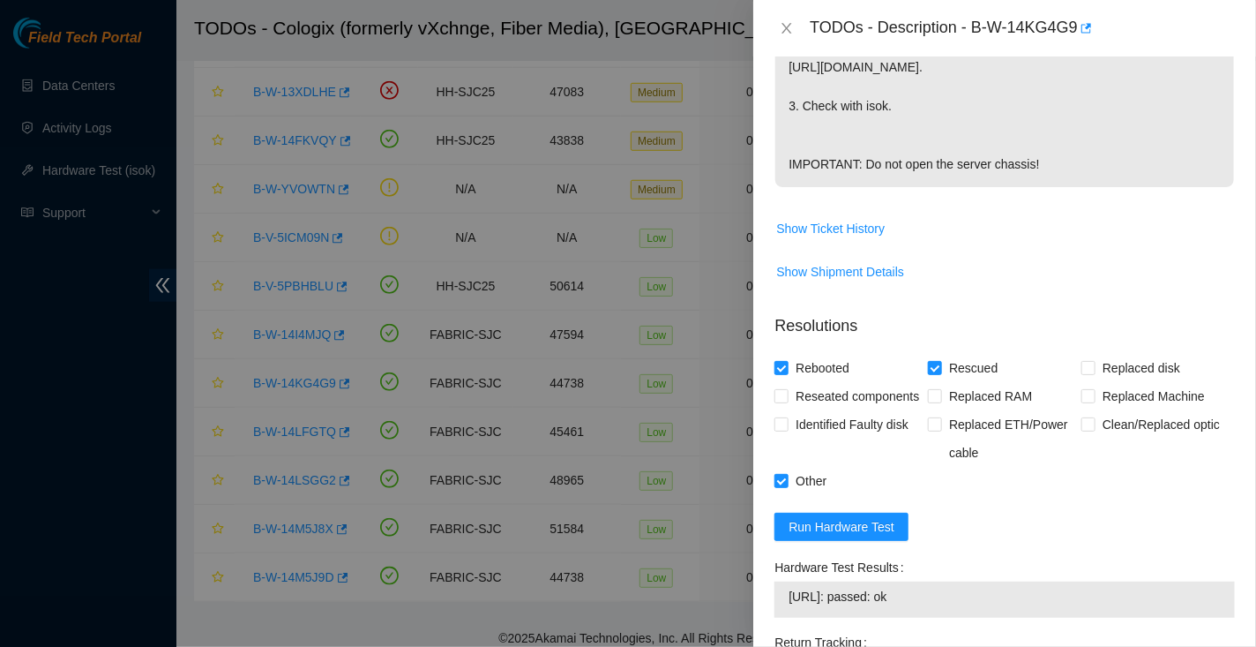
scroll to position [866, 0]
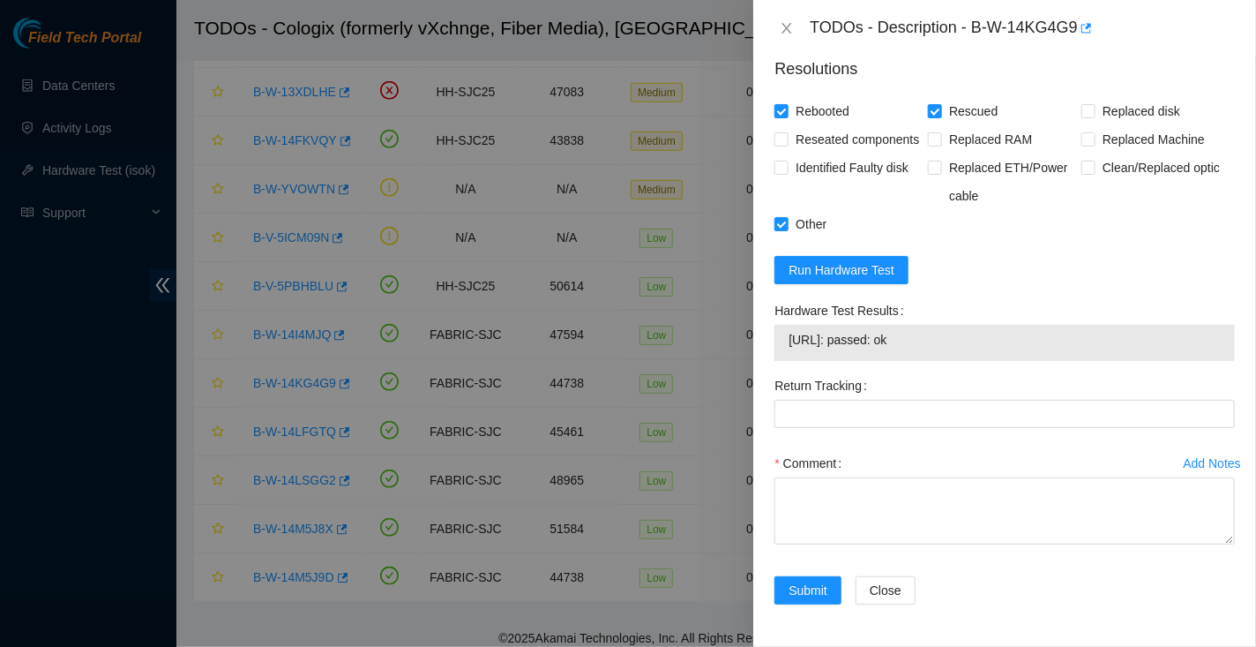
click at [791, 337] on span "23.67.78.222: passed: ok" at bounding box center [1005, 339] width 432 height 19
click at [938, 341] on span "23.67.78.222: passed: ok" at bounding box center [1005, 339] width 432 height 19
click at [824, 330] on span "23.67.78.222: passed: ok" at bounding box center [1005, 339] width 432 height 19
click at [797, 343] on span "23.67.78.222: passed: ok" at bounding box center [1005, 339] width 432 height 19
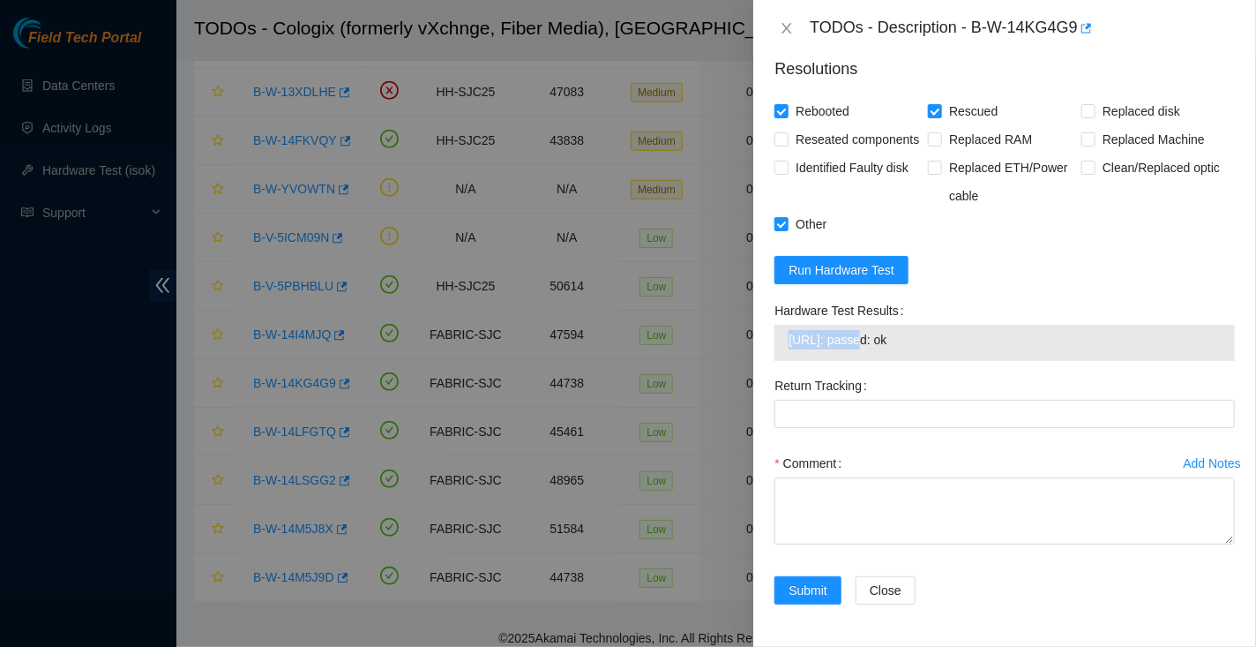
click at [797, 343] on span "23.67.78.222: passed: ok" at bounding box center [1005, 339] width 432 height 19
click at [933, 338] on span "23.67.78.222: passed: ok" at bounding box center [1005, 339] width 432 height 19
copy span "23.67.78.222: passed: ok"
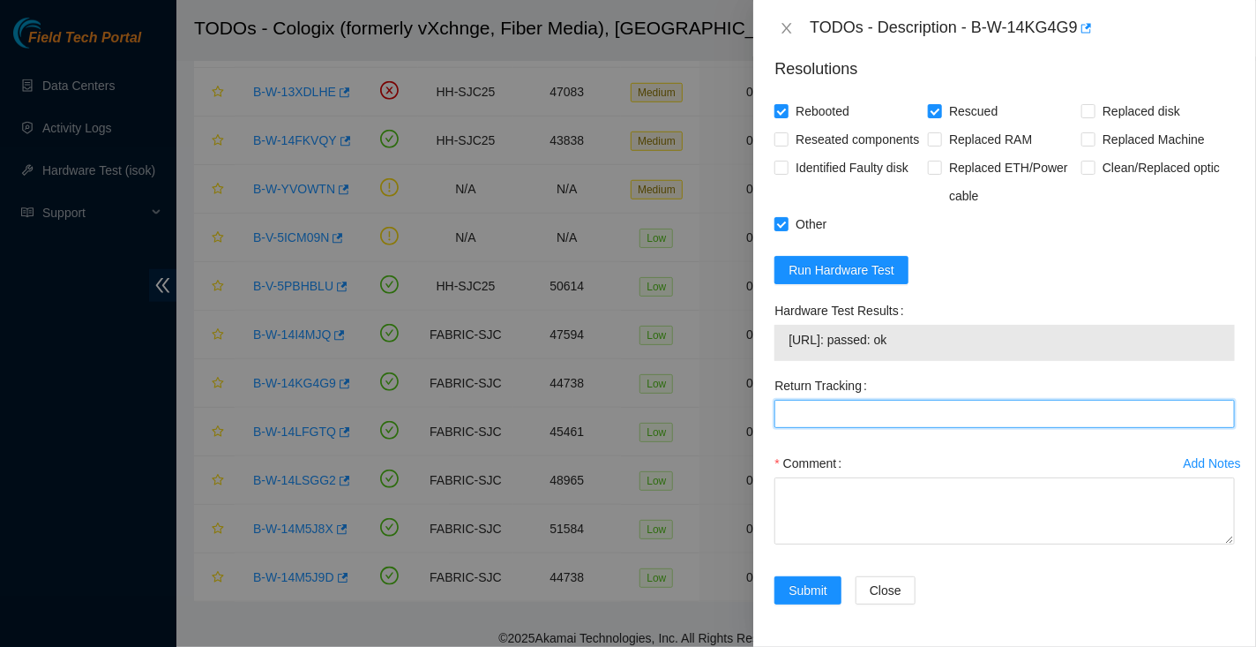
click at [950, 413] on Tracking "Return Tracking" at bounding box center [1005, 414] width 461 height 28
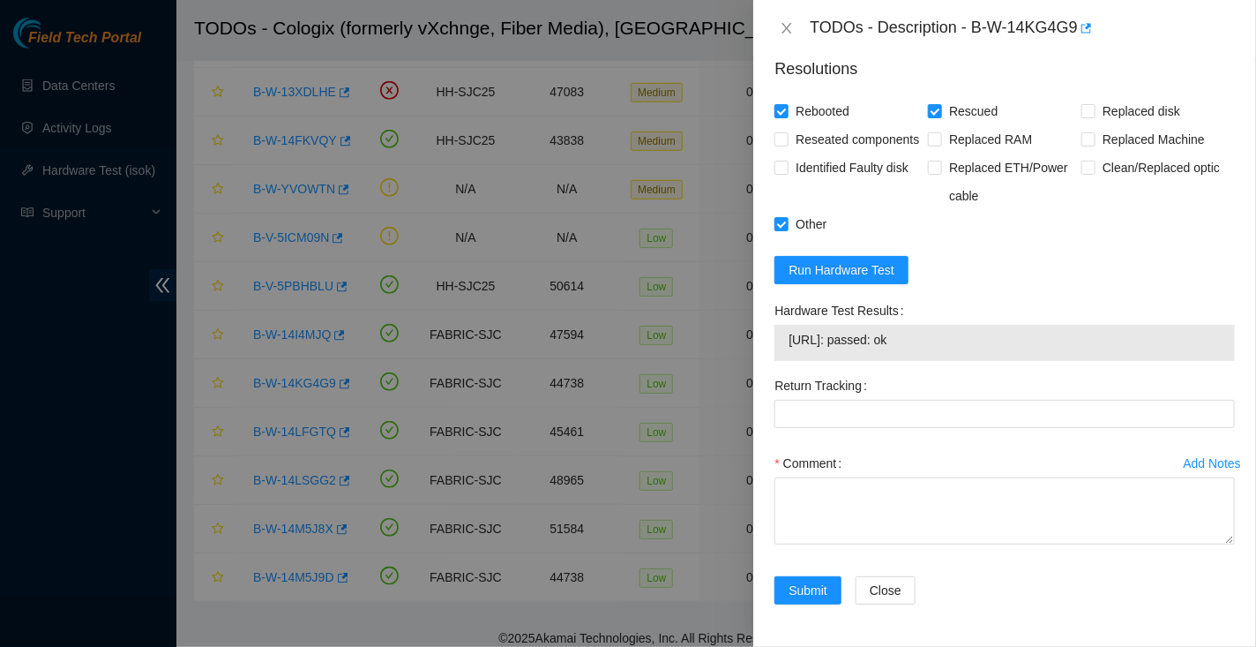
click at [1060, 356] on td "23.67.78.222: passed: ok" at bounding box center [1005, 342] width 434 height 27
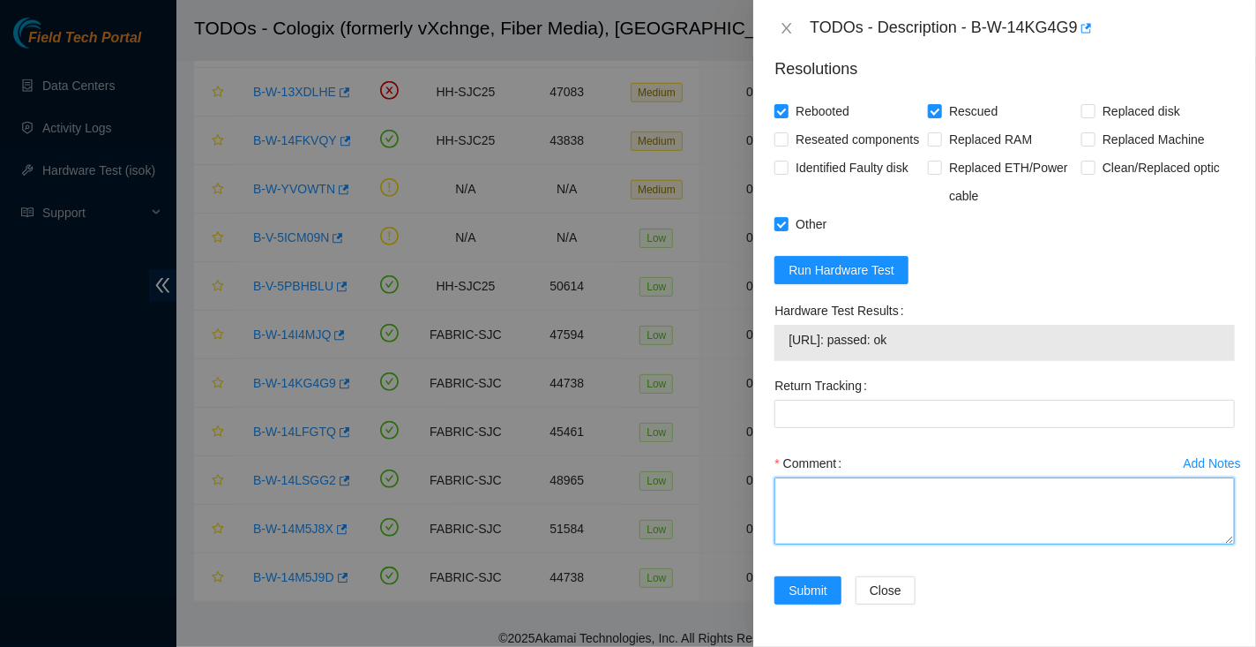
click at [865, 500] on textarea "Comment" at bounding box center [1005, 510] width 461 height 67
paste textarea "Hooked up monitor and keyboard Powered down machine Reseated all disks and cabl…"
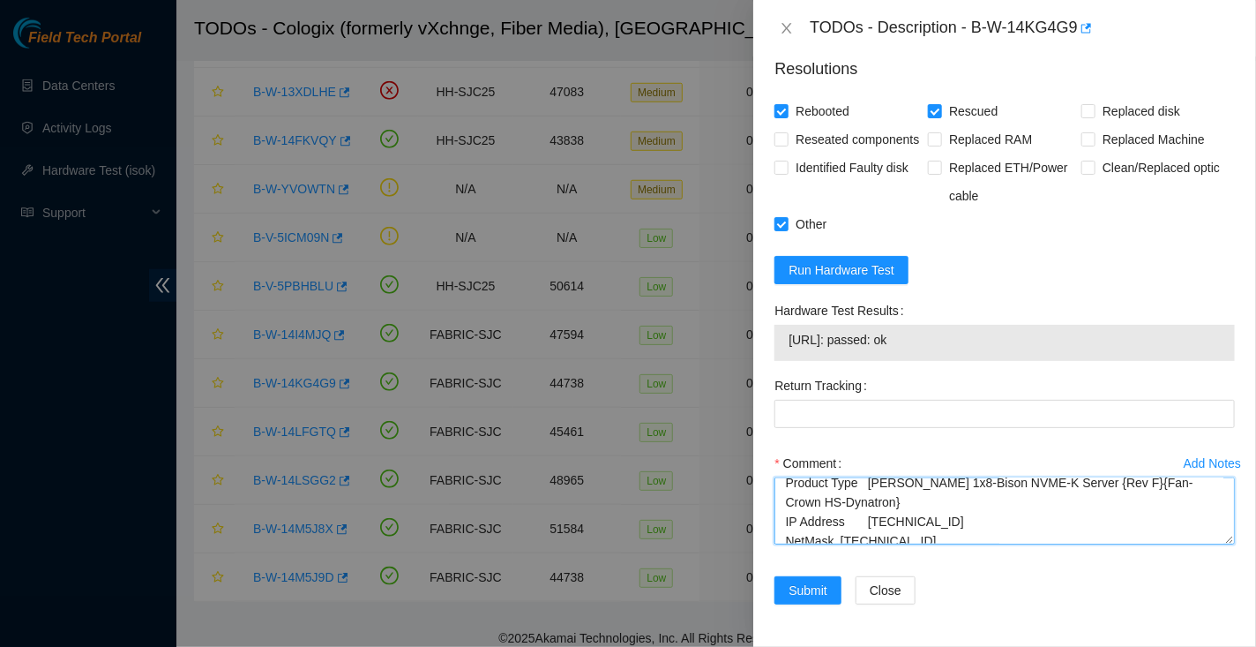
scroll to position [426, 0]
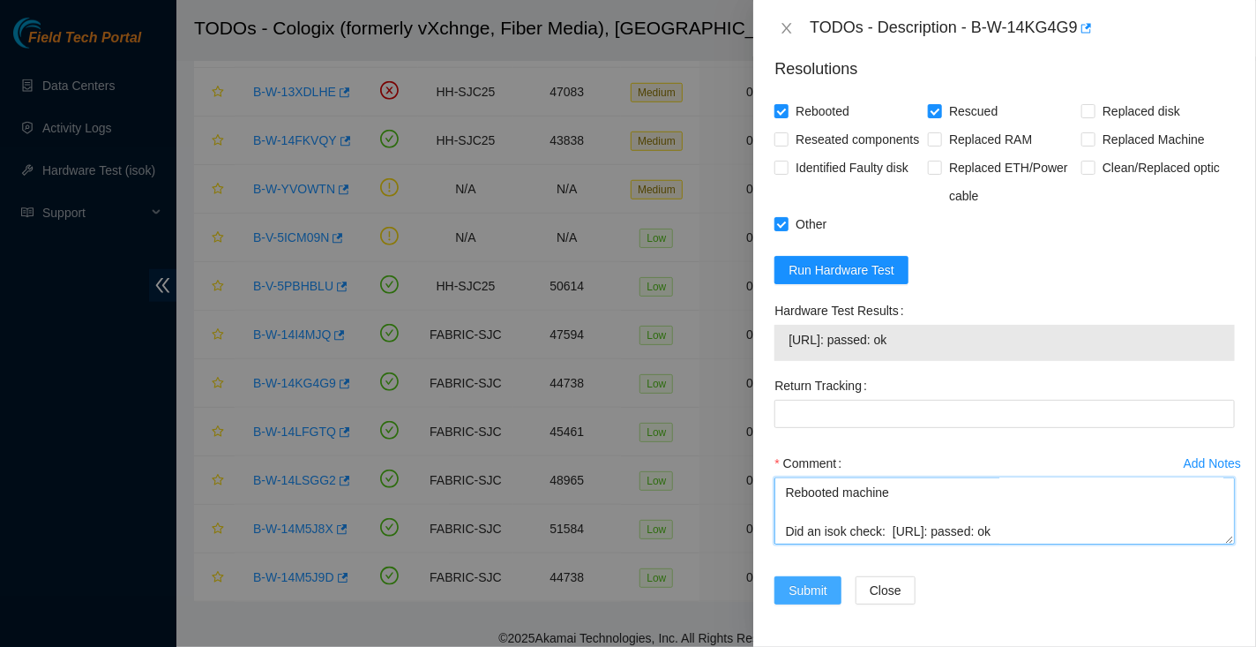
type textarea "Hooked up monitor and keyboard Powered down machine Reseated all disks and cabl…"
click at [819, 597] on span "Submit" at bounding box center [808, 590] width 39 height 19
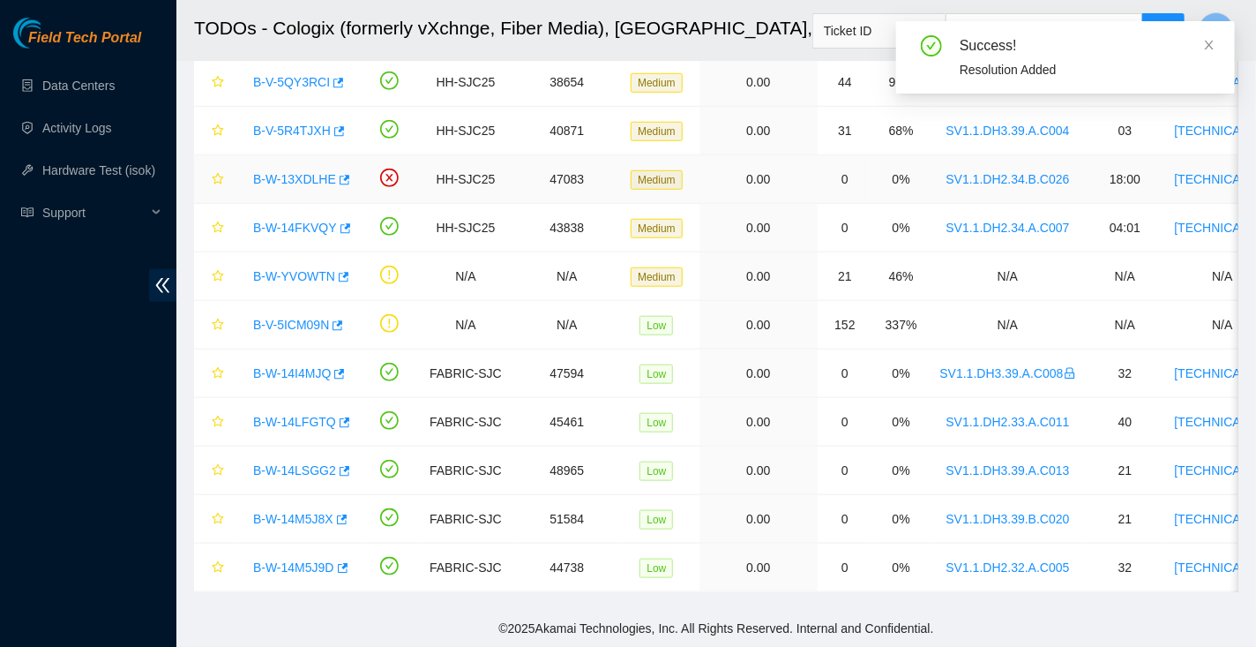
scroll to position [559, 0]
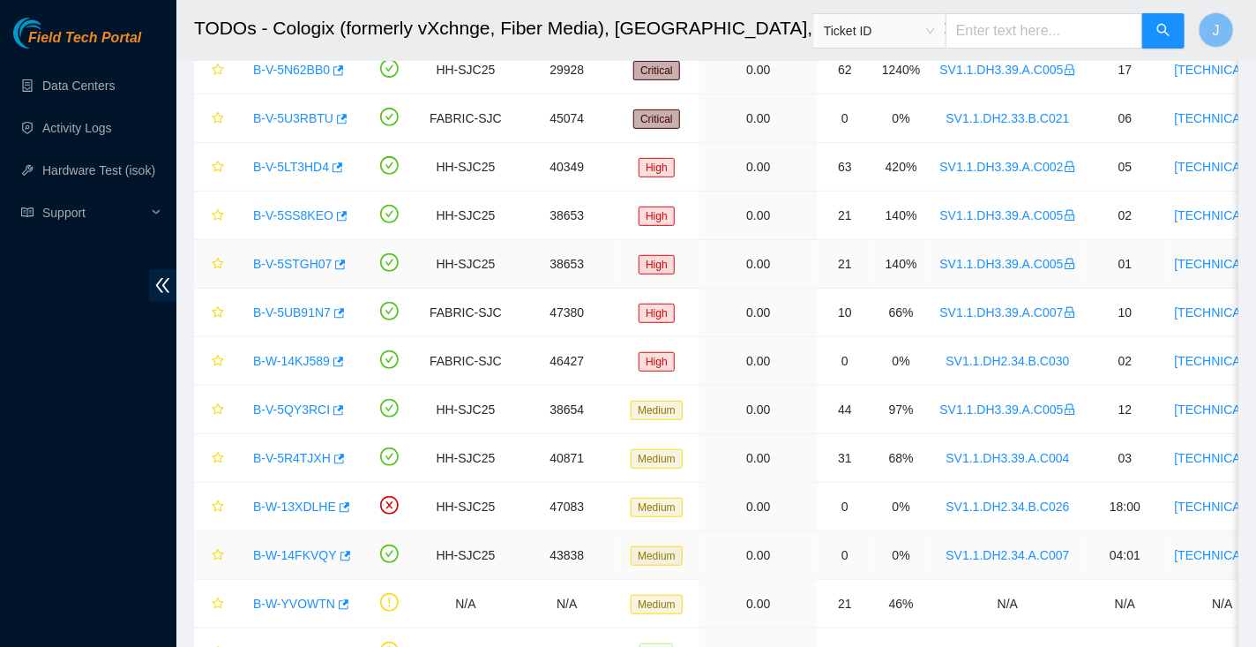
scroll to position [559, 0]
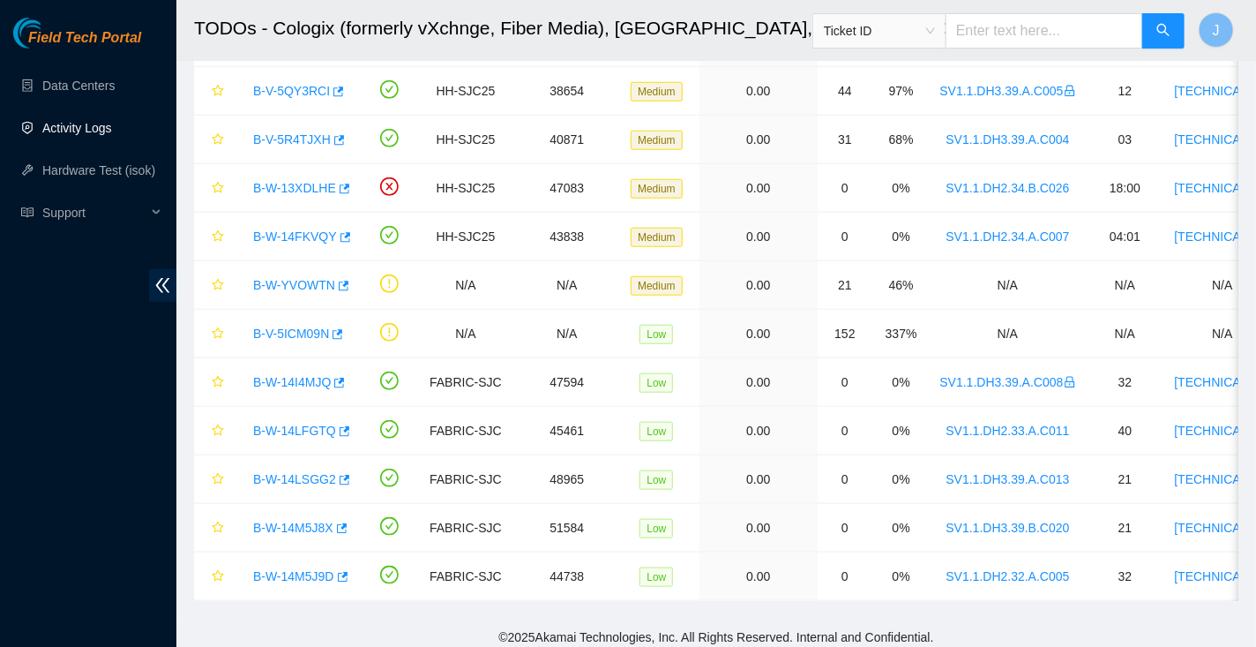
click at [57, 127] on link "Activity Logs" at bounding box center [77, 128] width 70 height 14
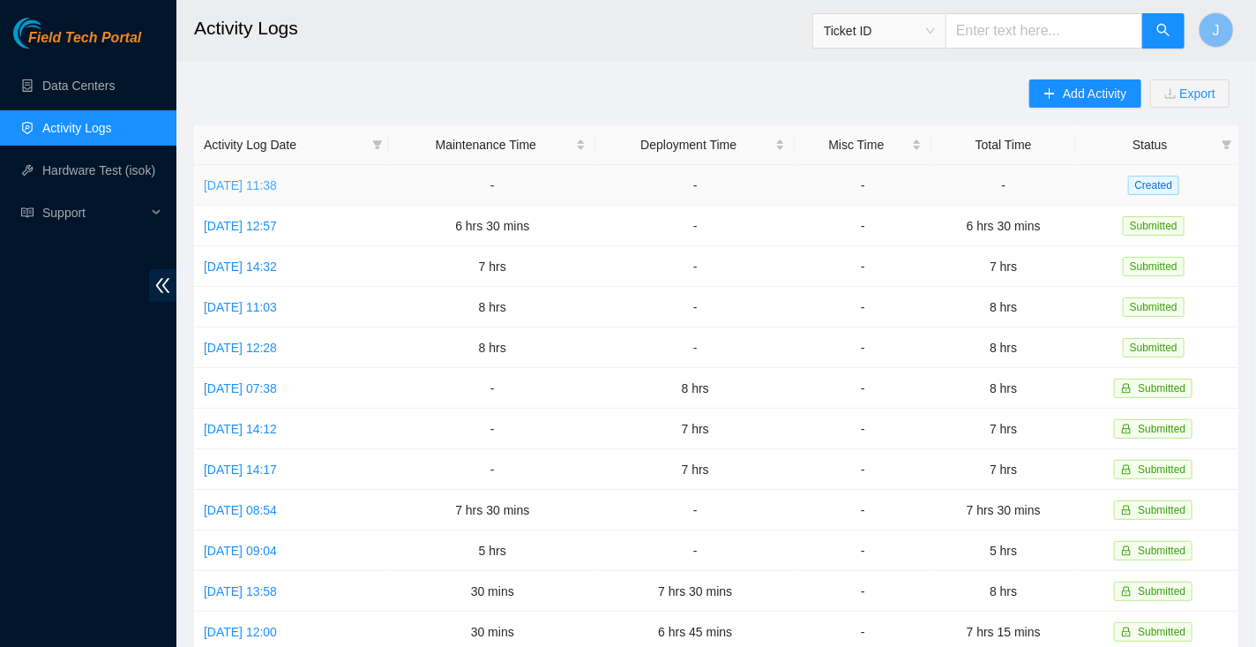
click at [277, 184] on link "[DATE] 11:38" at bounding box center [240, 185] width 73 height 14
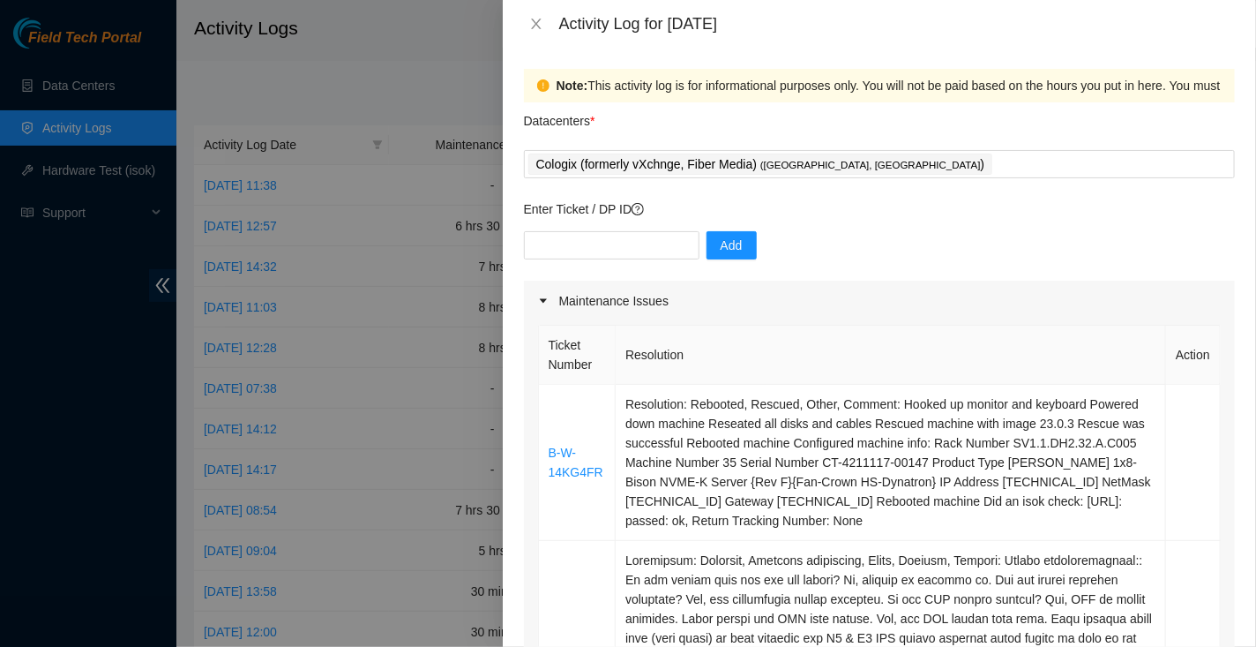
click at [543, 37] on div "Activity Log for [DATE]" at bounding box center [880, 24] width 754 height 48
click at [532, 27] on icon "close" at bounding box center [536, 24] width 10 height 11
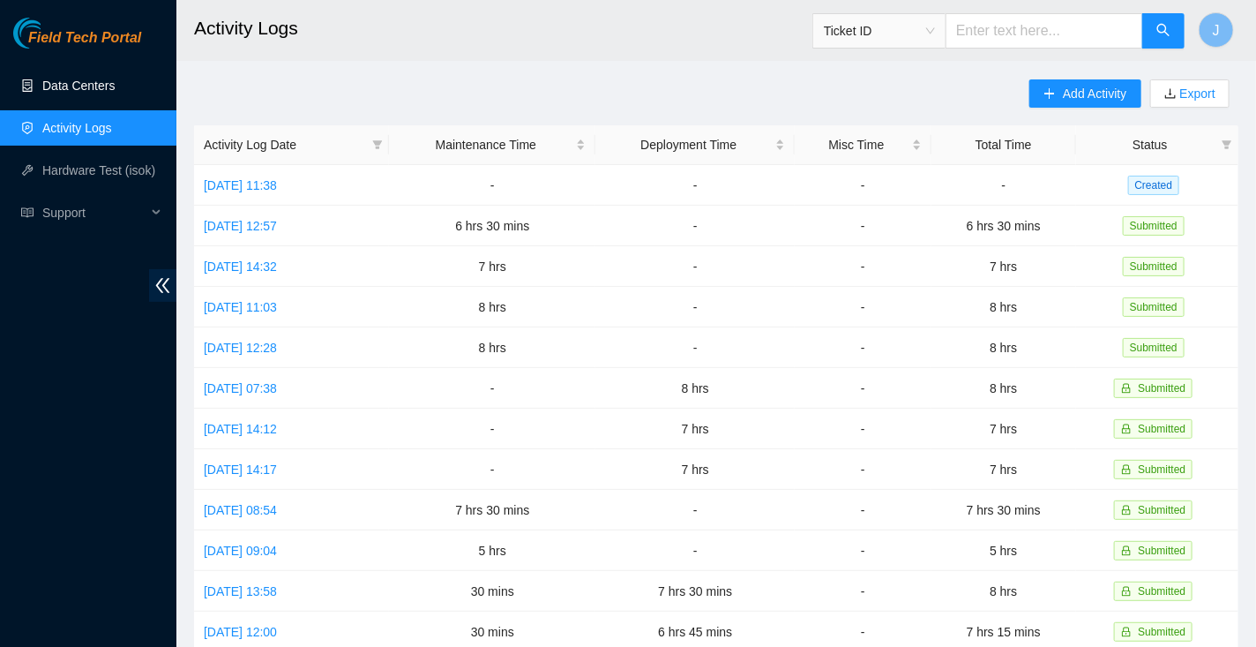
click at [60, 79] on link "Data Centers" at bounding box center [78, 86] width 72 height 14
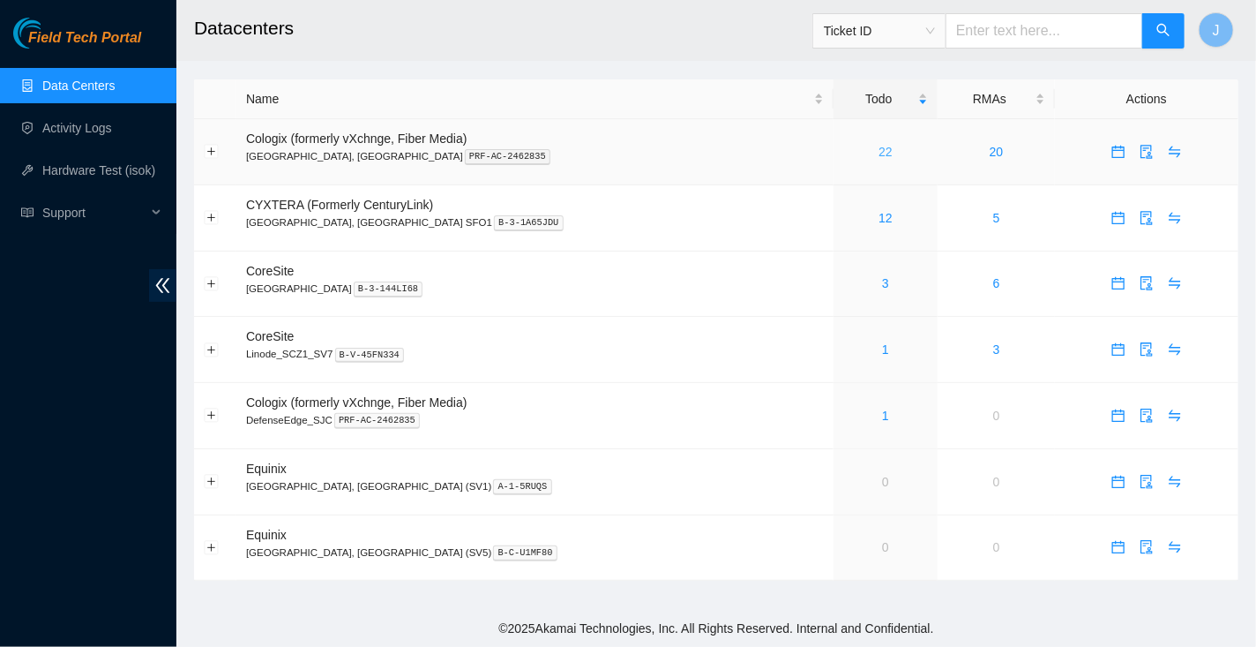
click at [879, 149] on link "22" at bounding box center [886, 152] width 14 height 14
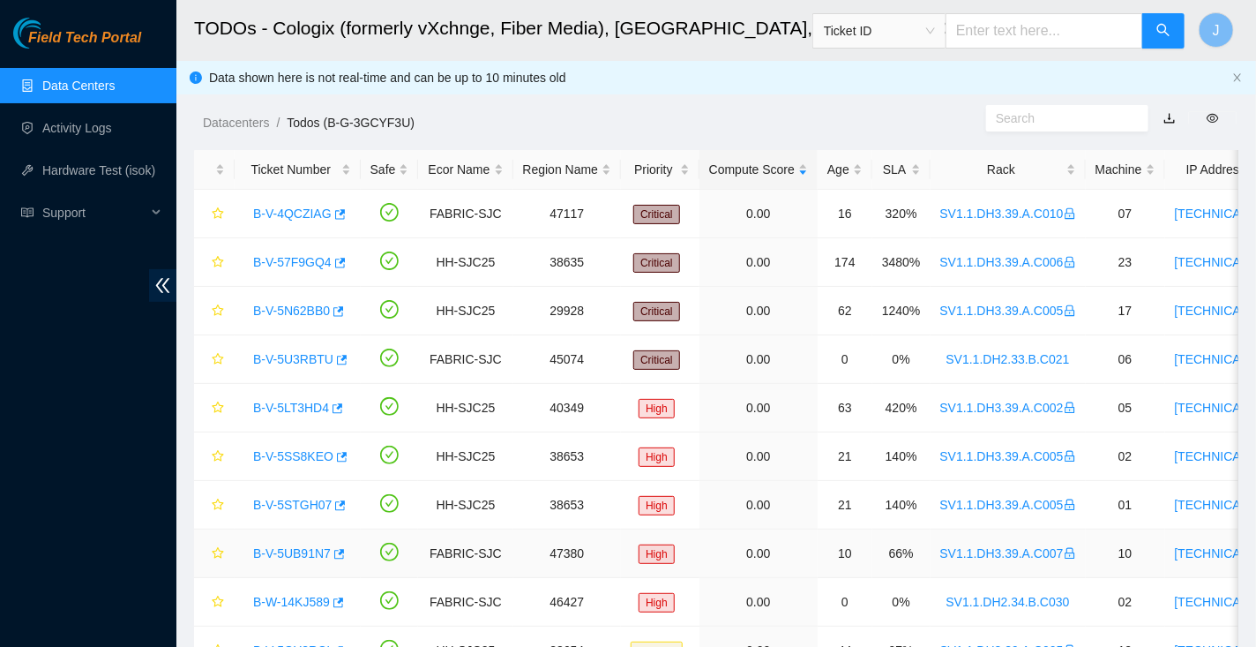
scroll to position [559, 0]
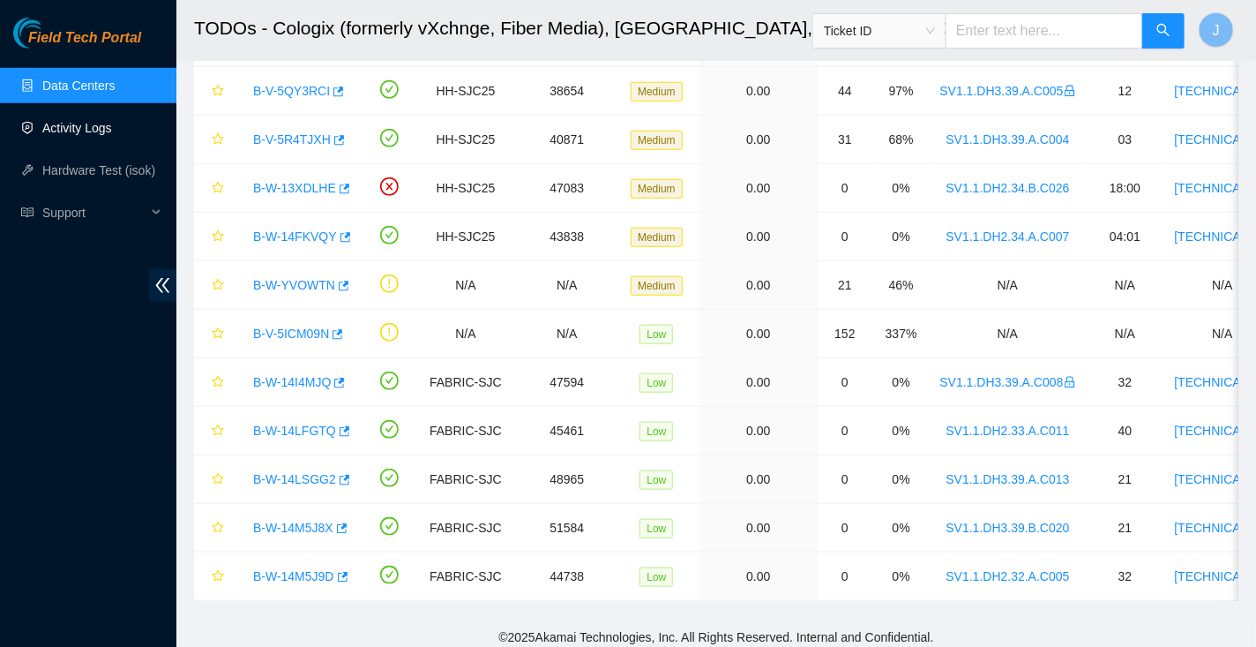
click at [91, 126] on link "Activity Logs" at bounding box center [77, 128] width 70 height 14
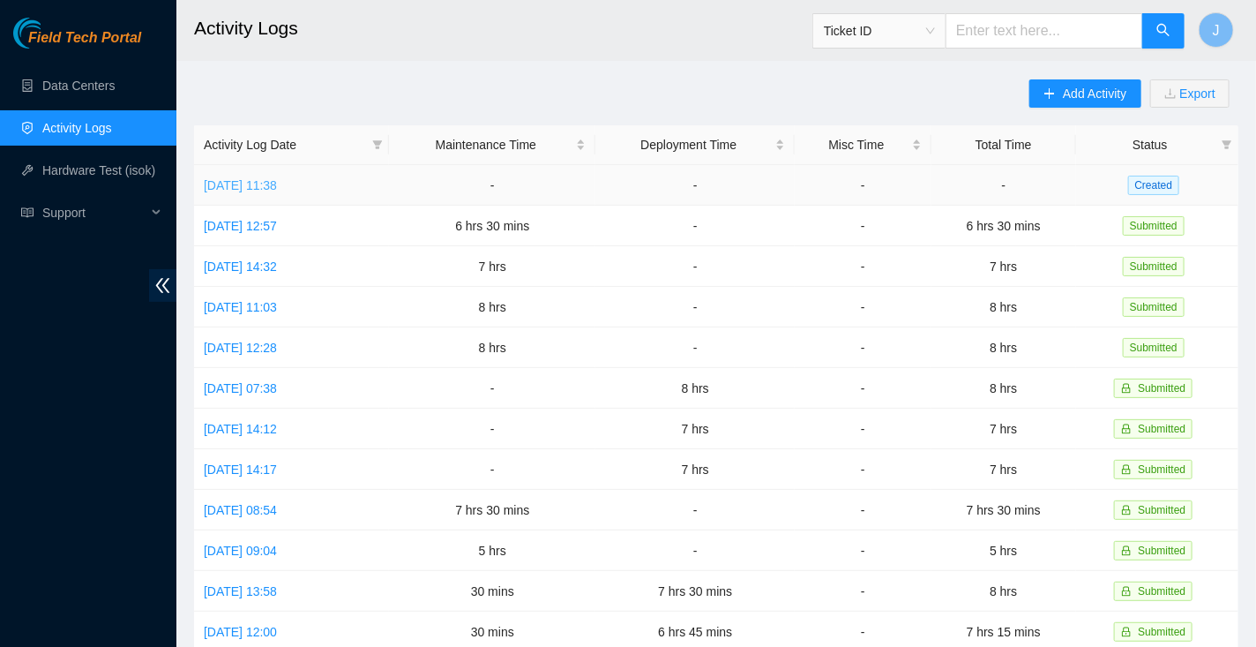
click at [277, 188] on link "[DATE] 11:38" at bounding box center [240, 185] width 73 height 14
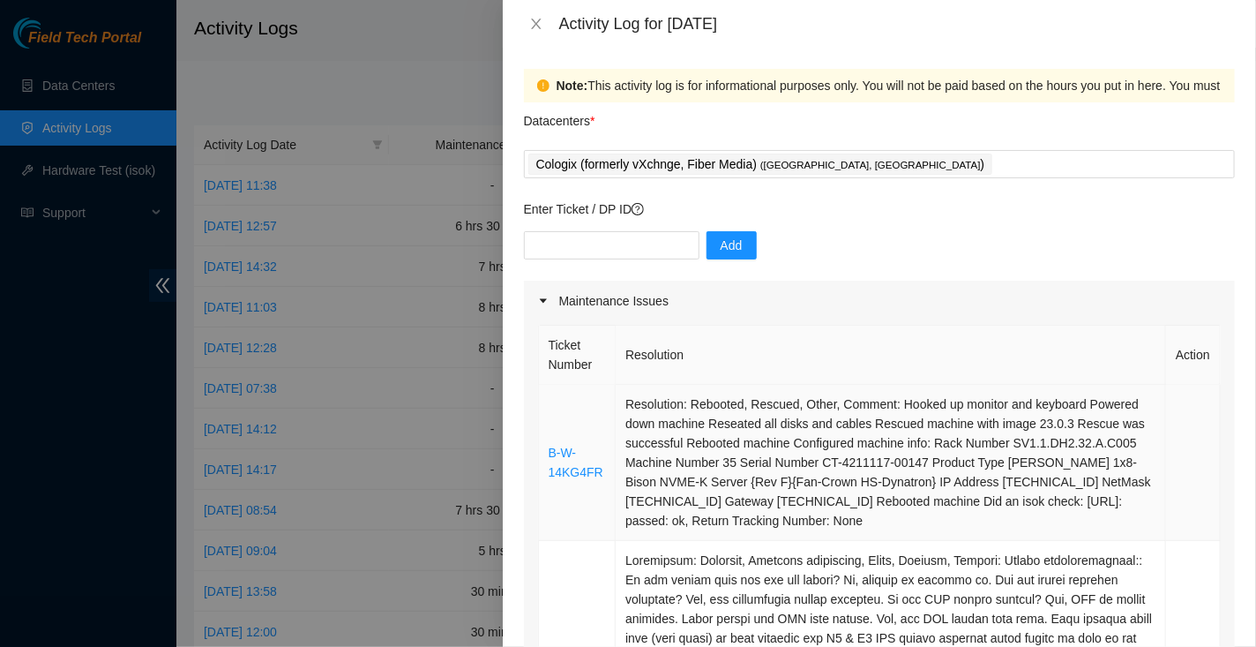
click at [716, 401] on td "Resolution: Rebooted, Rescued, Other, Comment: Hooked up monitor and keyboard P…" at bounding box center [891, 463] width 551 height 156
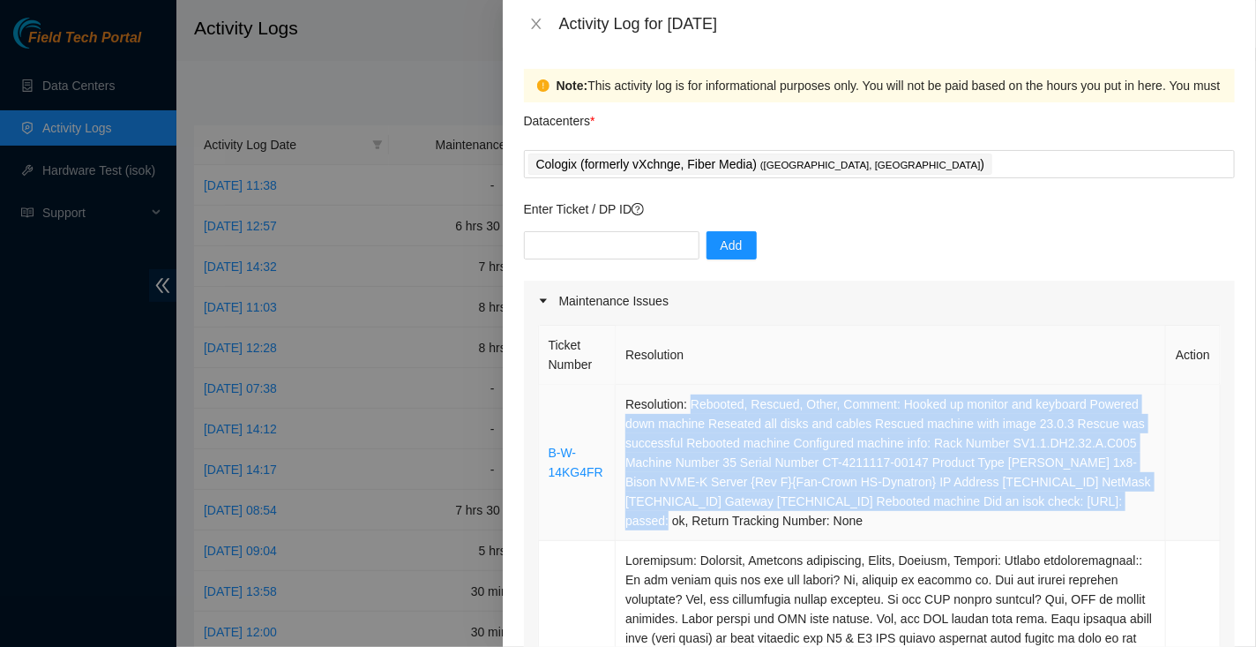
click at [838, 517] on td "Resolution: Rebooted, Rescued, Other, Comment: Hooked up monitor and keyboard P…" at bounding box center [891, 463] width 551 height 156
click at [832, 517] on td "Resolution: Rebooted, Rescued, Other, Comment: Hooked up monitor and keyboard P…" at bounding box center [891, 463] width 551 height 156
copy td "Rebooted, Rescued, Other, Comment: Hooked up monitor and keyboard Powered down …"
click at [531, 21] on icon "close" at bounding box center [536, 24] width 14 height 14
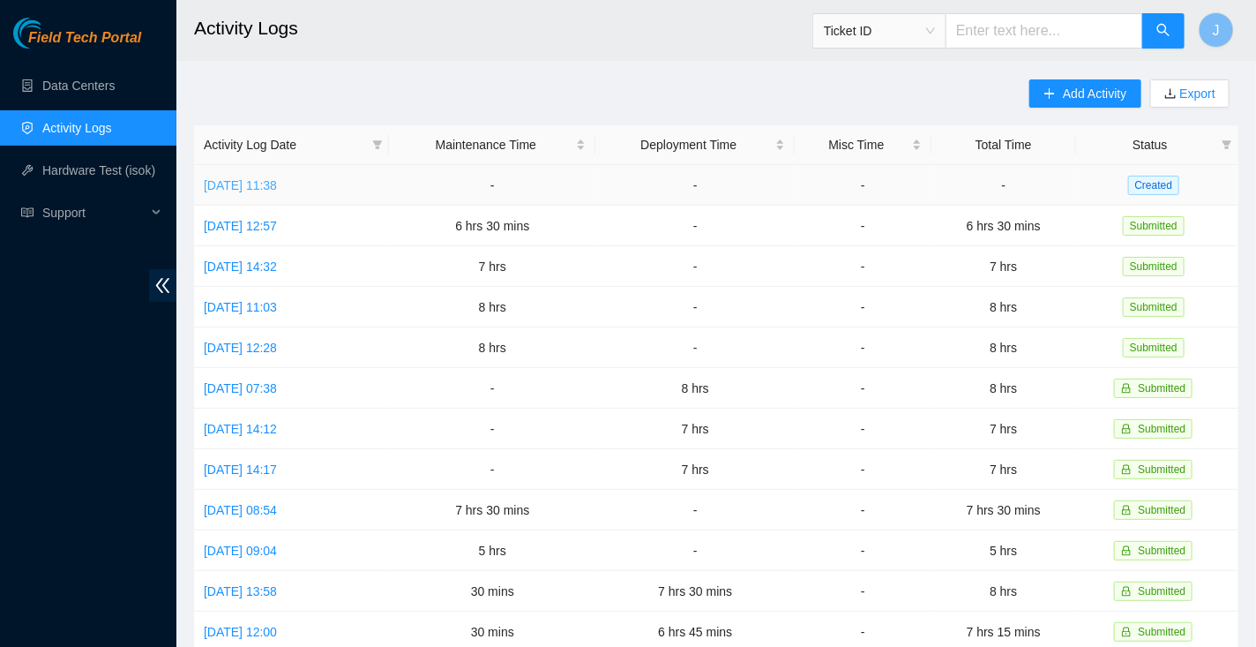
click at [277, 180] on link "[DATE] 11:38" at bounding box center [240, 185] width 73 height 14
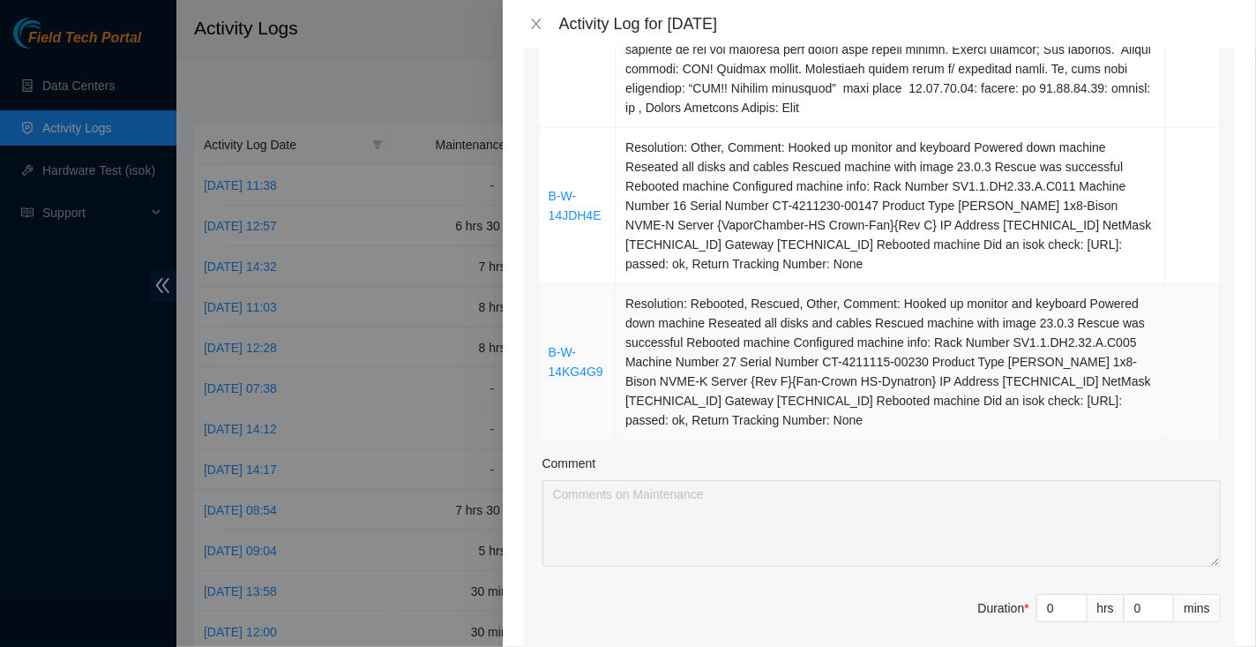
scroll to position [664, 0]
click at [1060, 615] on input "0" at bounding box center [1062, 609] width 49 height 26
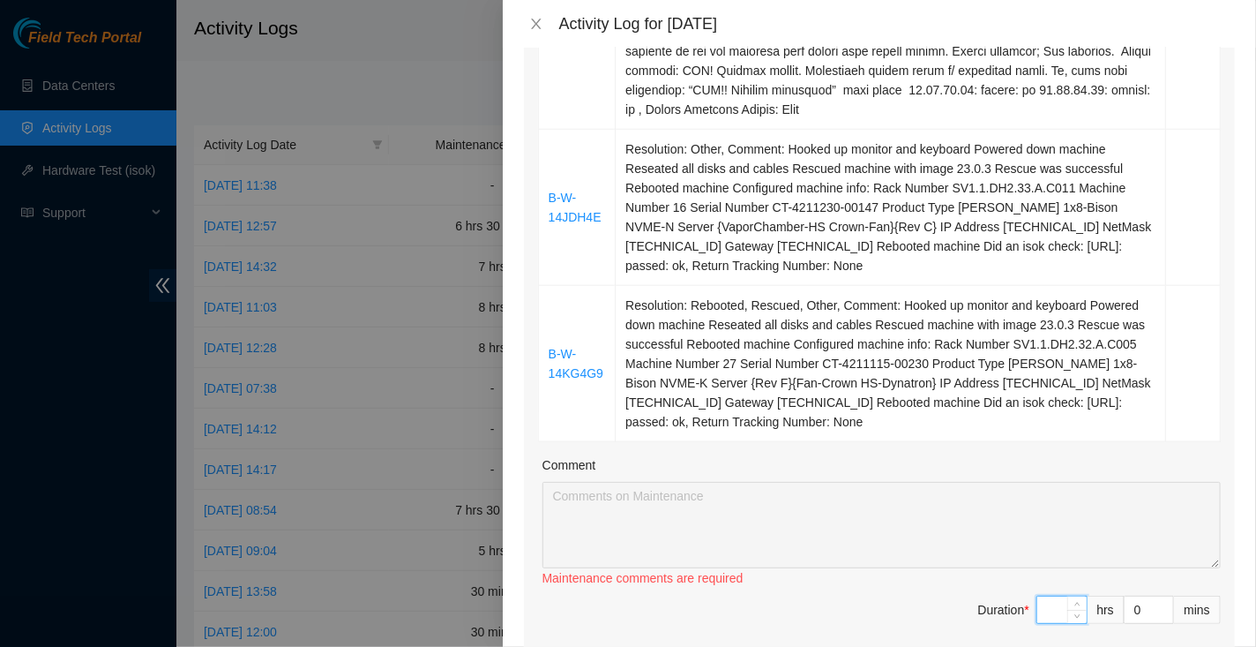
type input "7"
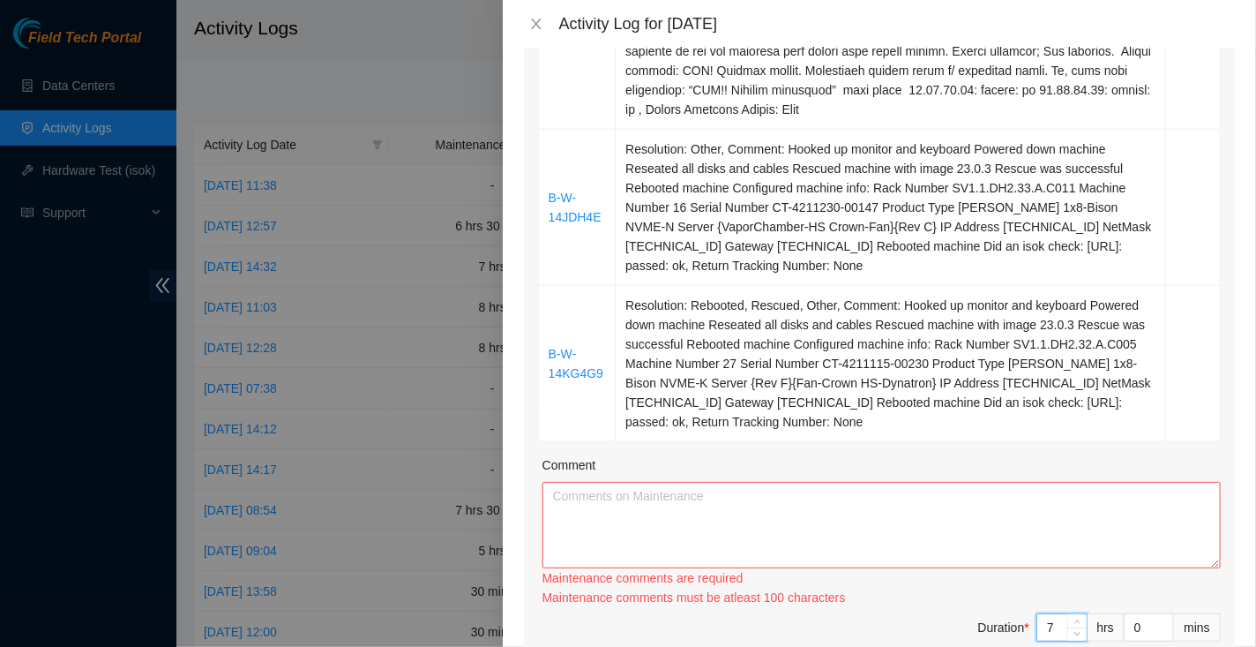
type input "7"
click at [956, 503] on textarea "Comment" at bounding box center [882, 525] width 679 height 86
paste textarea "@Loremips DO6 Sitamet consec adip elitse D-E-4TEM1IN ut laboreet & doloremag (A…"
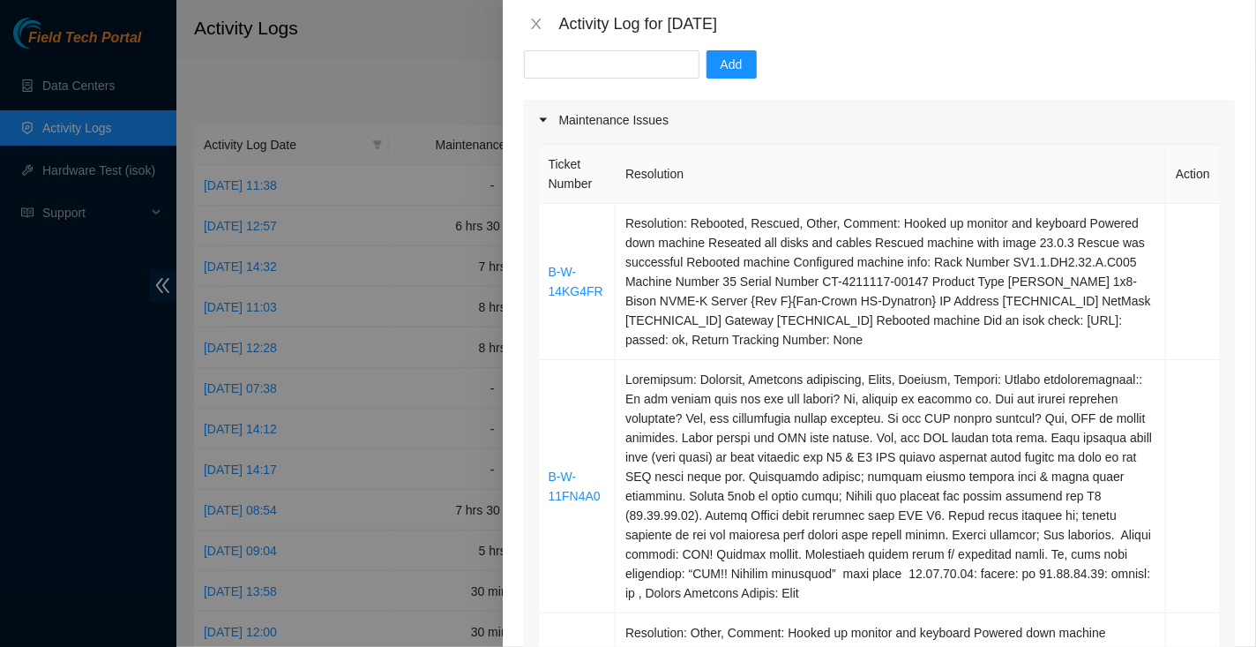
scroll to position [0, 0]
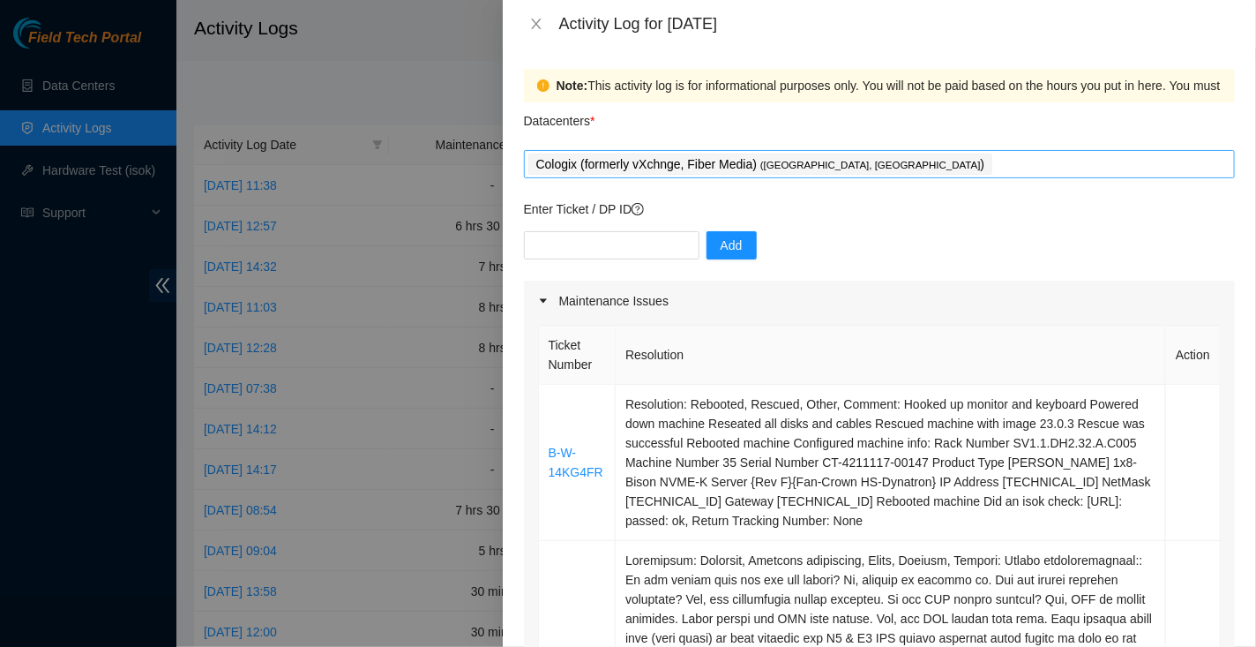
click at [929, 165] on div "Cologix (formerly vXchnge, Fiber Media) ( [GEOGRAPHIC_DATA], [GEOGRAPHIC_DATA] )" at bounding box center [880, 164] width 702 height 25
type textarea "@Loremips DO6 Sitamet consec adip elitse D-E-4TEM1IN ut laboreet & doloremag (A…"
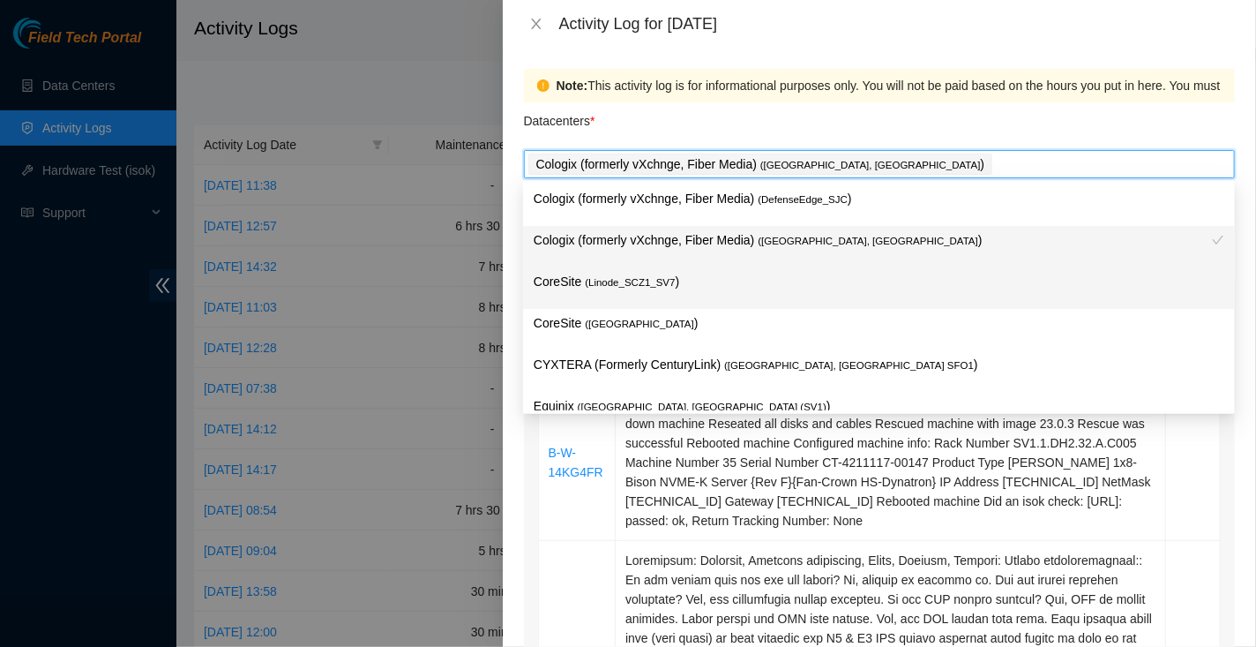
click at [563, 286] on p "CoreSite ( Linode_SCZ1_SV7 )" at bounding box center [879, 282] width 691 height 20
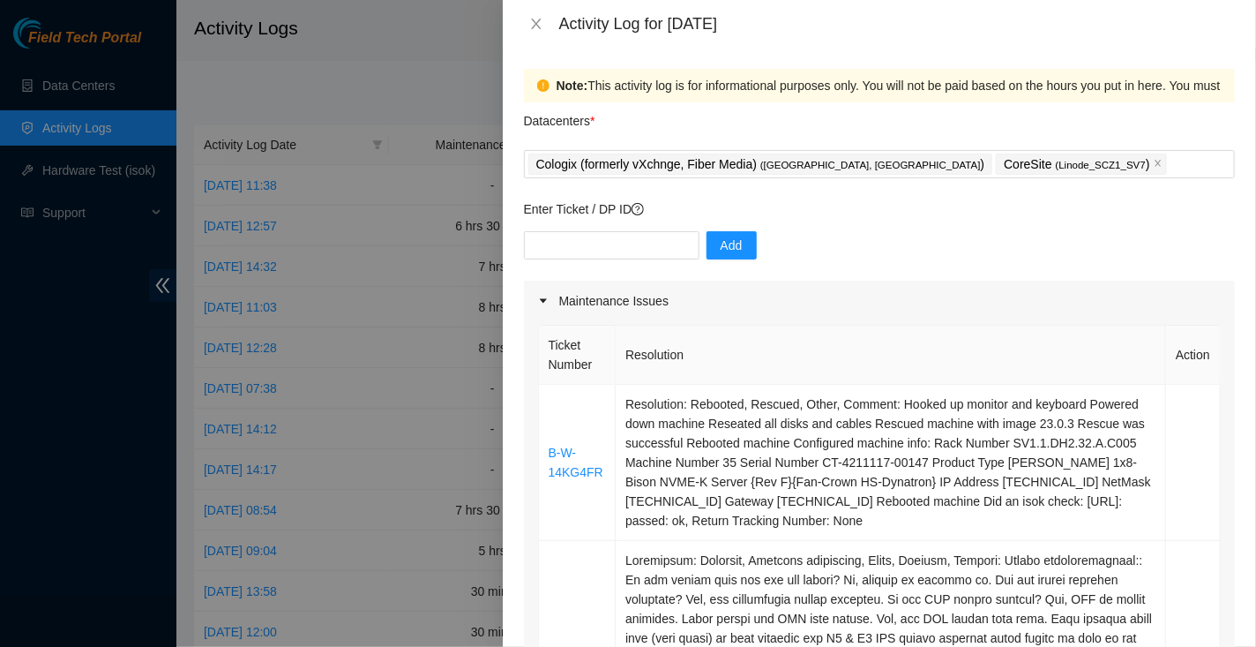
click at [977, 117] on div "Datacenters *" at bounding box center [879, 126] width 711 height 48
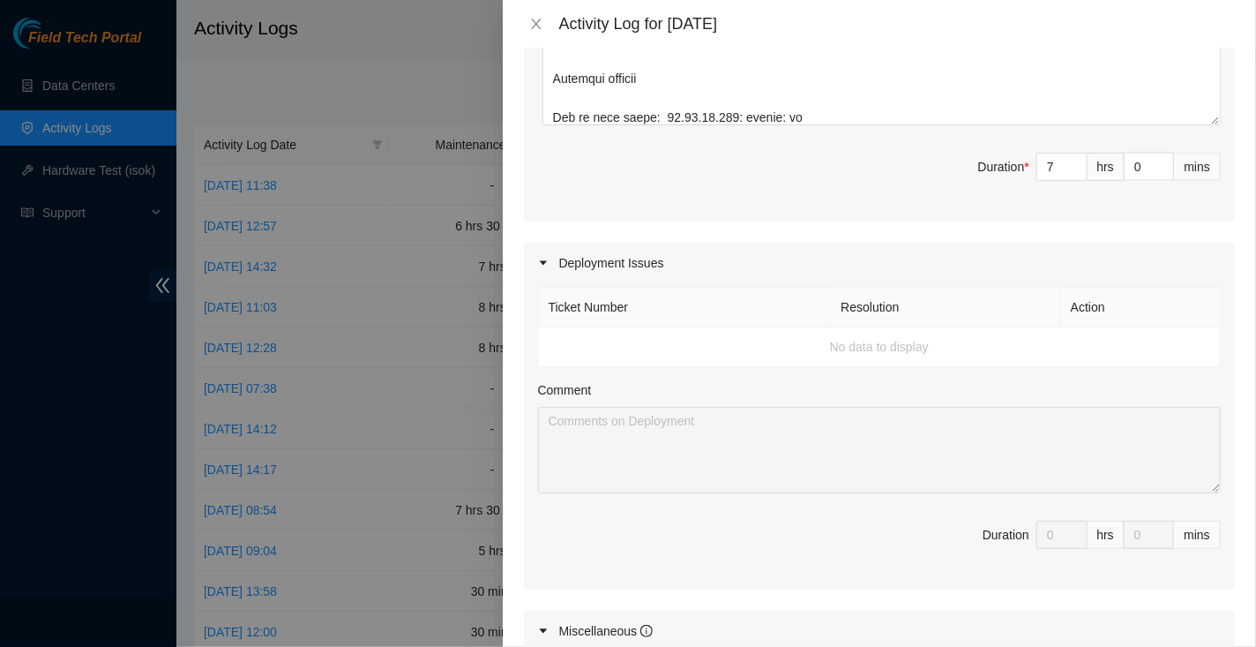
scroll to position [1504, 0]
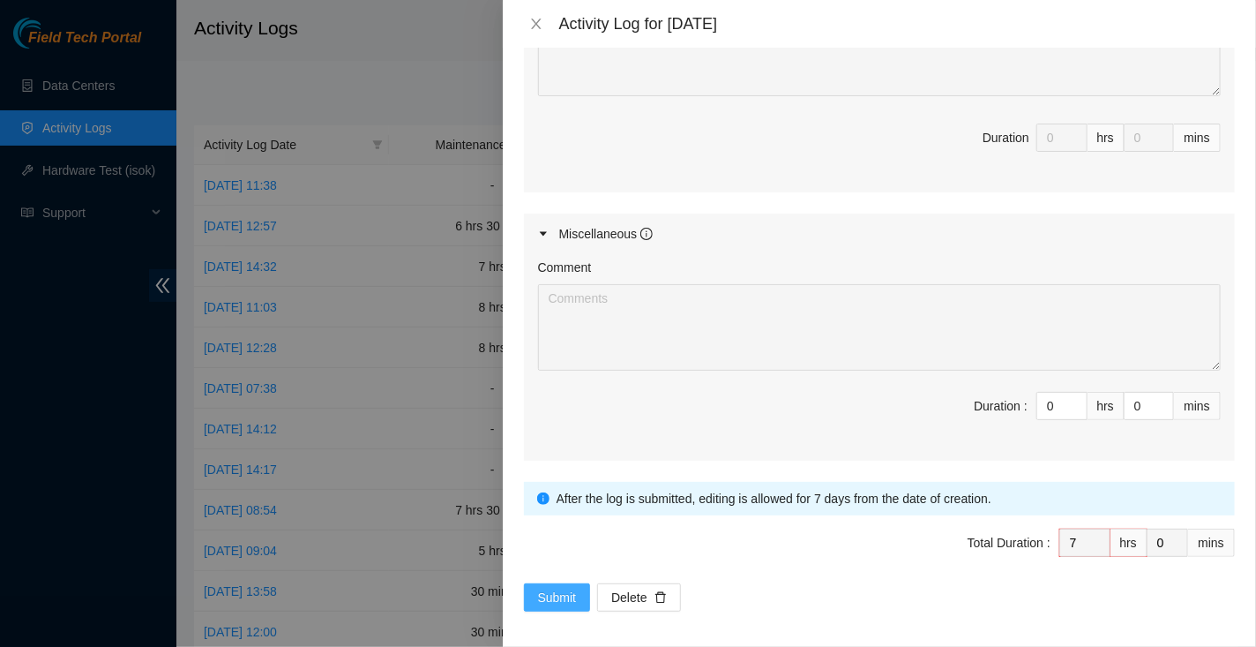
click at [571, 589] on span "Submit" at bounding box center [557, 597] width 39 height 19
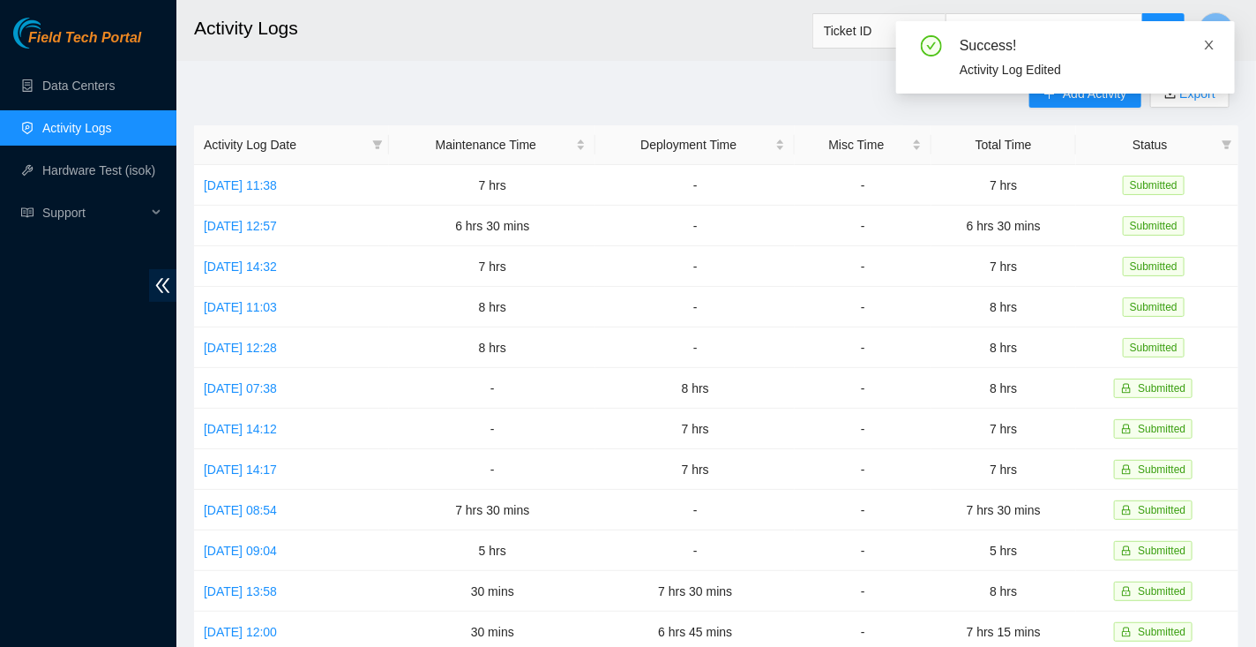
click at [1206, 39] on icon "close" at bounding box center [1209, 45] width 12 height 12
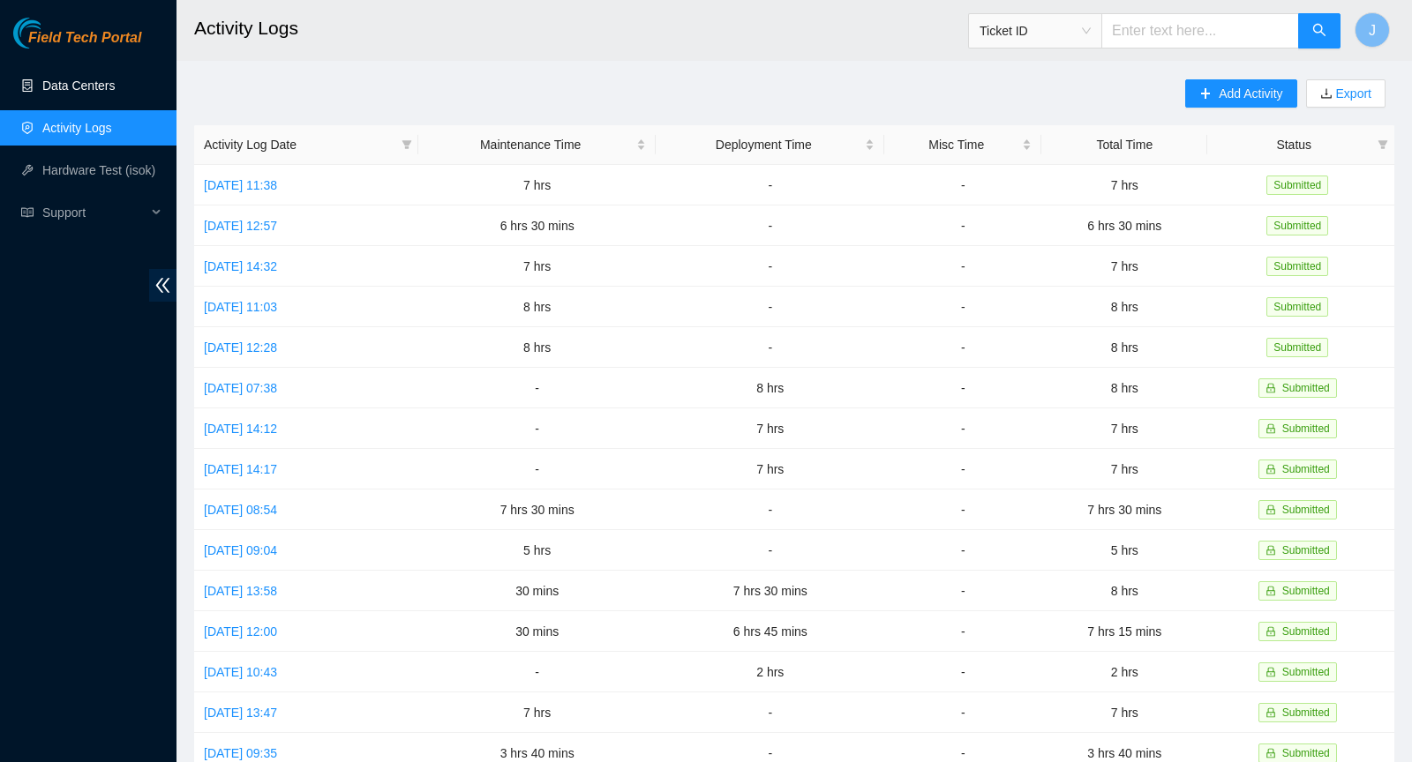
click at [88, 91] on link "Data Centers" at bounding box center [78, 86] width 72 height 14
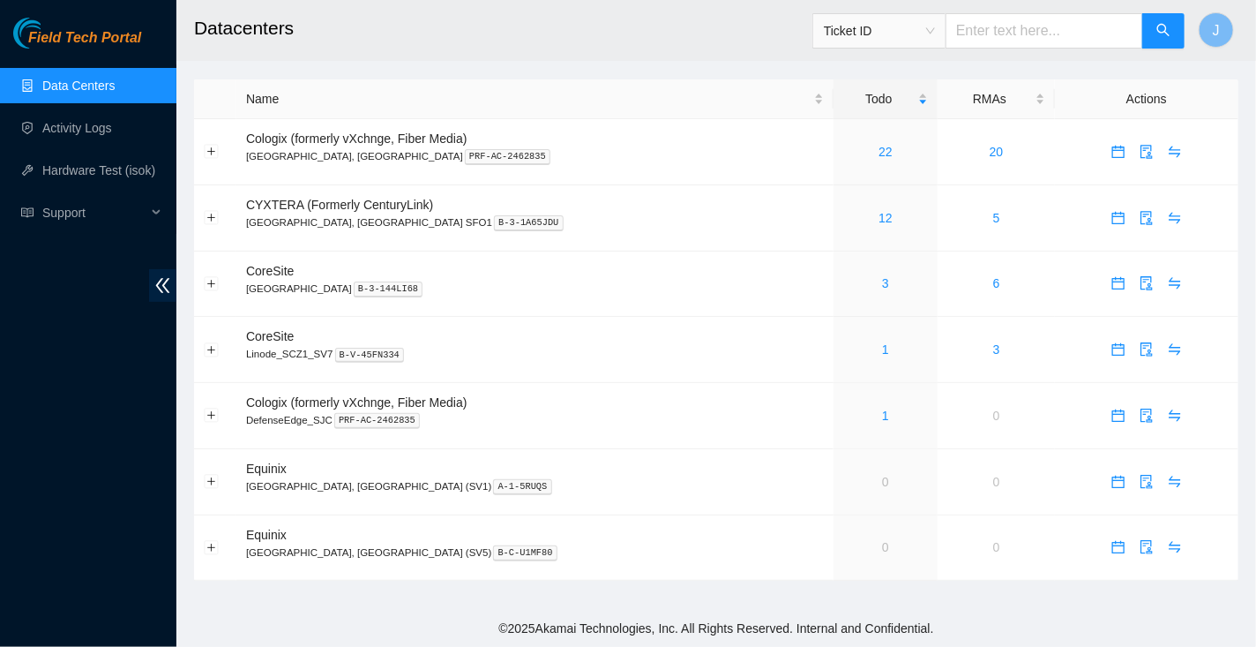
click at [56, 469] on div "Field Tech Portal Data Centers Activity Logs Hardware Test (isok) Support" at bounding box center [88, 332] width 176 height 629
click at [64, 88] on link "Data Centers" at bounding box center [78, 86] width 72 height 14
